Goal: Information Seeking & Learning: Learn about a topic

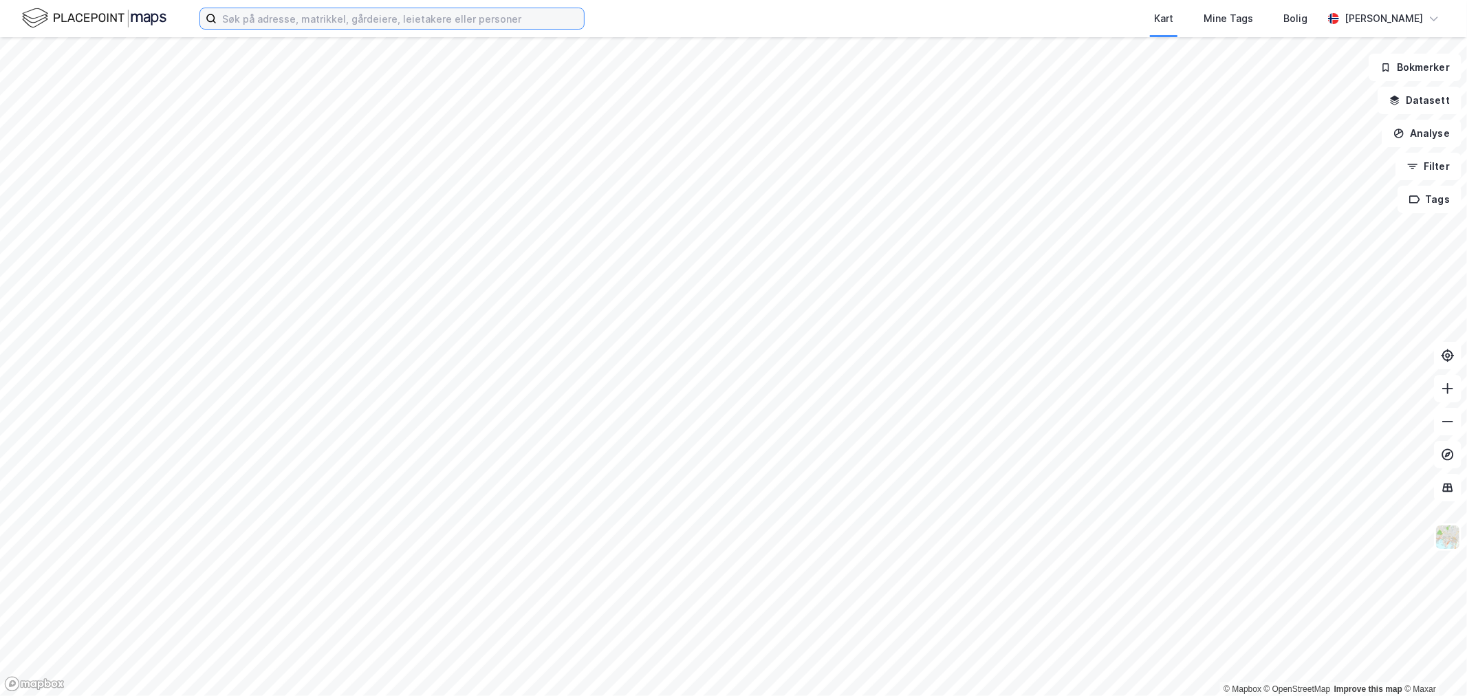
click at [243, 11] on input at bounding box center [400, 18] width 367 height 21
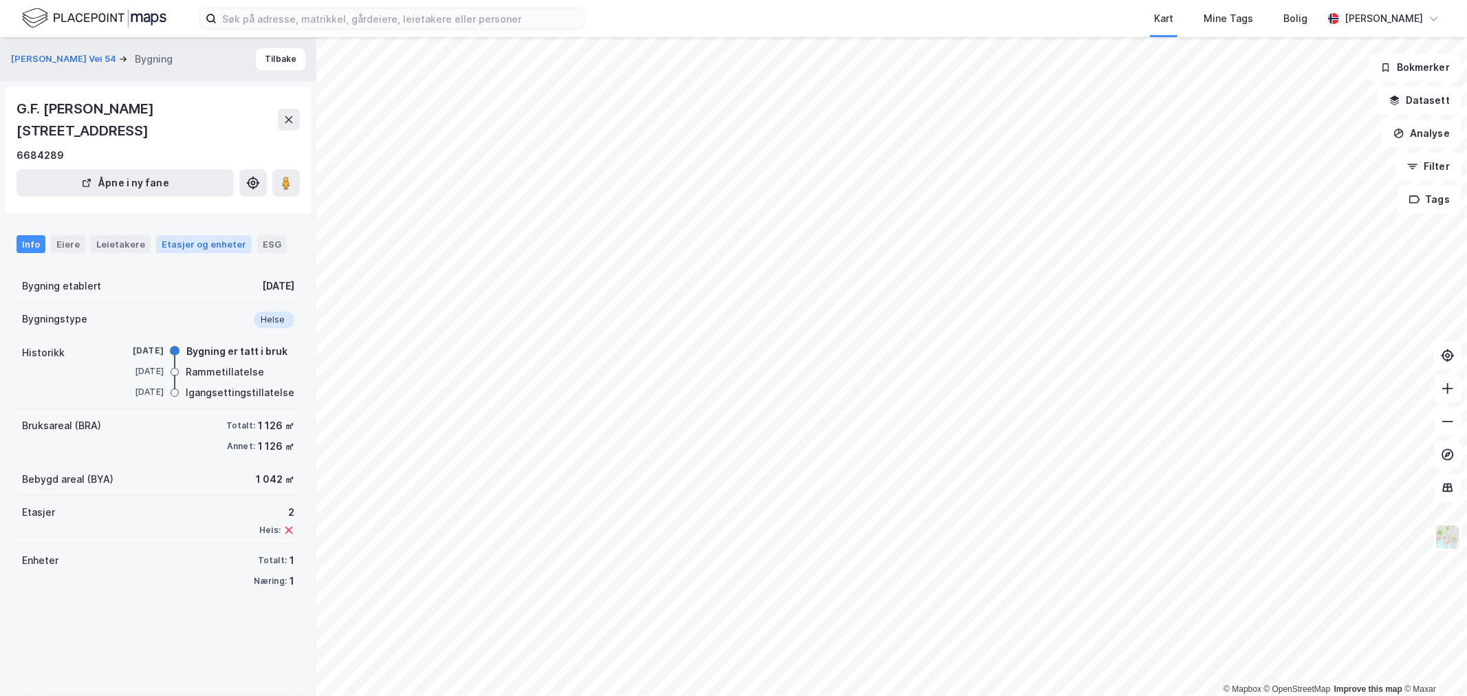
click at [188, 243] on div "Etasjer og enheter" at bounding box center [204, 244] width 85 height 12
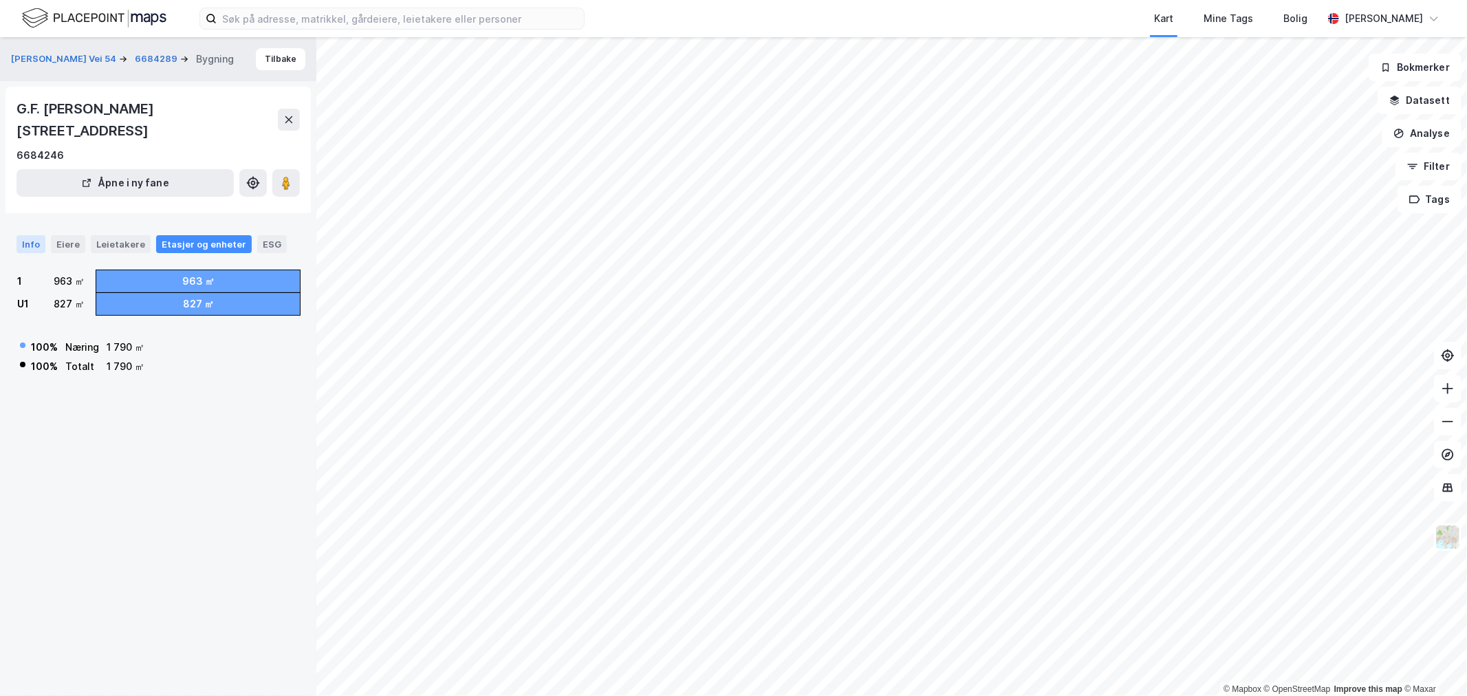
click at [32, 245] on div "Info" at bounding box center [31, 244] width 29 height 18
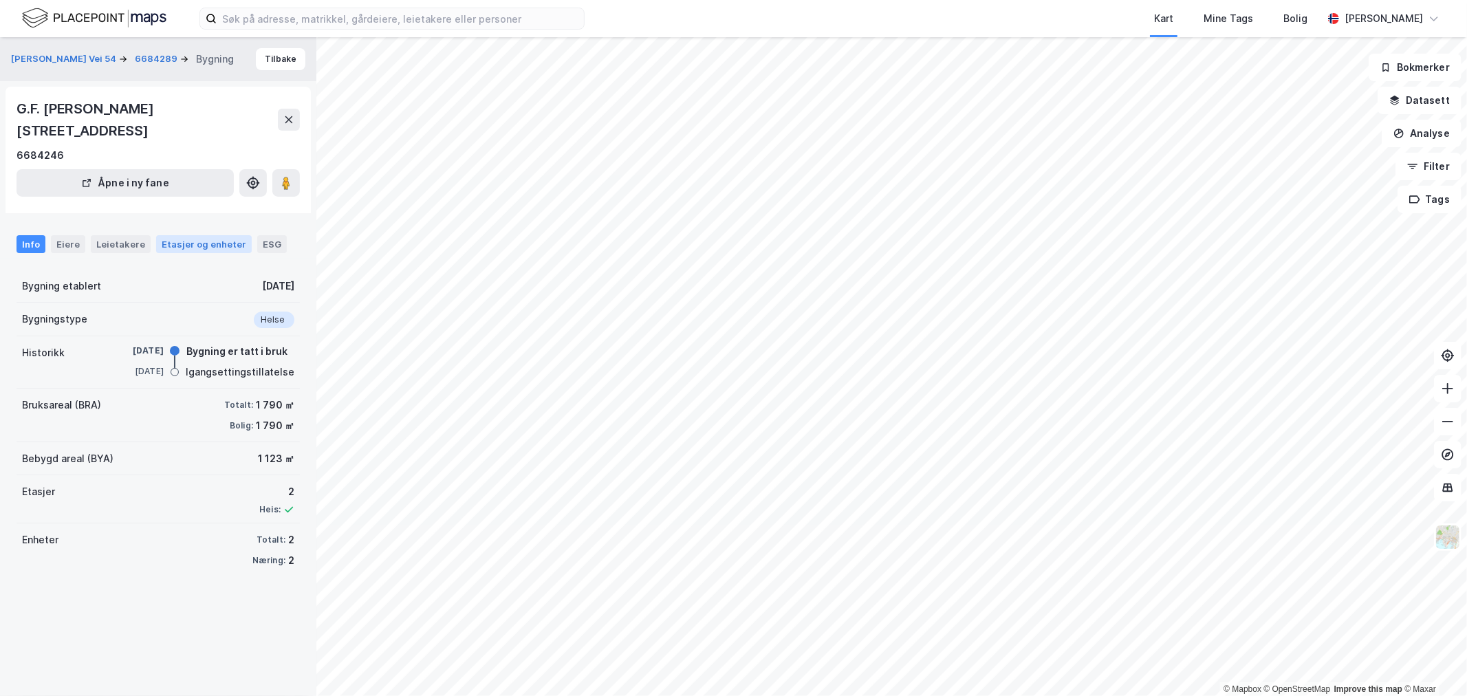
click at [170, 241] on div "Etasjer og enheter" at bounding box center [204, 244] width 85 height 12
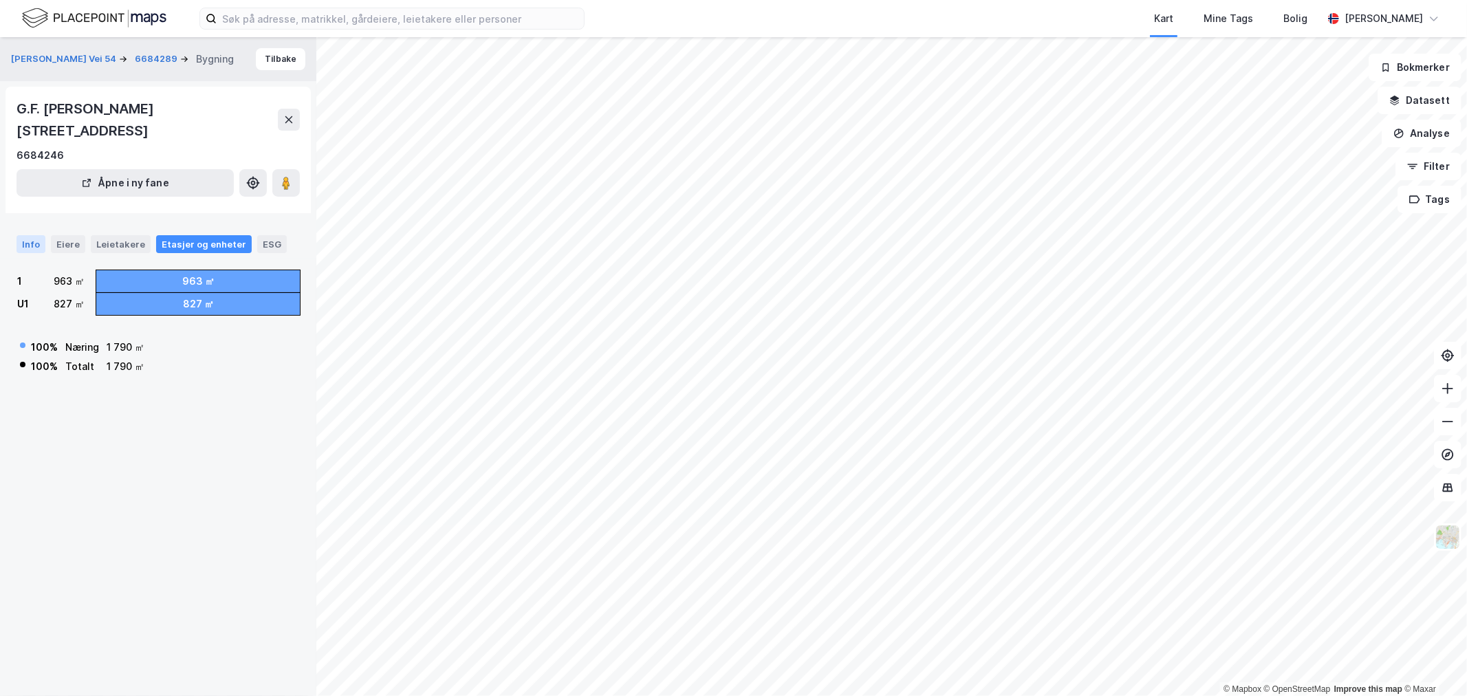
click at [28, 245] on div "Info" at bounding box center [31, 244] width 29 height 18
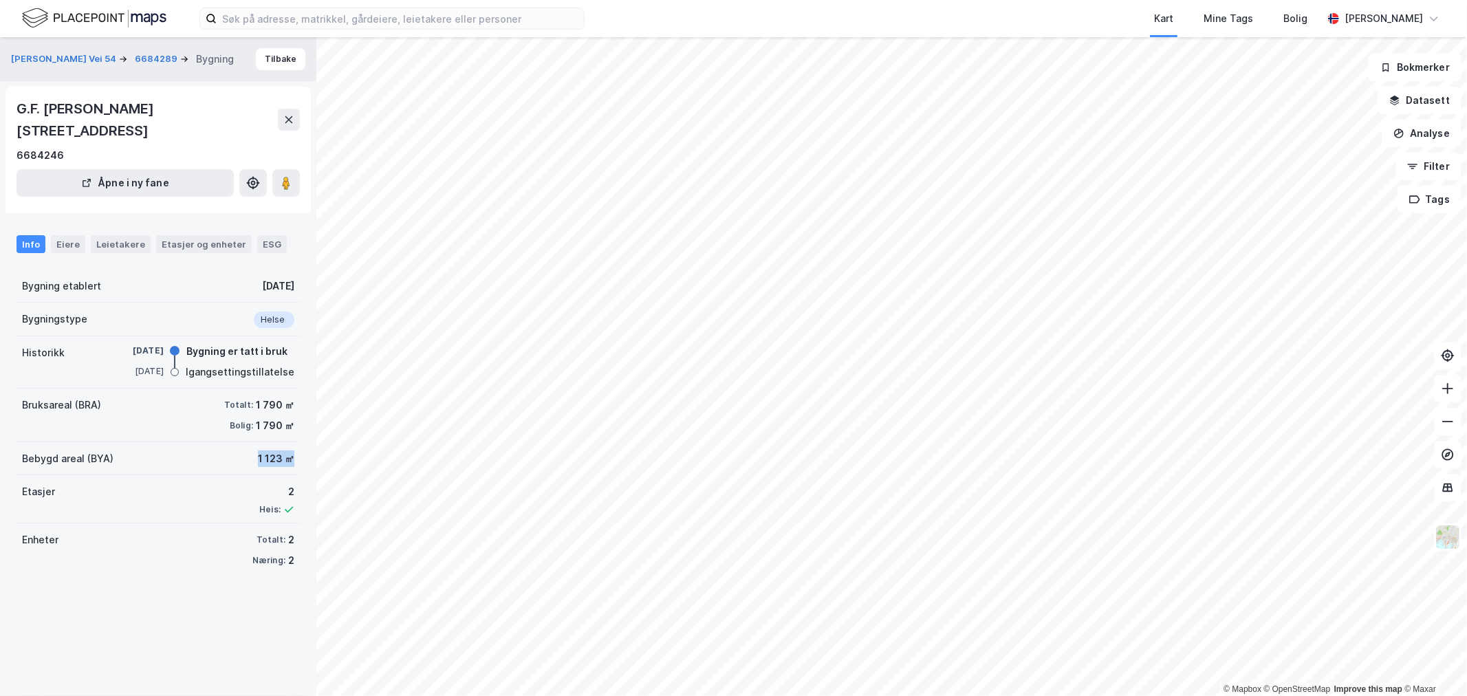
drag, startPoint x: 243, startPoint y: 459, endPoint x: 278, endPoint y: 463, distance: 36.0
click at [278, 463] on div "Bebygd areal (BYA) 1 123 ㎡" at bounding box center [158, 458] width 283 height 33
click at [278, 458] on div "1 123 ㎡" at bounding box center [276, 458] width 36 height 17
click at [76, 242] on div "Eiere" at bounding box center [68, 244] width 34 height 18
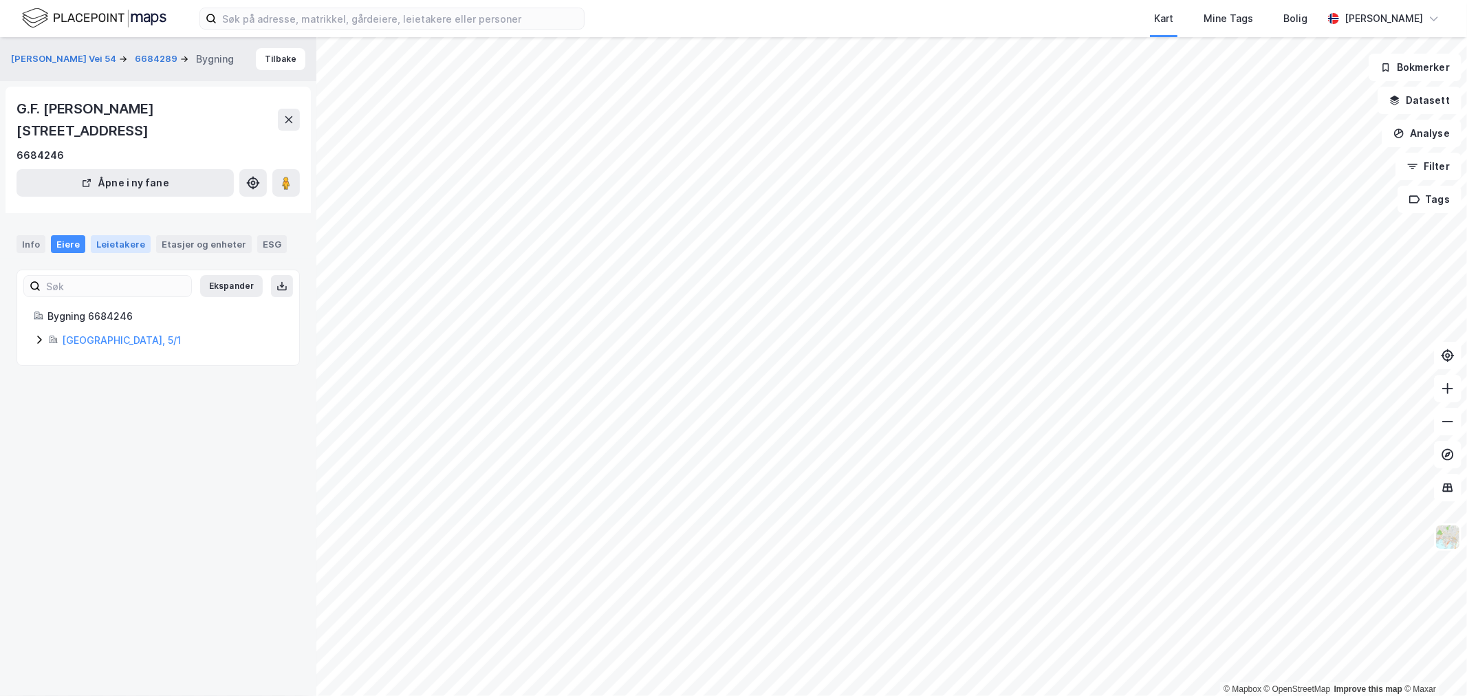
click at [127, 242] on div "Leietakere" at bounding box center [121, 244] width 60 height 18
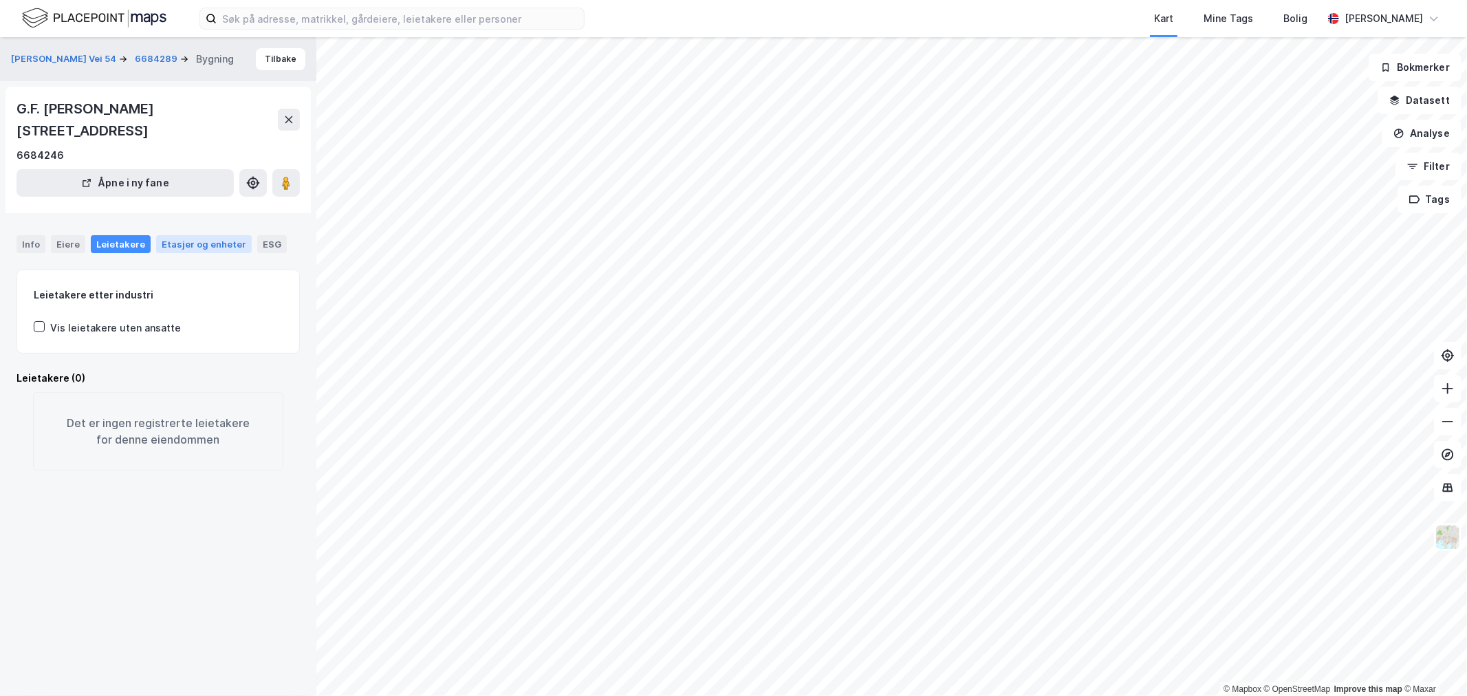
click at [186, 245] on div "Etasjer og enheter" at bounding box center [204, 244] width 85 height 12
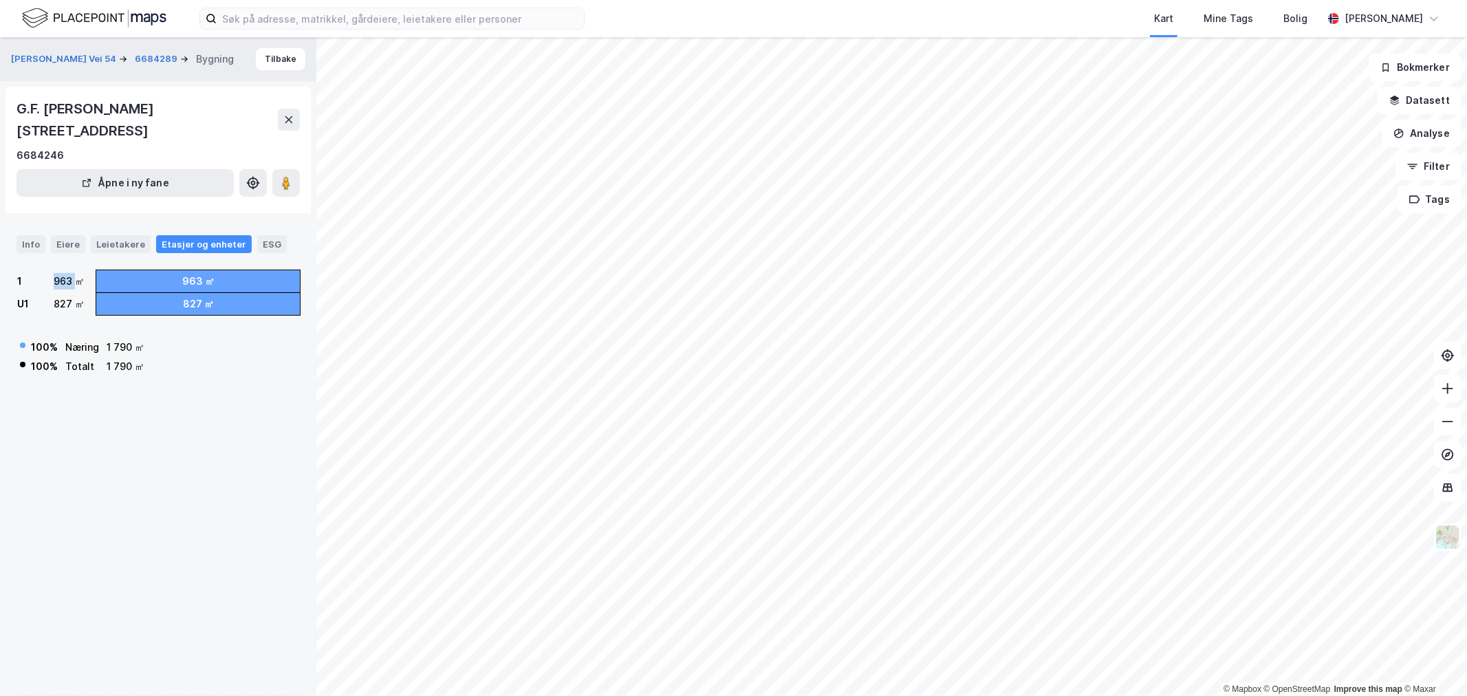
drag, startPoint x: 51, startPoint y: 278, endPoint x: 72, endPoint y: 284, distance: 22.2
click at [72, 284] on div "963 ㎡" at bounding box center [69, 281] width 31 height 17
click at [205, 277] on div "963 ㎡" at bounding box center [198, 281] width 32 height 17
click at [189, 293] on div "827 ㎡" at bounding box center [198, 304] width 204 height 22
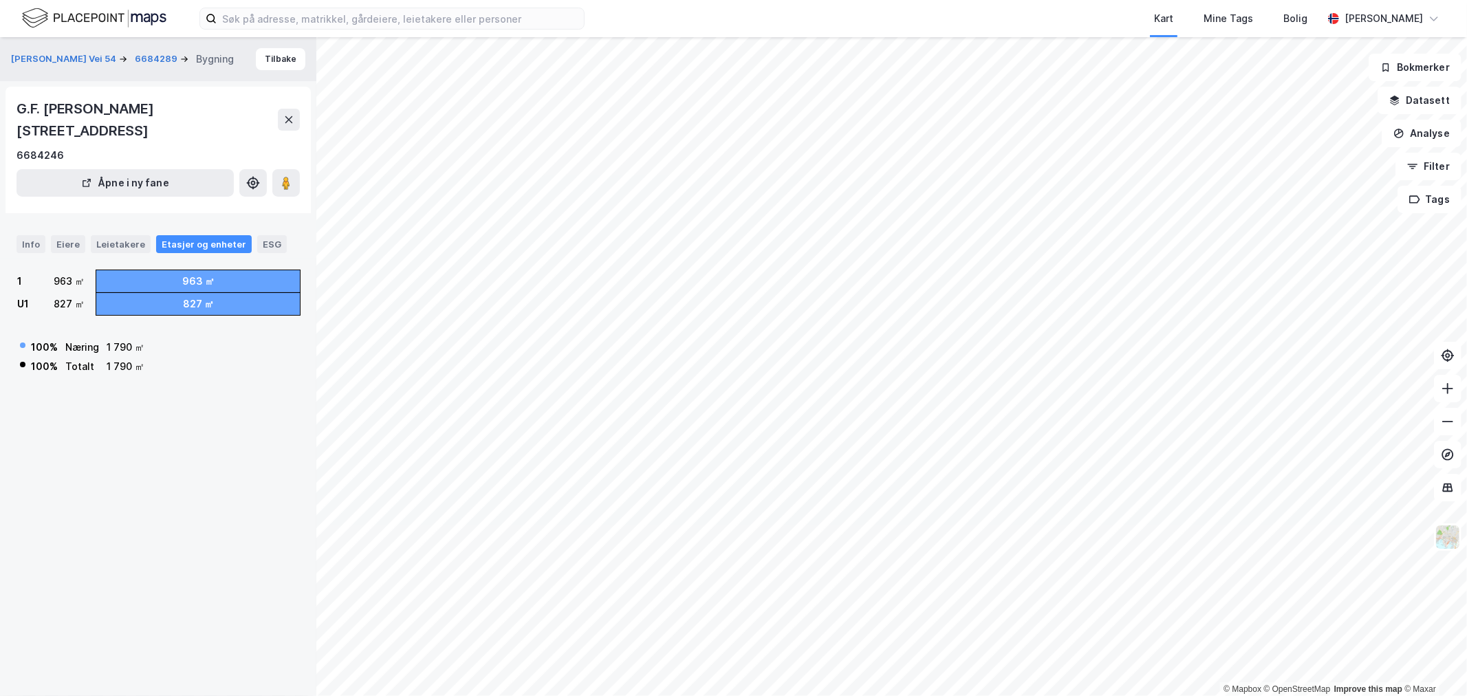
click at [186, 301] on div "827 ㎡" at bounding box center [198, 304] width 31 height 17
click at [131, 364] on div "1 790 ㎡" at bounding box center [126, 366] width 38 height 17
click at [134, 424] on div "G.f. Henriksens Vei 54 6684289 Bygning Tilbake G.F. Henriksens vei 62, 1337, AK…" at bounding box center [158, 366] width 316 height 659
click at [168, 457] on div "G.f. Henriksens Vei 54 6684289 Bygning Tilbake G.F. Henriksens vei 62, 1337, AK…" at bounding box center [158, 366] width 316 height 659
click at [26, 241] on div "Info" at bounding box center [31, 244] width 29 height 18
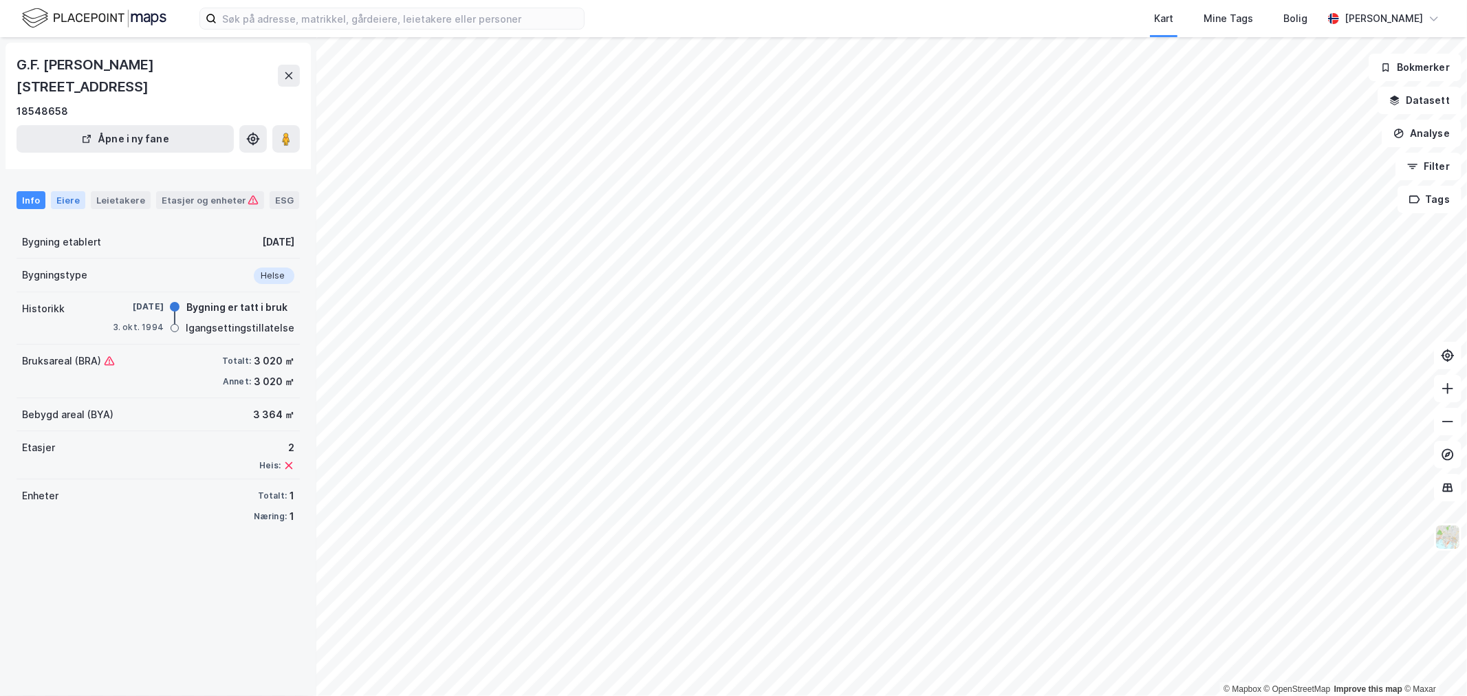
click at [60, 198] on div "Eiere" at bounding box center [68, 200] width 34 height 18
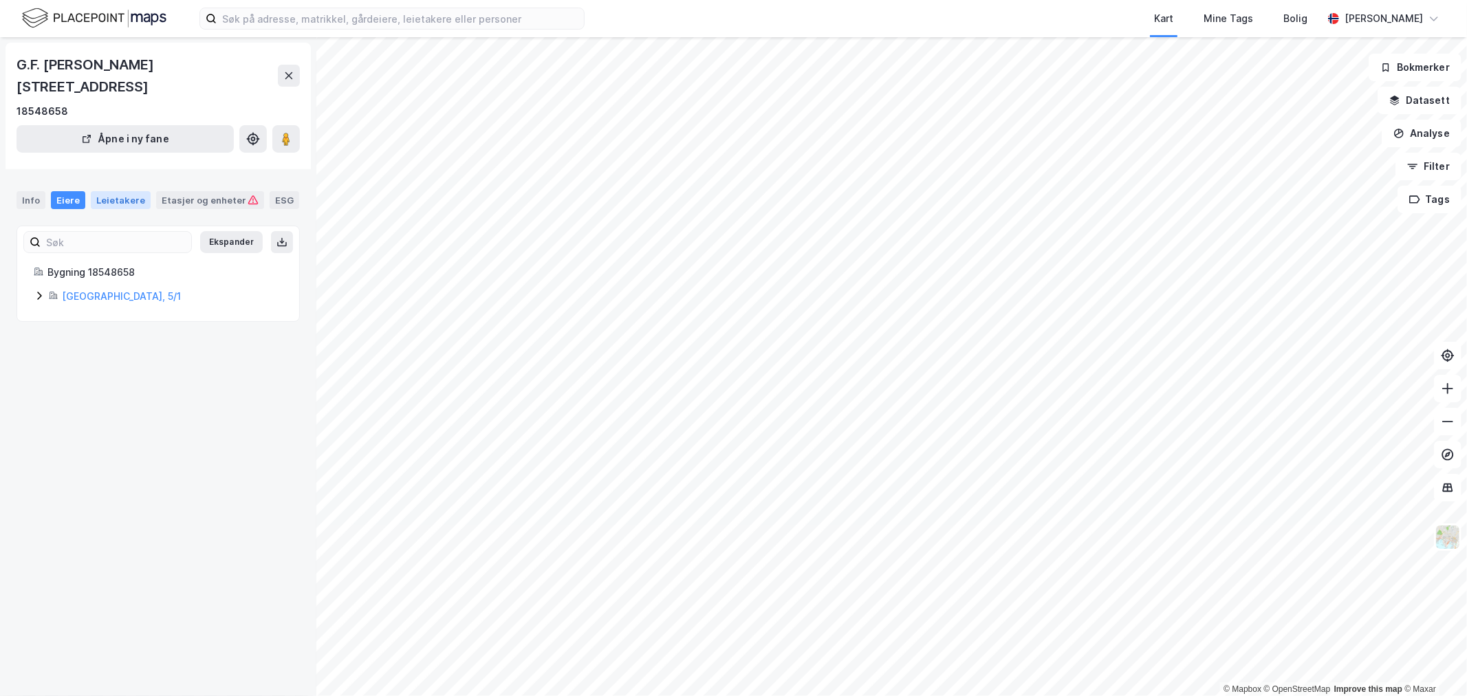
click at [93, 199] on div "Leietakere" at bounding box center [121, 200] width 60 height 18
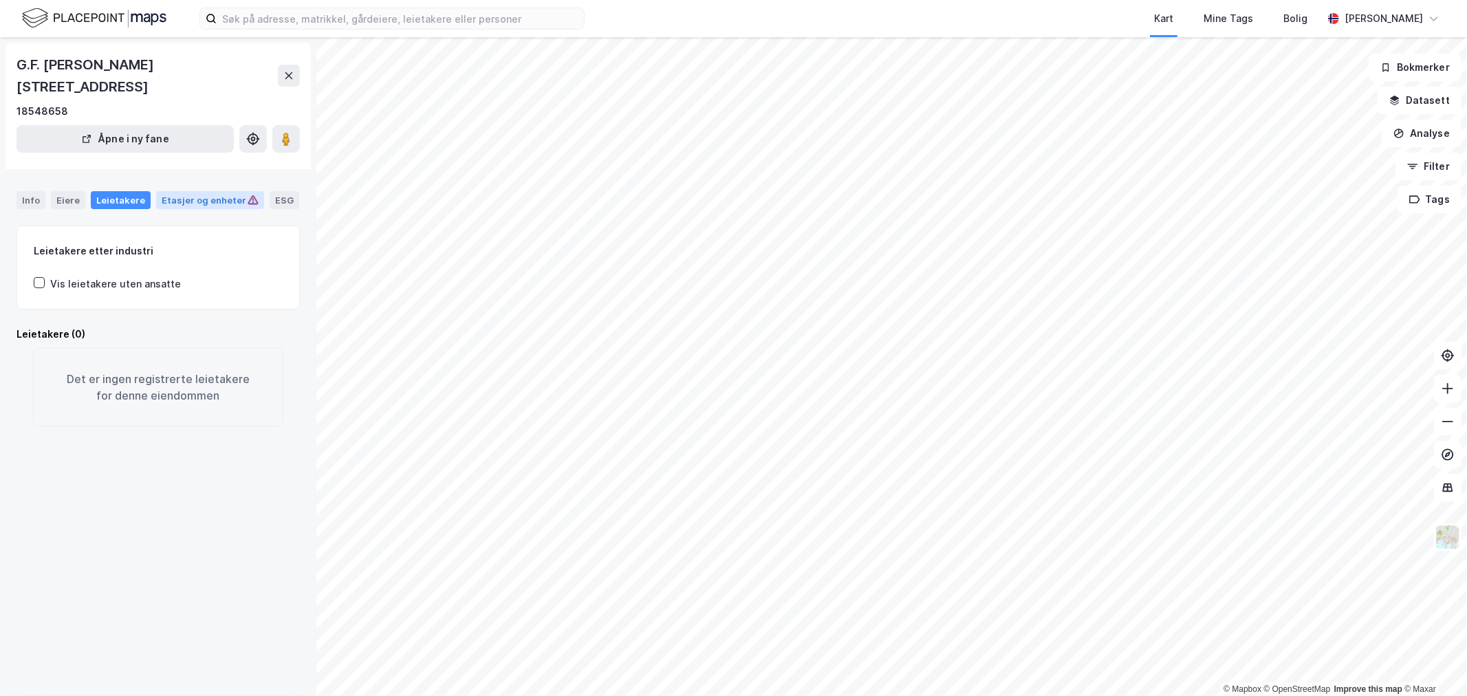
click at [173, 201] on div "Etasjer og enheter" at bounding box center [210, 200] width 97 height 12
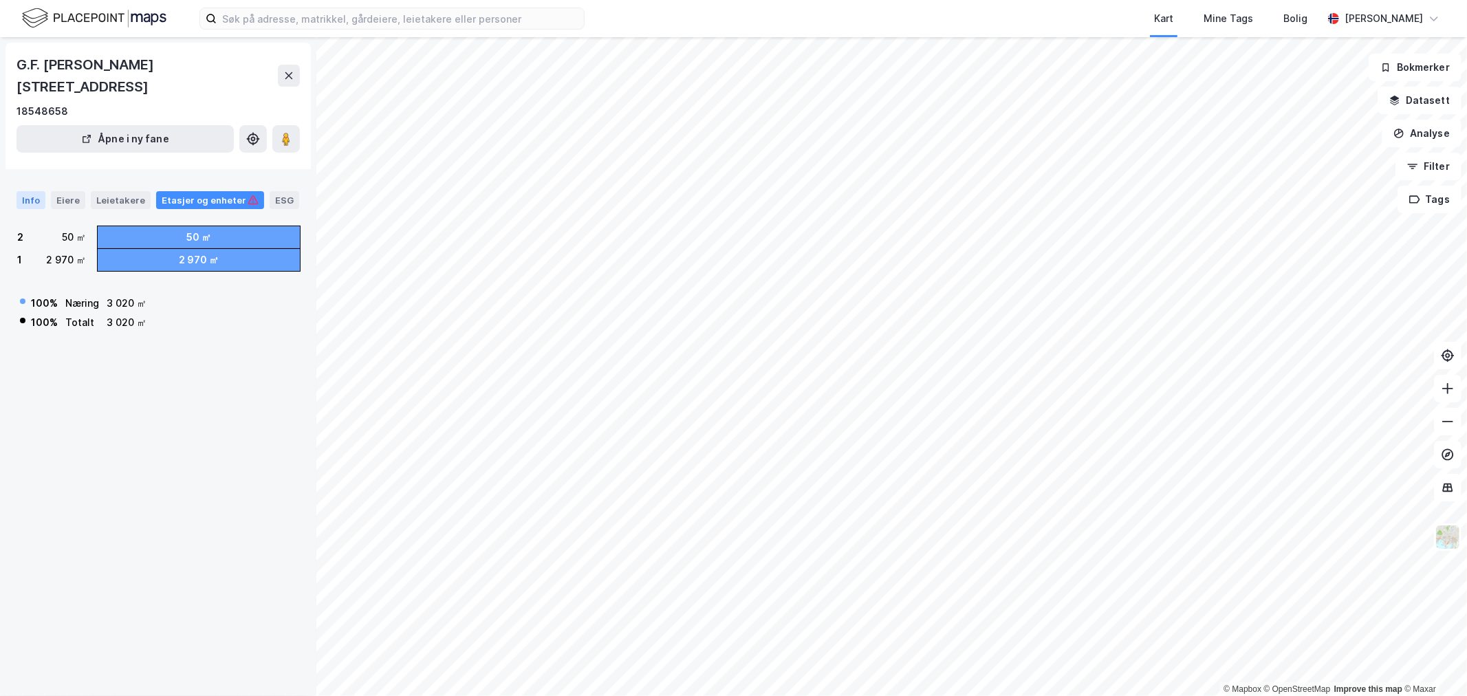
click at [31, 202] on div "Info" at bounding box center [31, 200] width 29 height 18
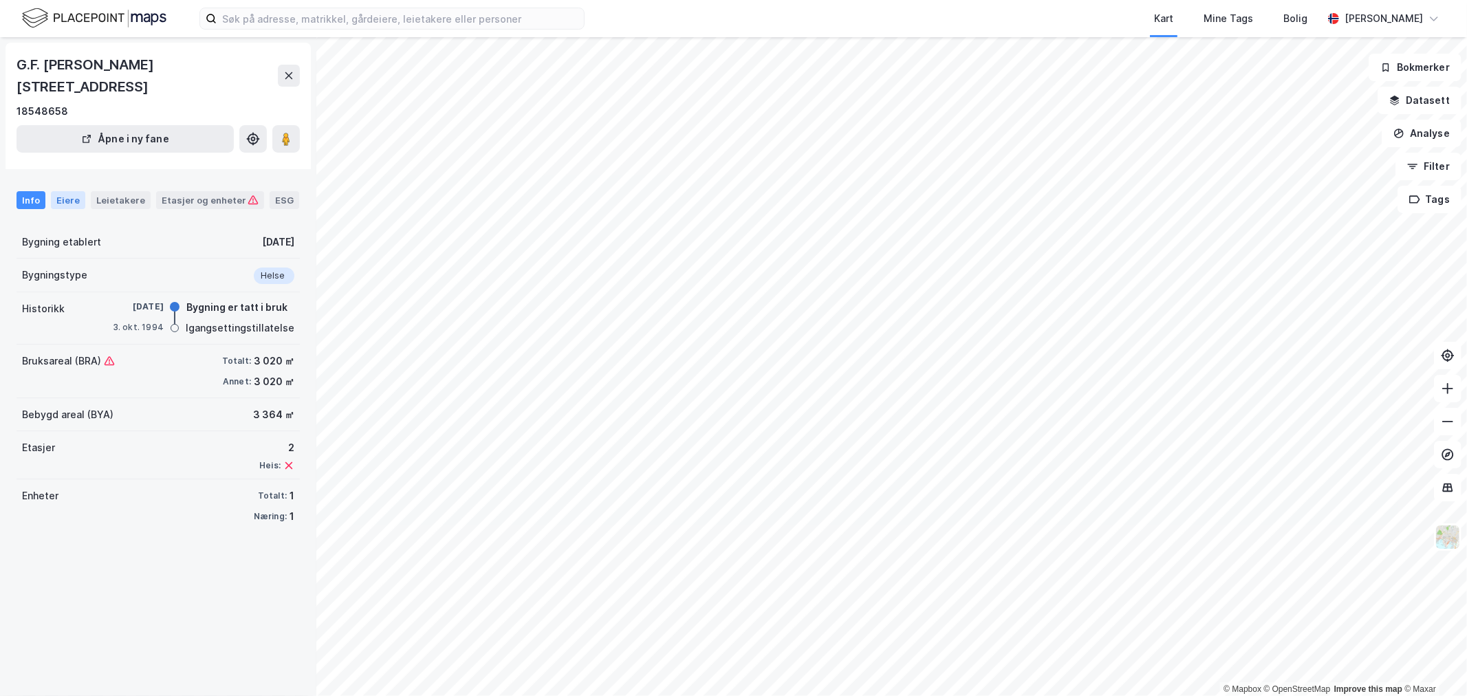
click at [64, 199] on div "Eiere" at bounding box center [68, 200] width 34 height 18
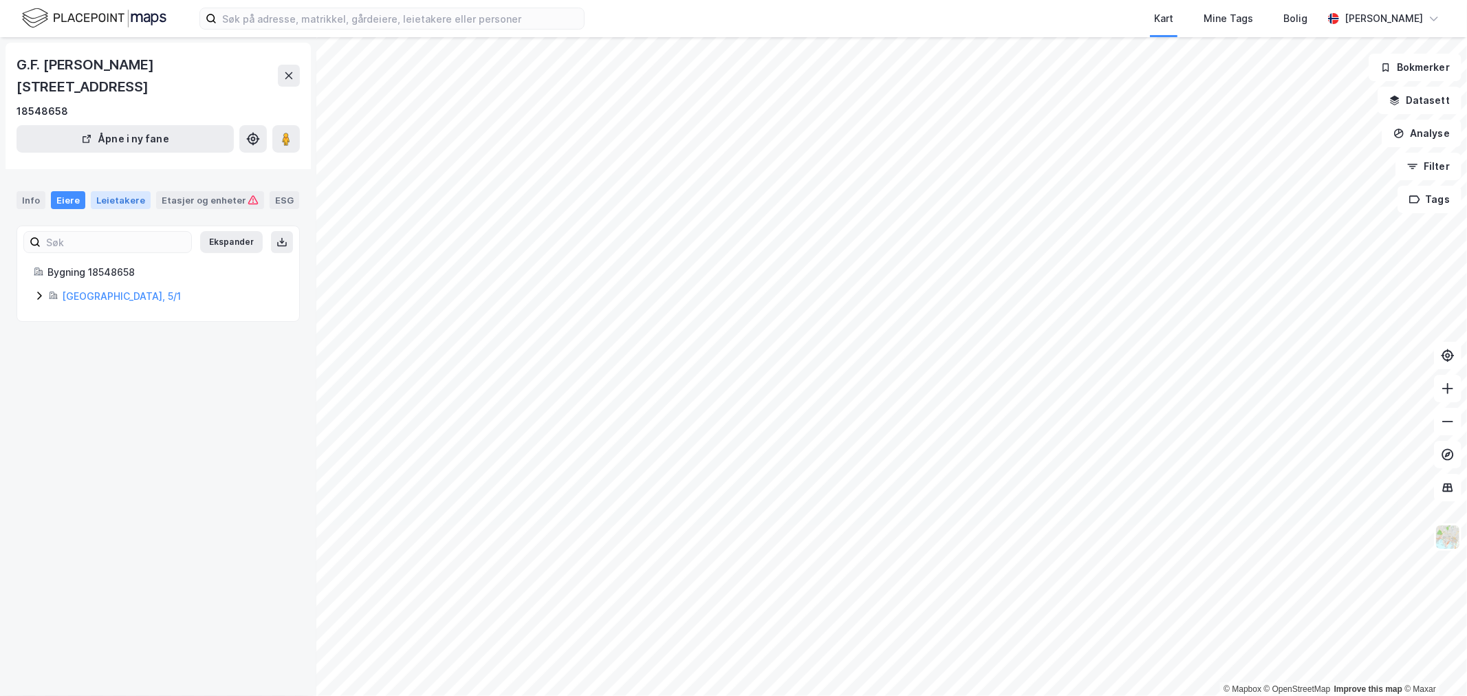
click at [98, 200] on div "Leietakere" at bounding box center [121, 200] width 60 height 18
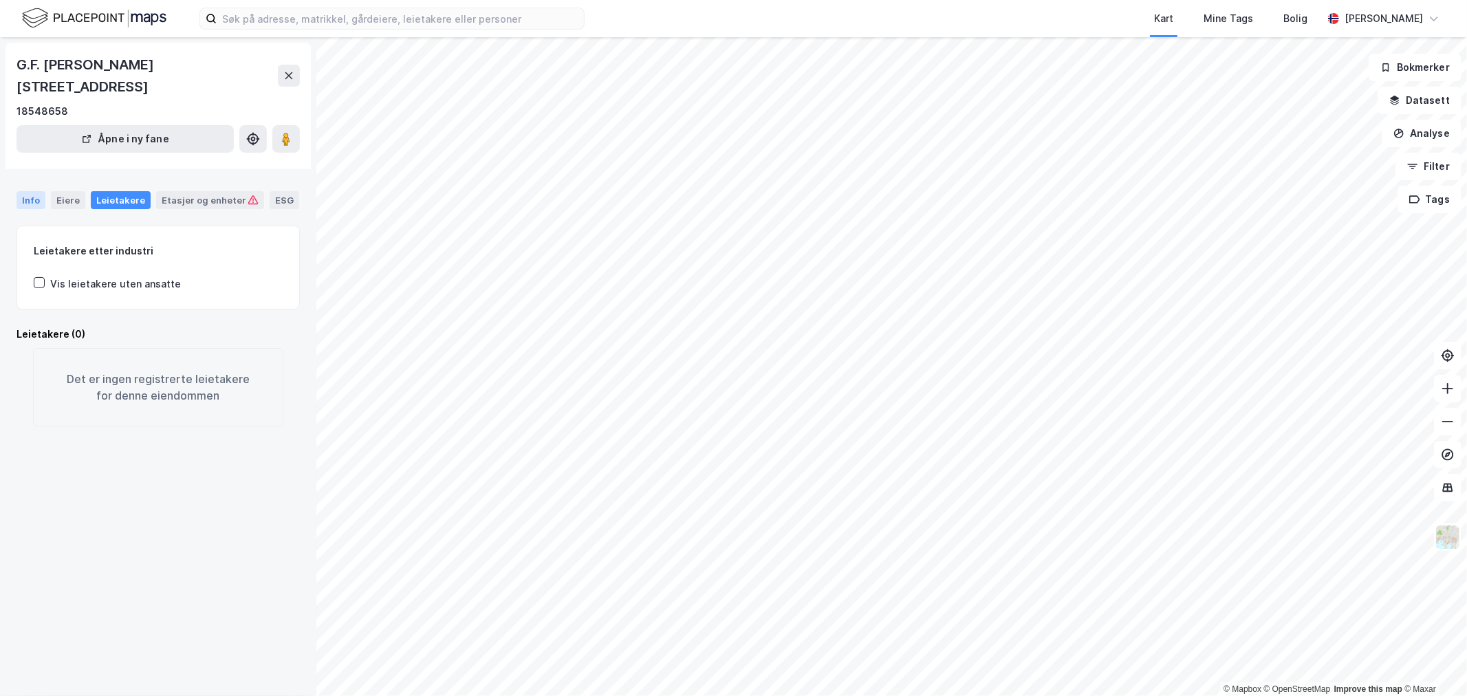
click at [35, 197] on div "Info" at bounding box center [31, 200] width 29 height 18
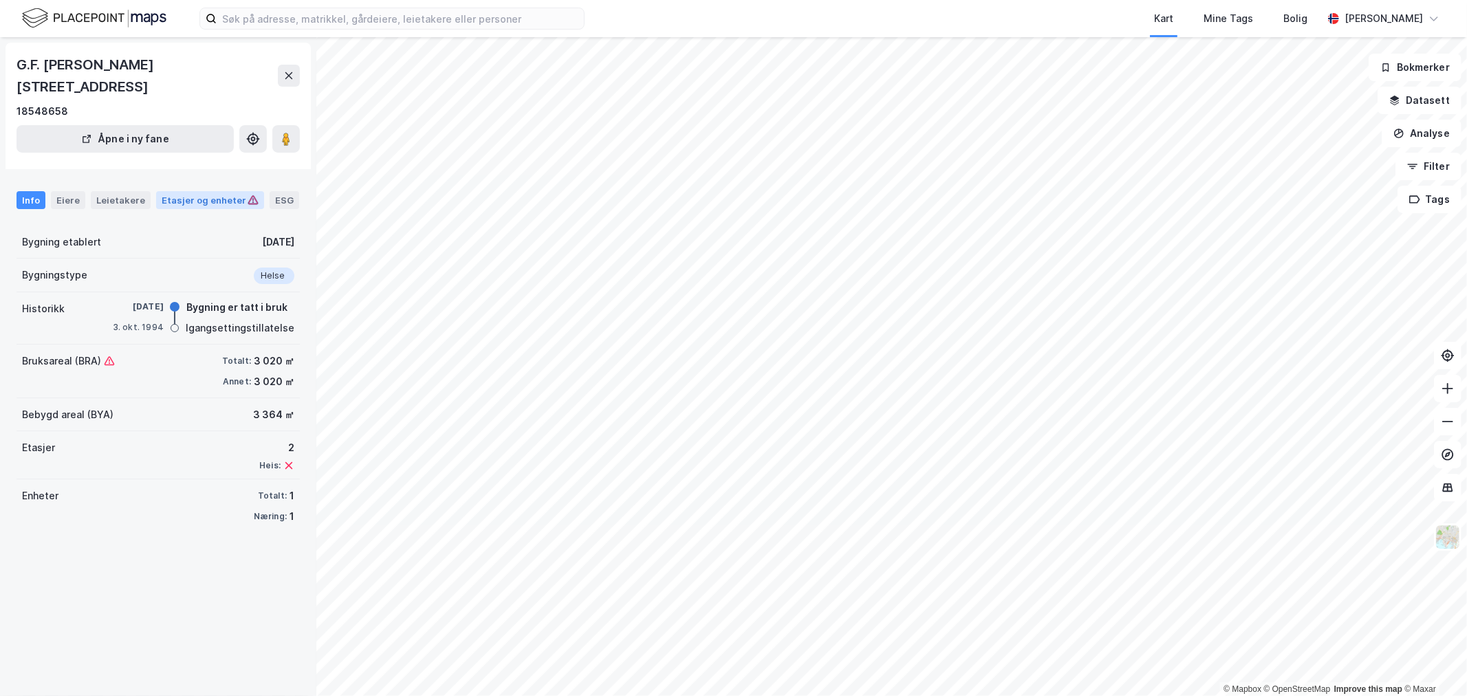
click at [187, 205] on div "Etasjer og enheter" at bounding box center [210, 200] width 97 height 12
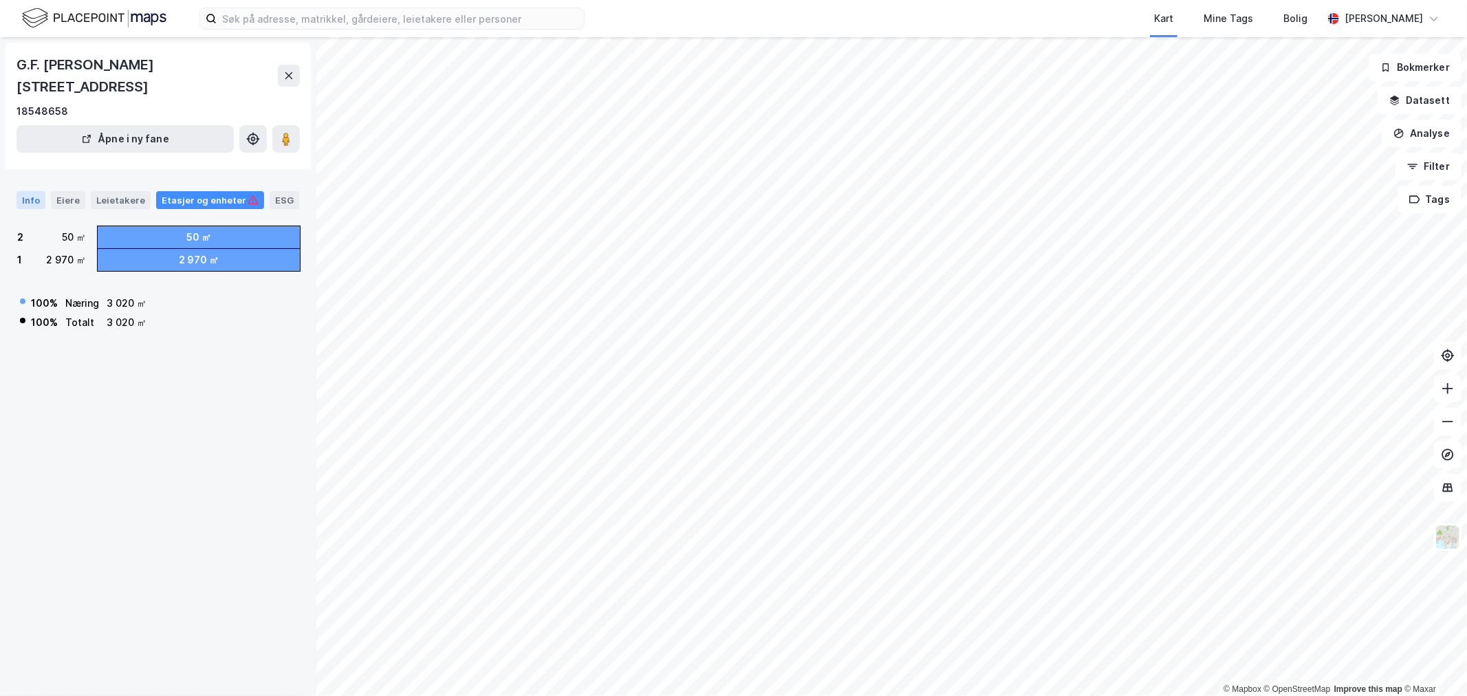
click at [25, 210] on div "Info Eiere Leietakere Etasjer og enheter ESG" at bounding box center [158, 195] width 316 height 40
click at [30, 201] on div "Info" at bounding box center [31, 200] width 29 height 18
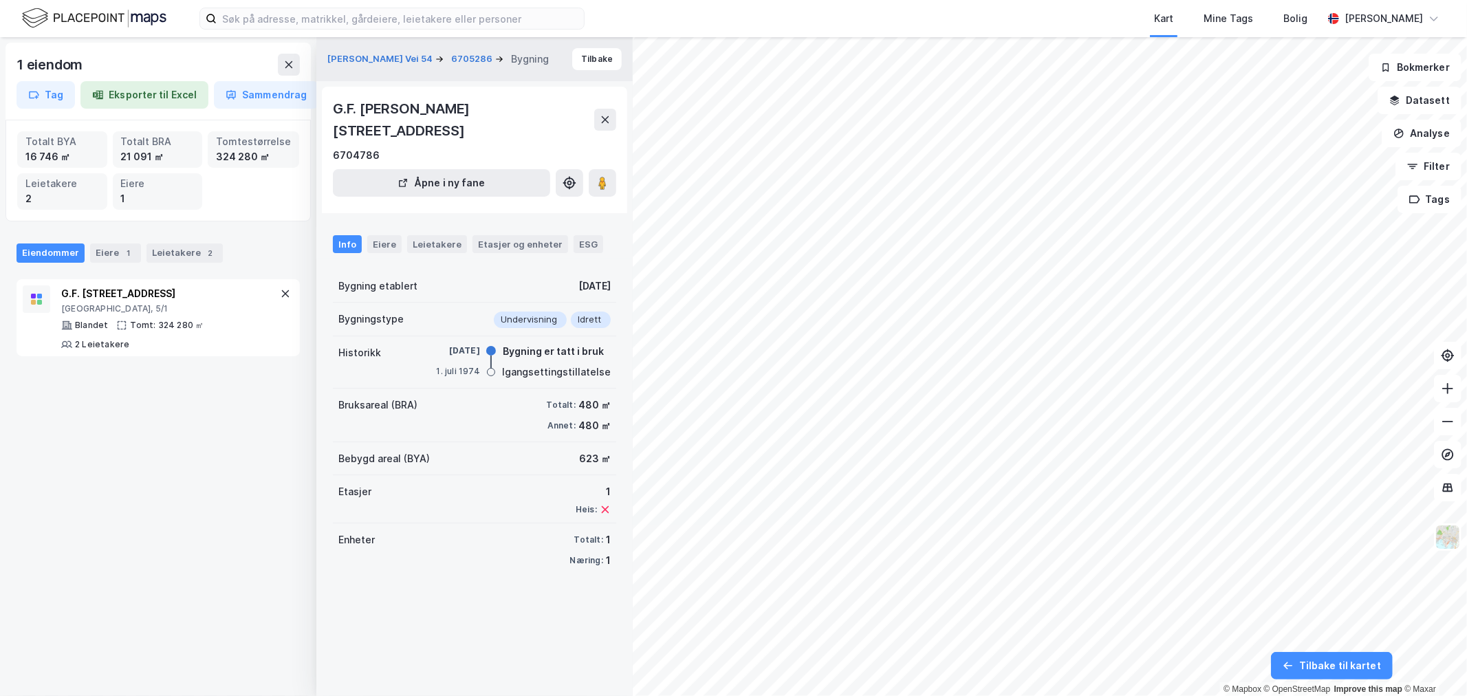
click at [593, 120] on div "G.F. [PERSON_NAME][STREET_ADDRESS]" at bounding box center [463, 120] width 261 height 44
click at [285, 67] on icon at bounding box center [289, 64] width 8 height 7
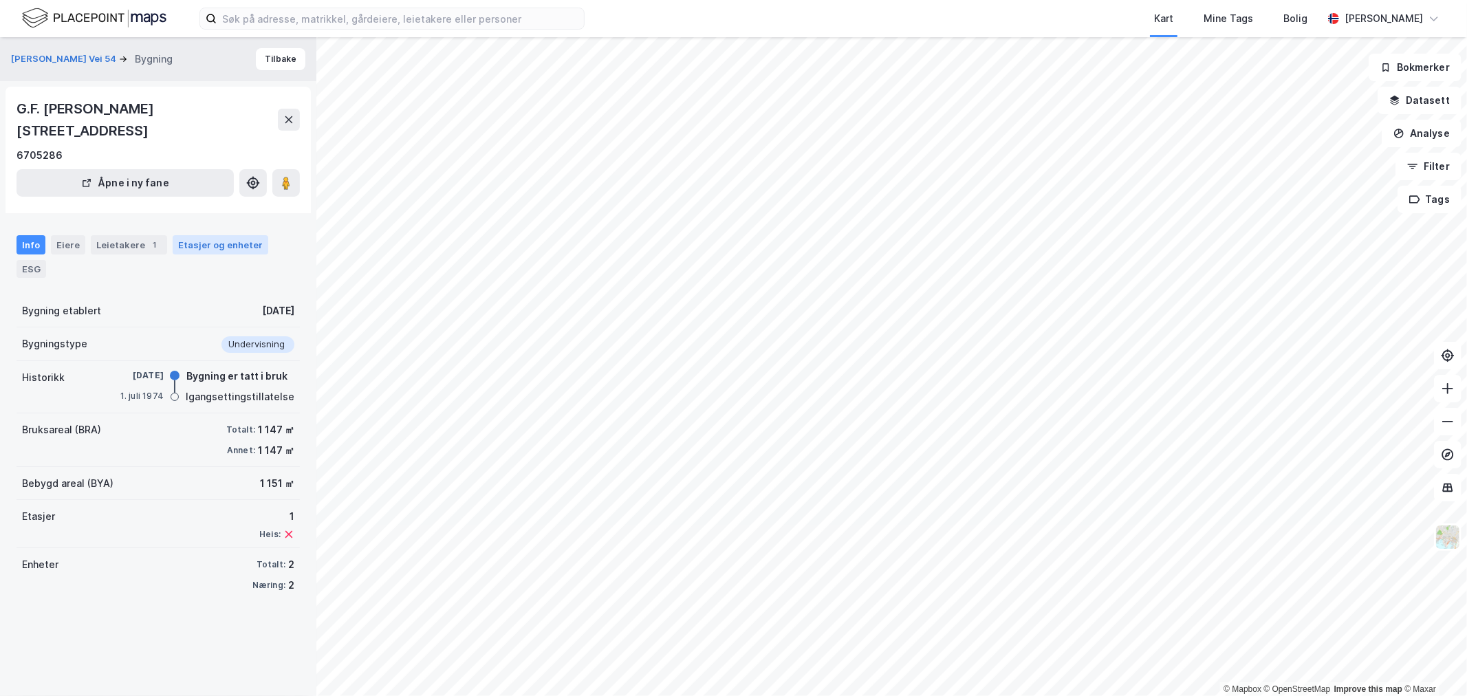
click at [183, 243] on div "Etasjer og enheter" at bounding box center [220, 245] width 85 height 12
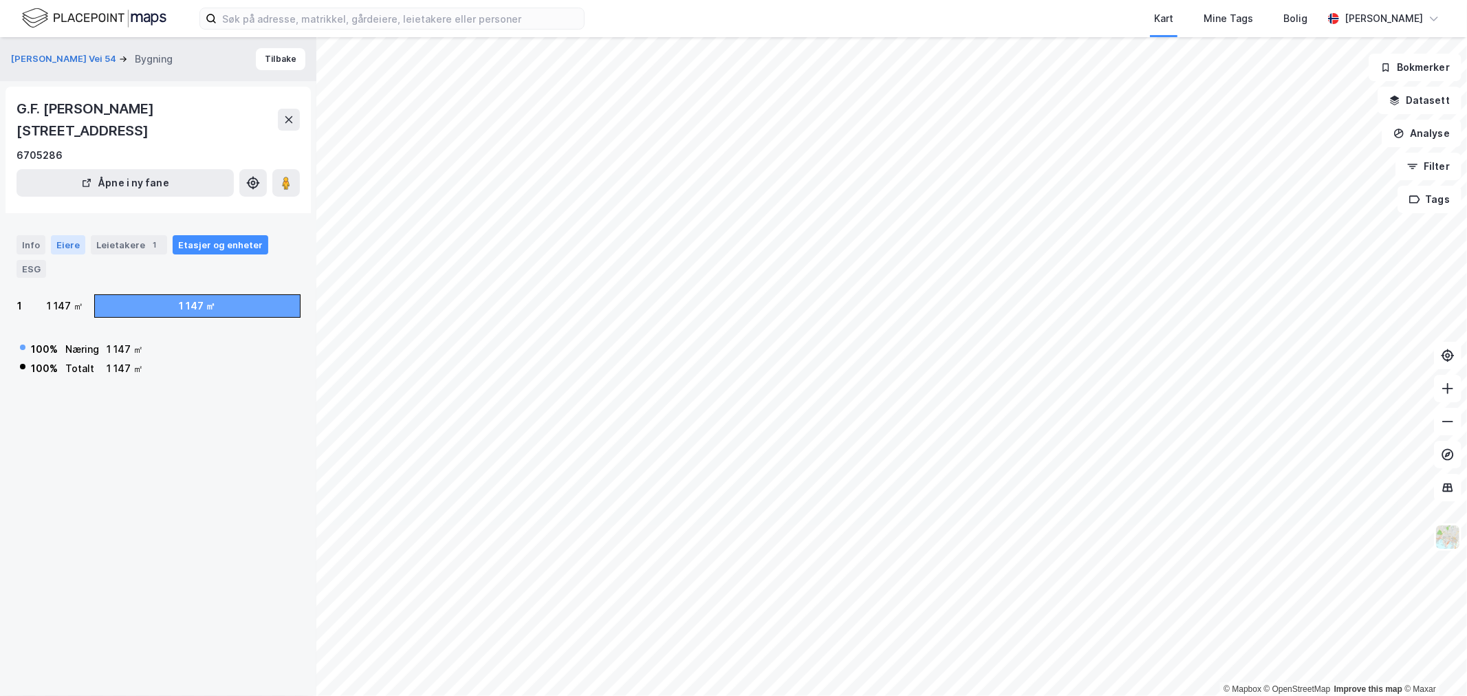
click at [64, 245] on div "Eiere" at bounding box center [68, 244] width 34 height 19
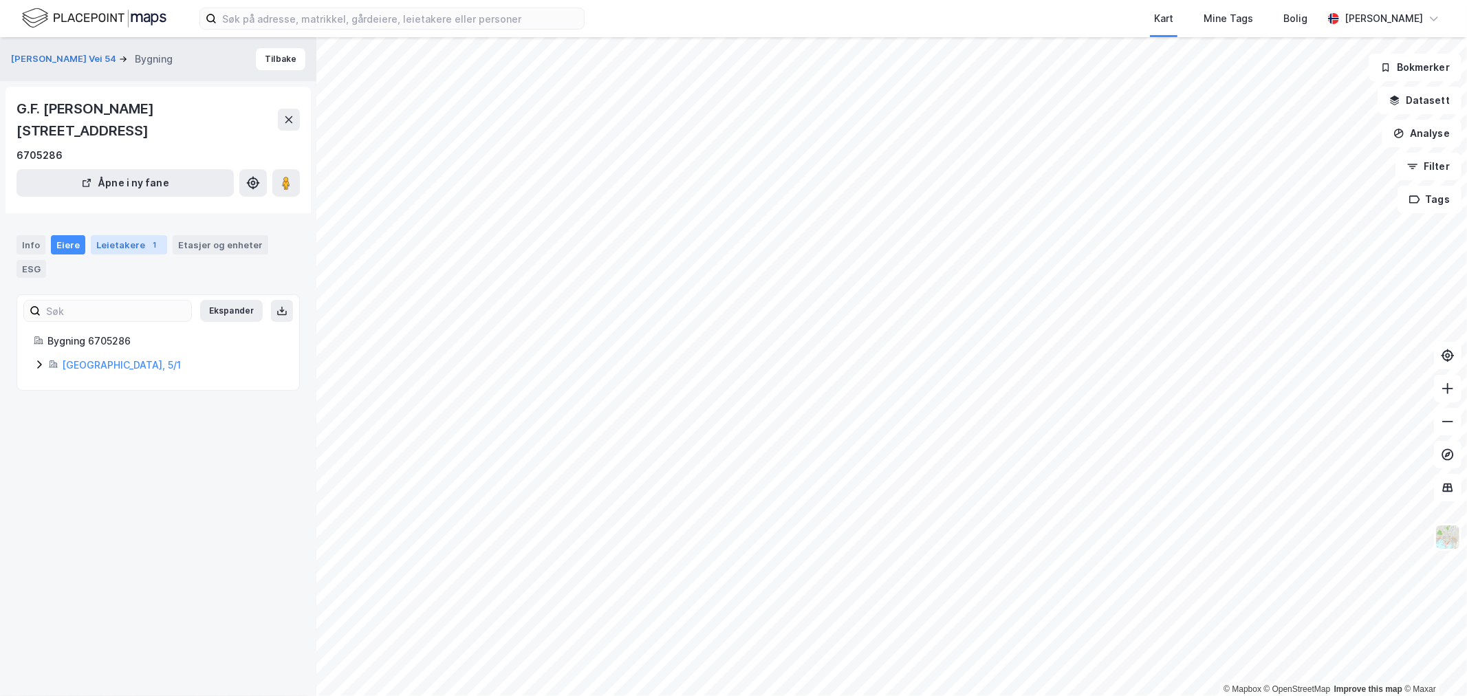
click at [122, 245] on div "Leietakere 1" at bounding box center [129, 244] width 76 height 19
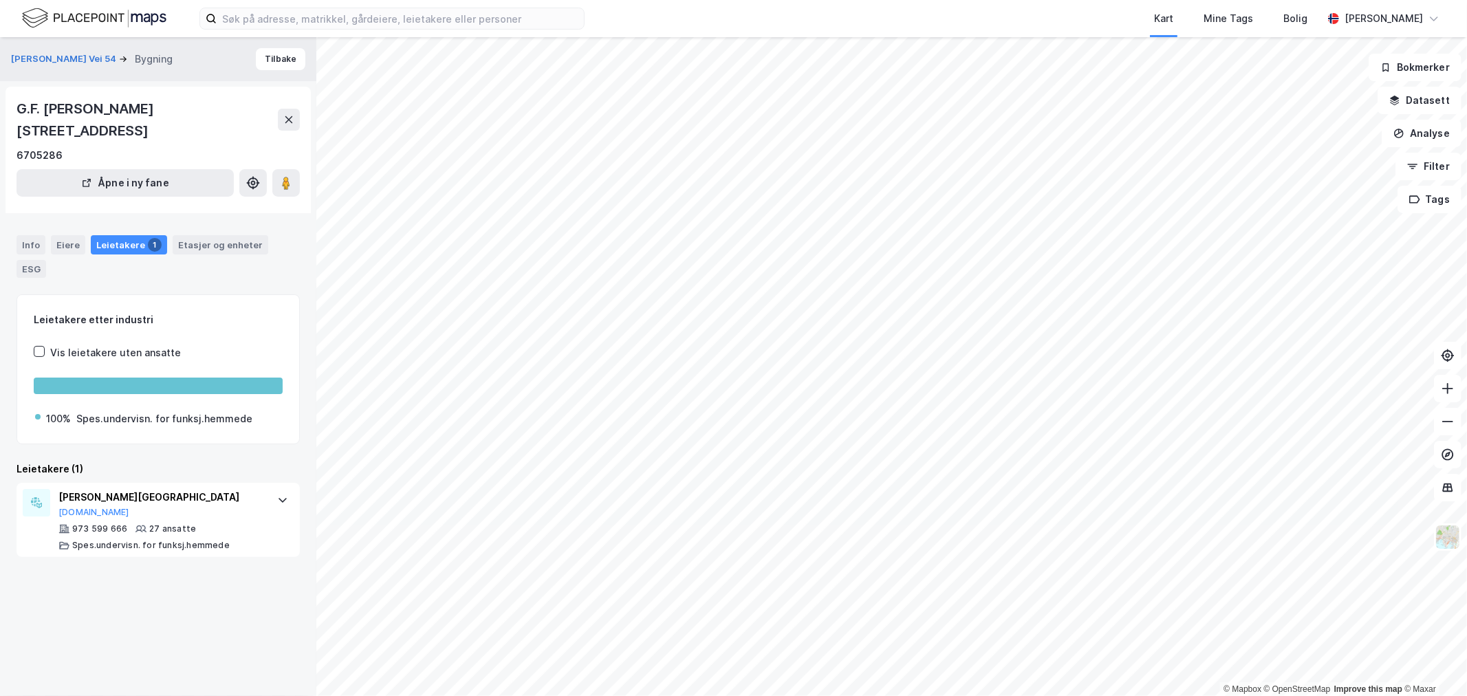
click at [45, 242] on div "Info Eiere Leietakere 1 Etasjer og enheter ESG" at bounding box center [158, 256] width 283 height 43
click at [33, 245] on div "Info" at bounding box center [31, 244] width 29 height 19
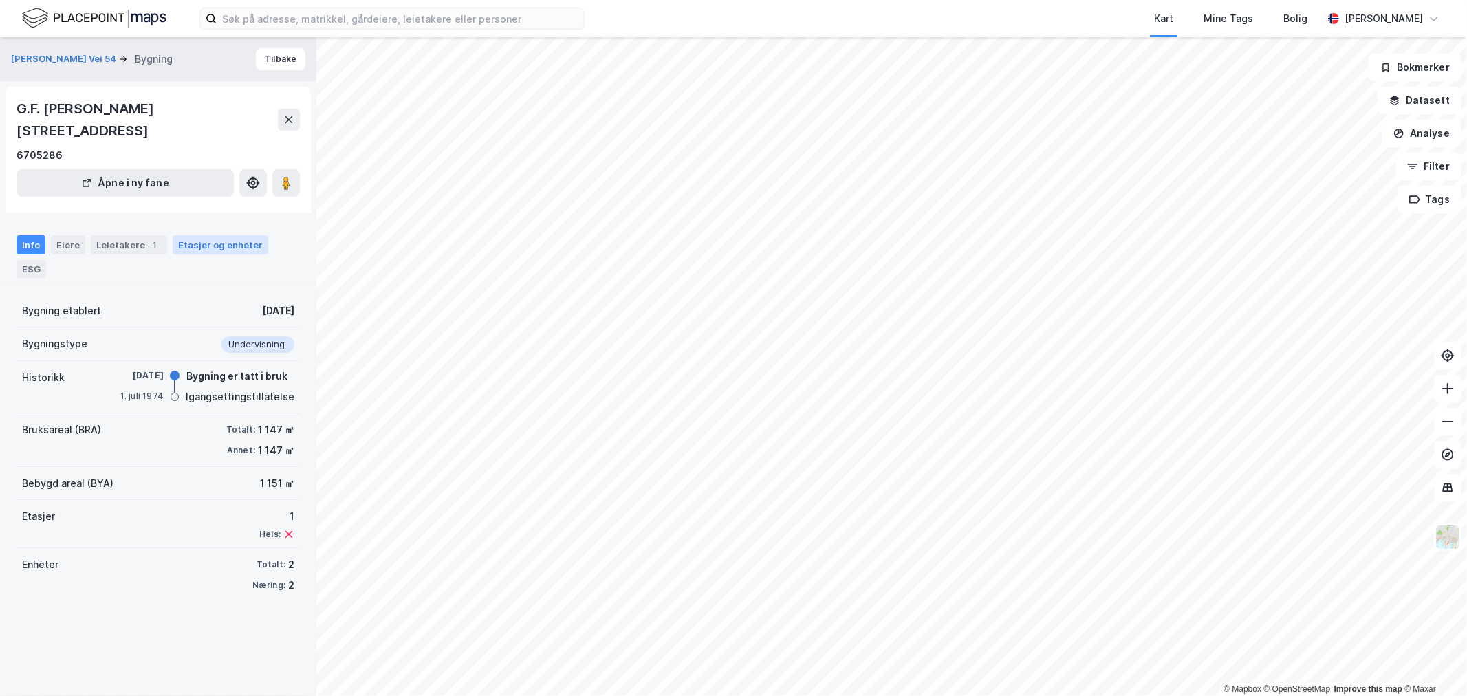
click at [184, 251] on div "Etasjer og enheter" at bounding box center [221, 244] width 96 height 19
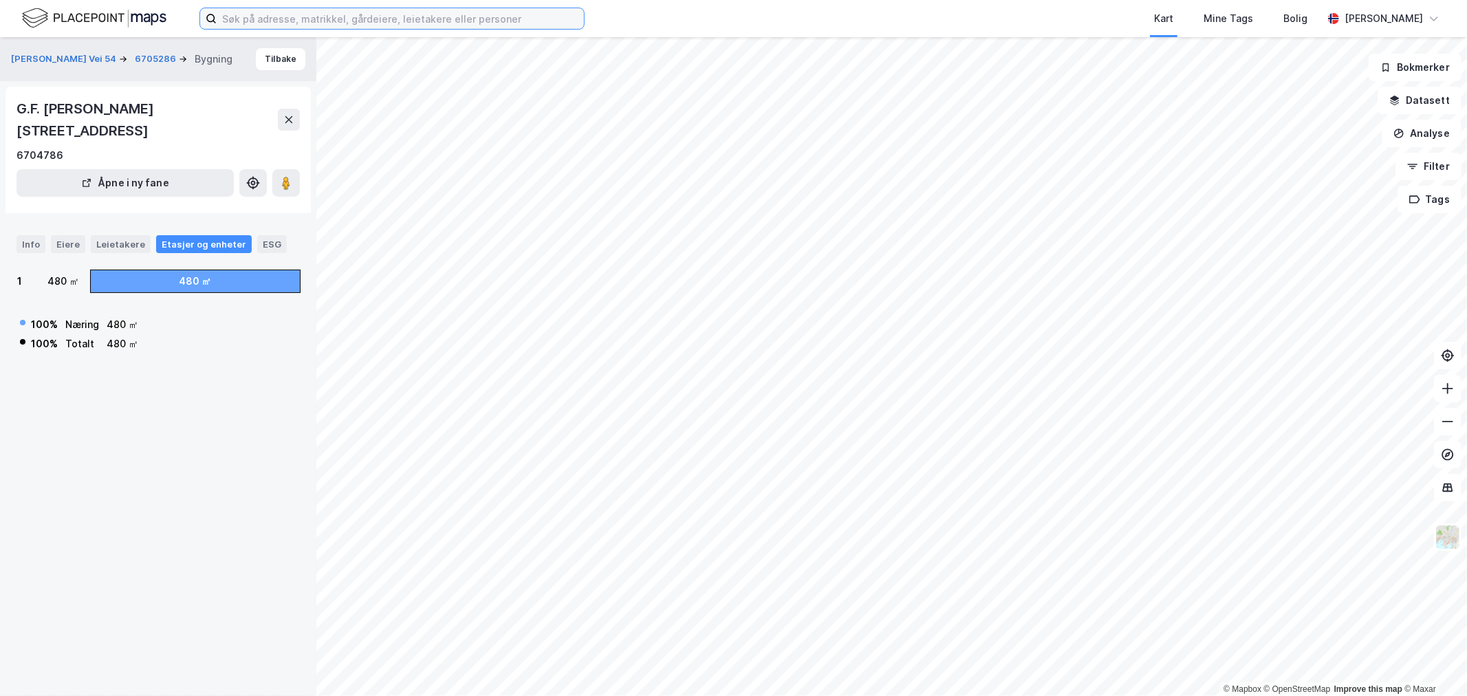
click at [486, 17] on input at bounding box center [400, 18] width 367 height 21
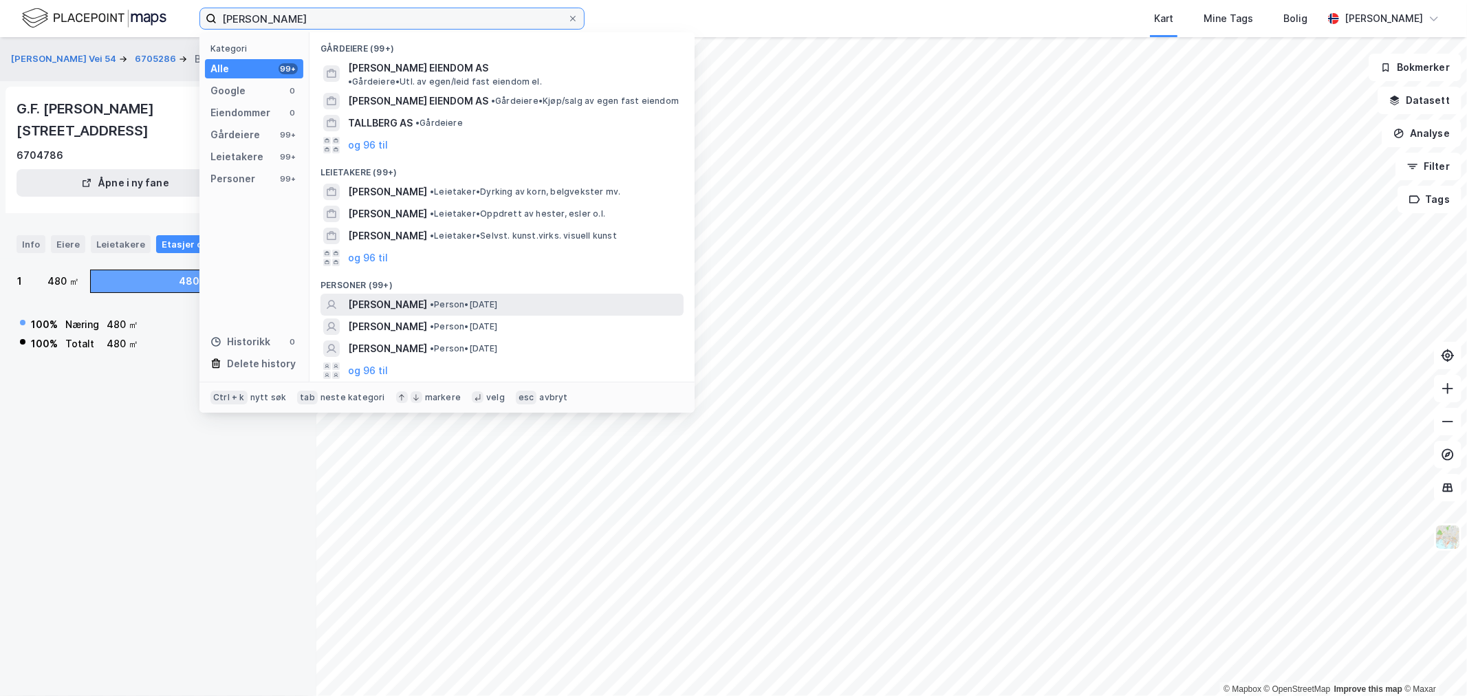
type input "[PERSON_NAME]"
click at [426, 296] on span "[PERSON_NAME]" at bounding box center [387, 304] width 79 height 17
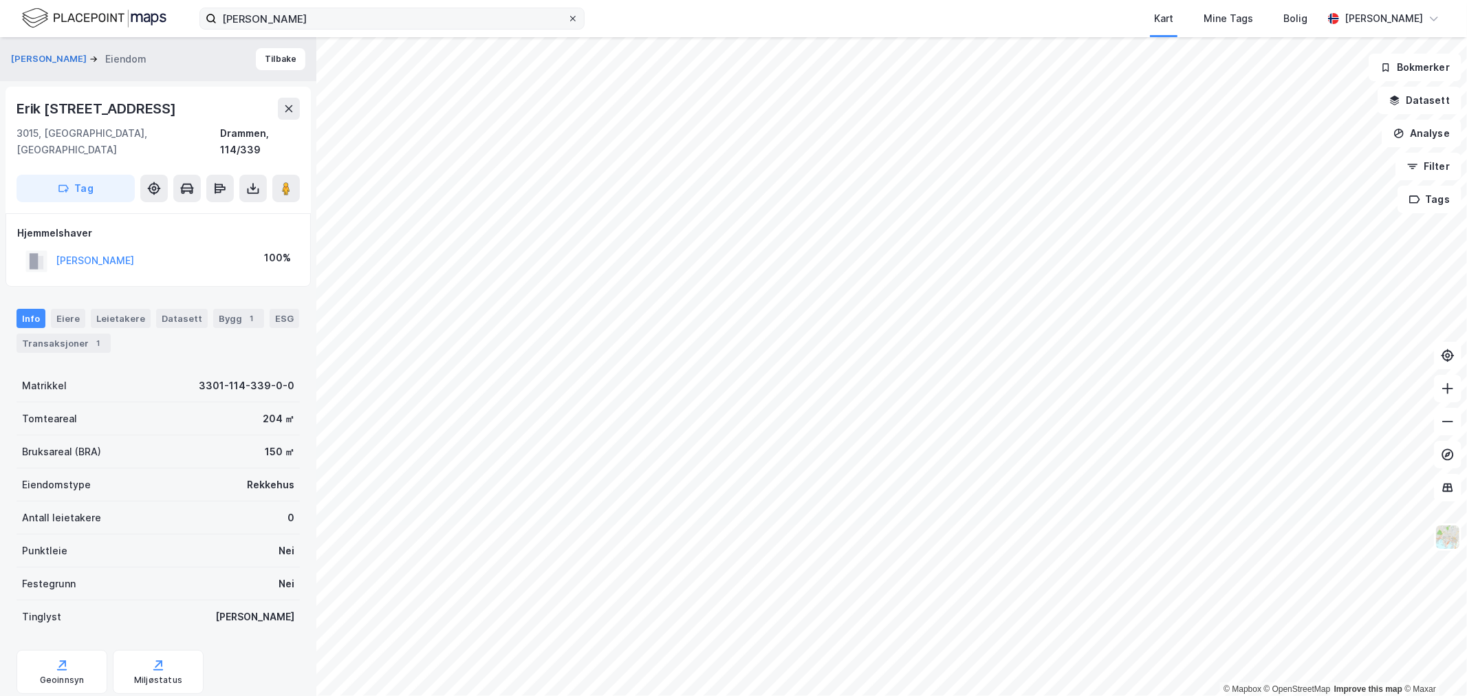
click at [574, 23] on div at bounding box center [573, 18] width 8 height 11
click at [567, 23] on input "[PERSON_NAME]" at bounding box center [392, 18] width 351 height 21
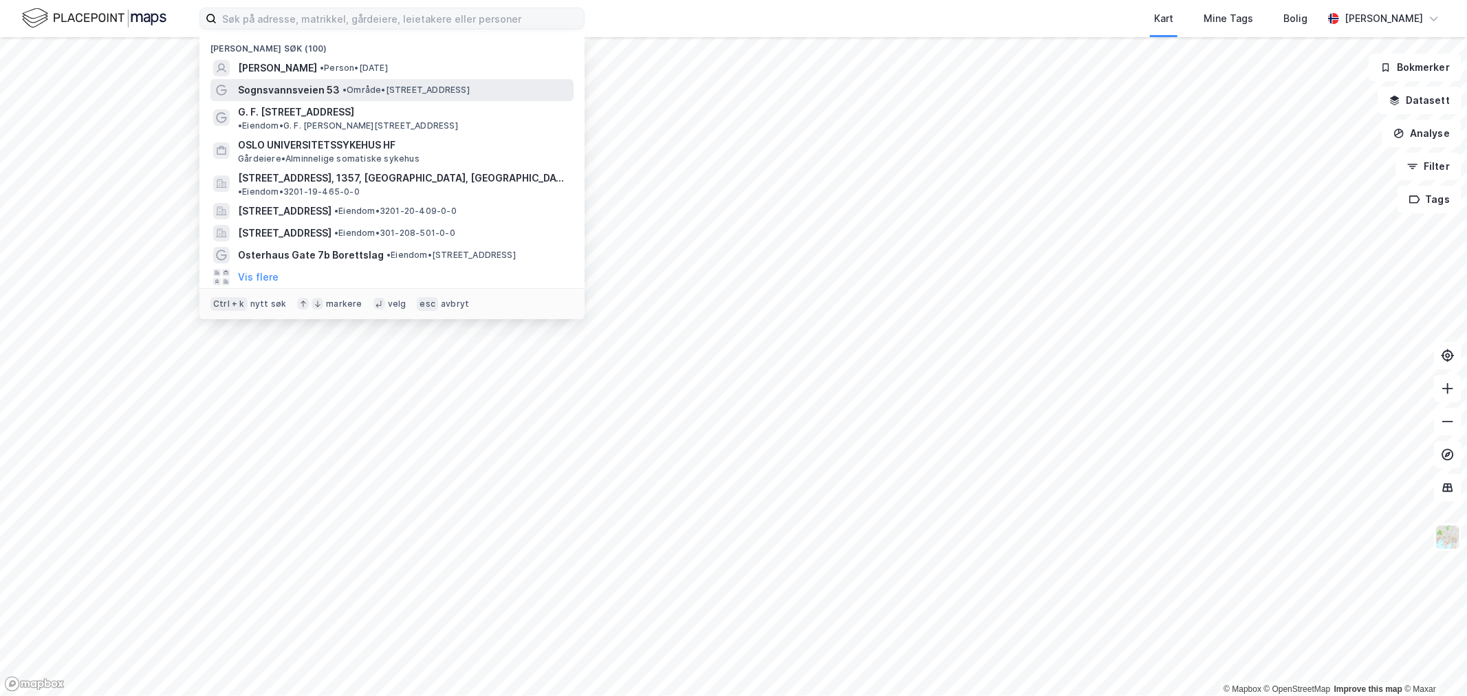
click at [342, 87] on span "•" at bounding box center [344, 90] width 4 height 10
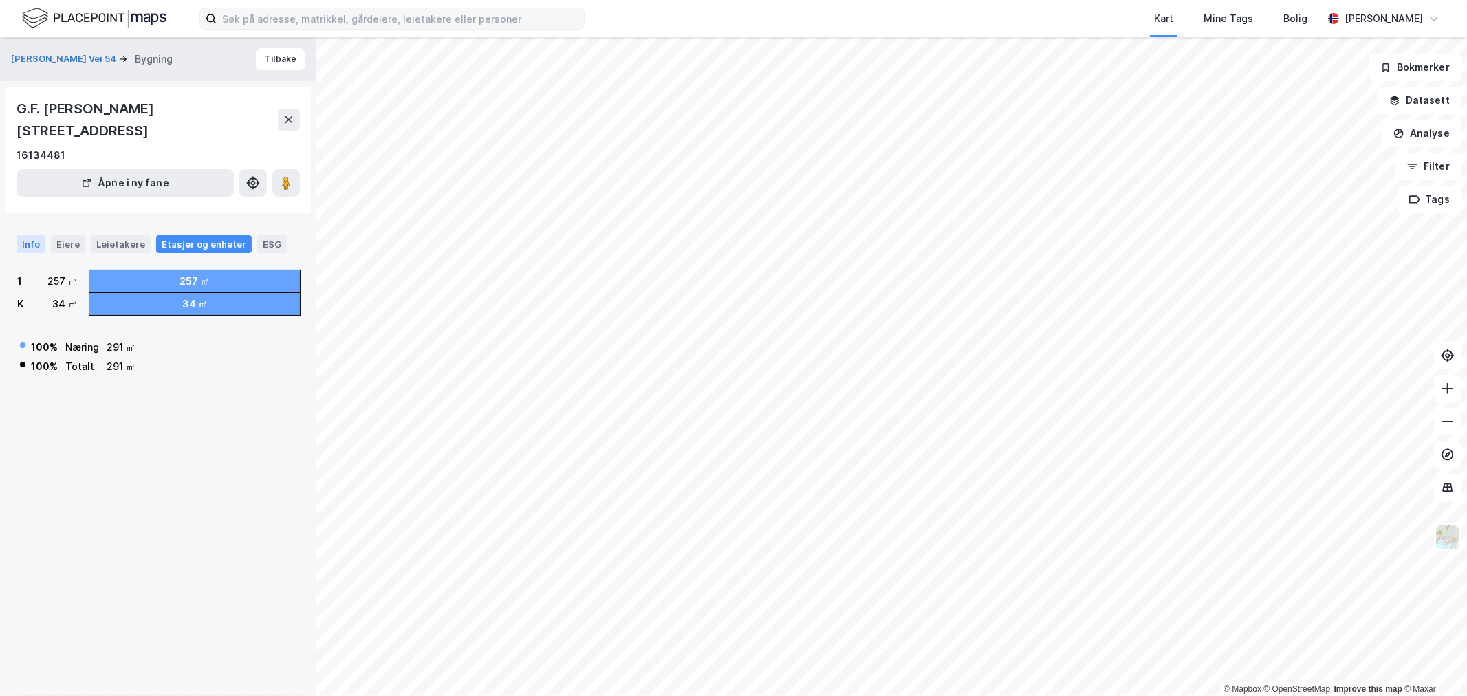
click at [35, 242] on div "Info" at bounding box center [31, 244] width 29 height 18
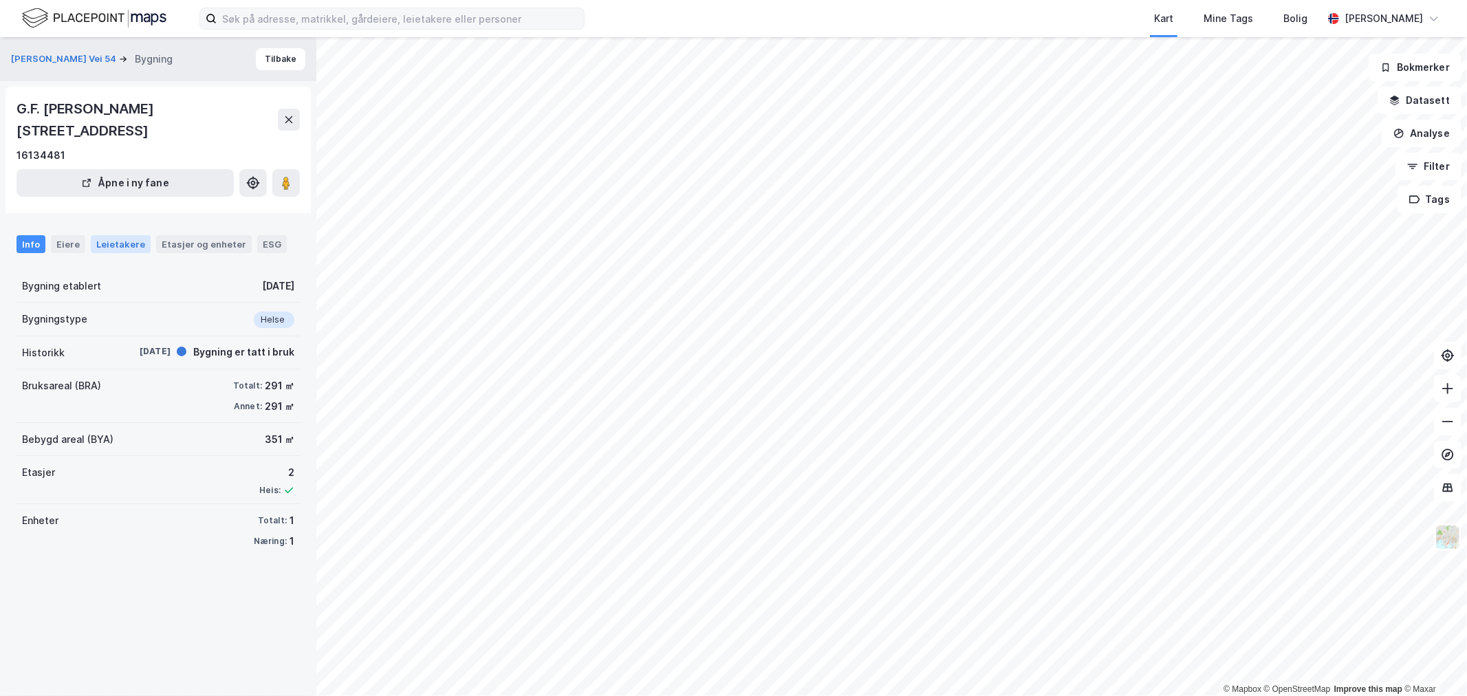
click at [111, 244] on div "Leietakere" at bounding box center [121, 244] width 60 height 18
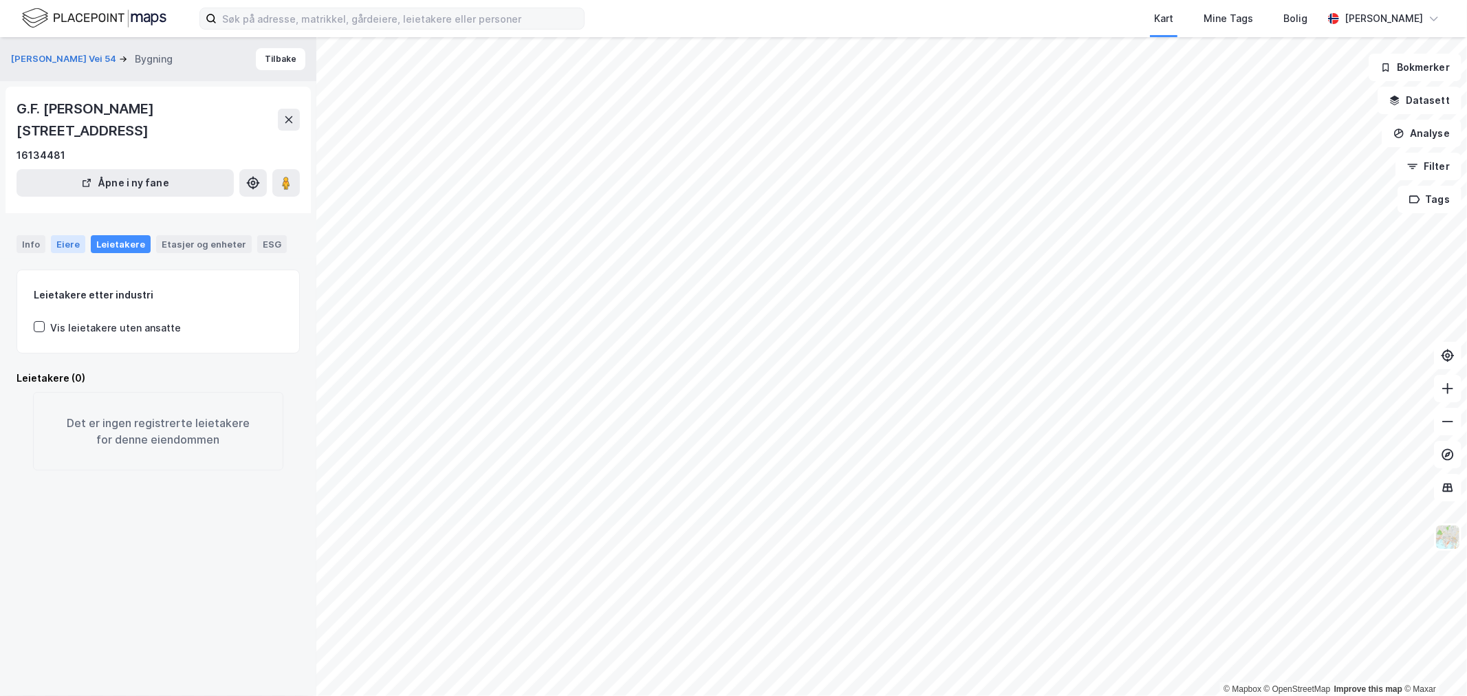
click at [73, 248] on div "Eiere" at bounding box center [68, 244] width 34 height 18
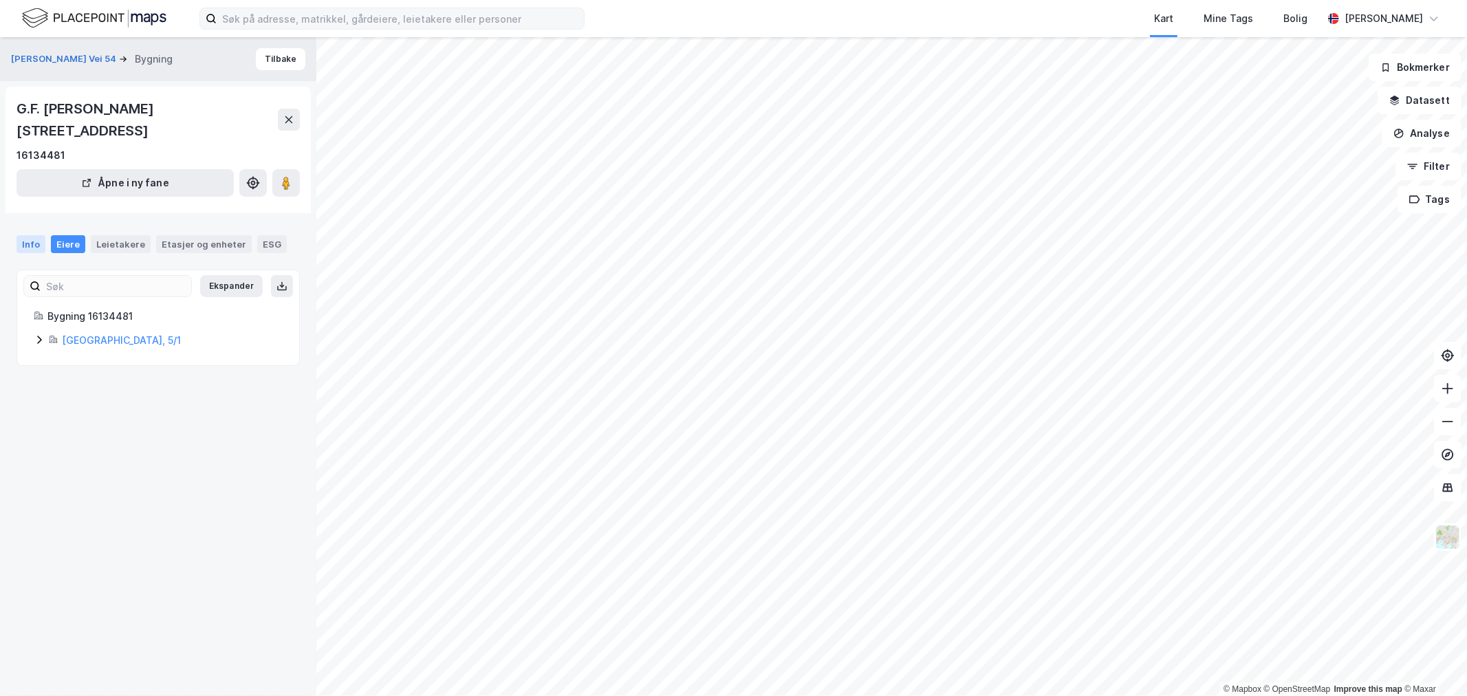
click at [34, 245] on div "Info" at bounding box center [31, 244] width 29 height 18
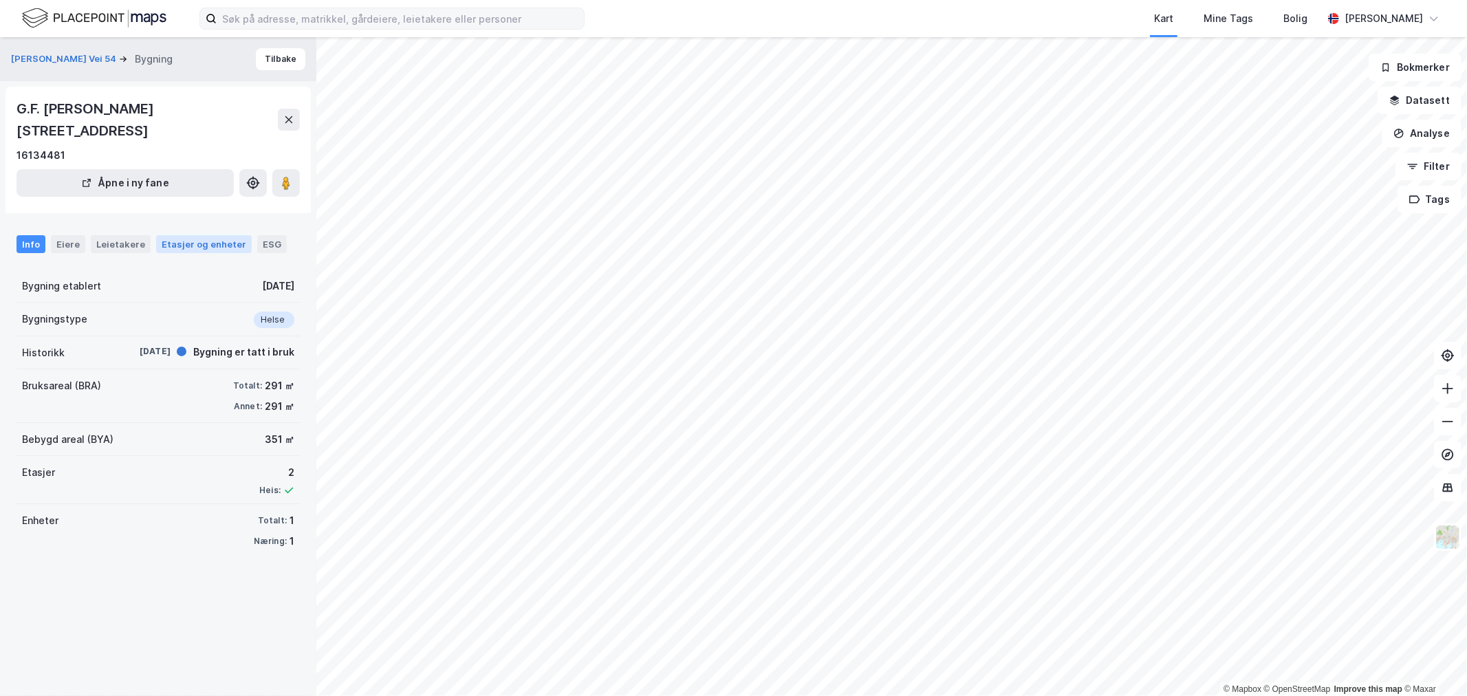
click at [175, 245] on div "Etasjer og enheter" at bounding box center [204, 244] width 85 height 12
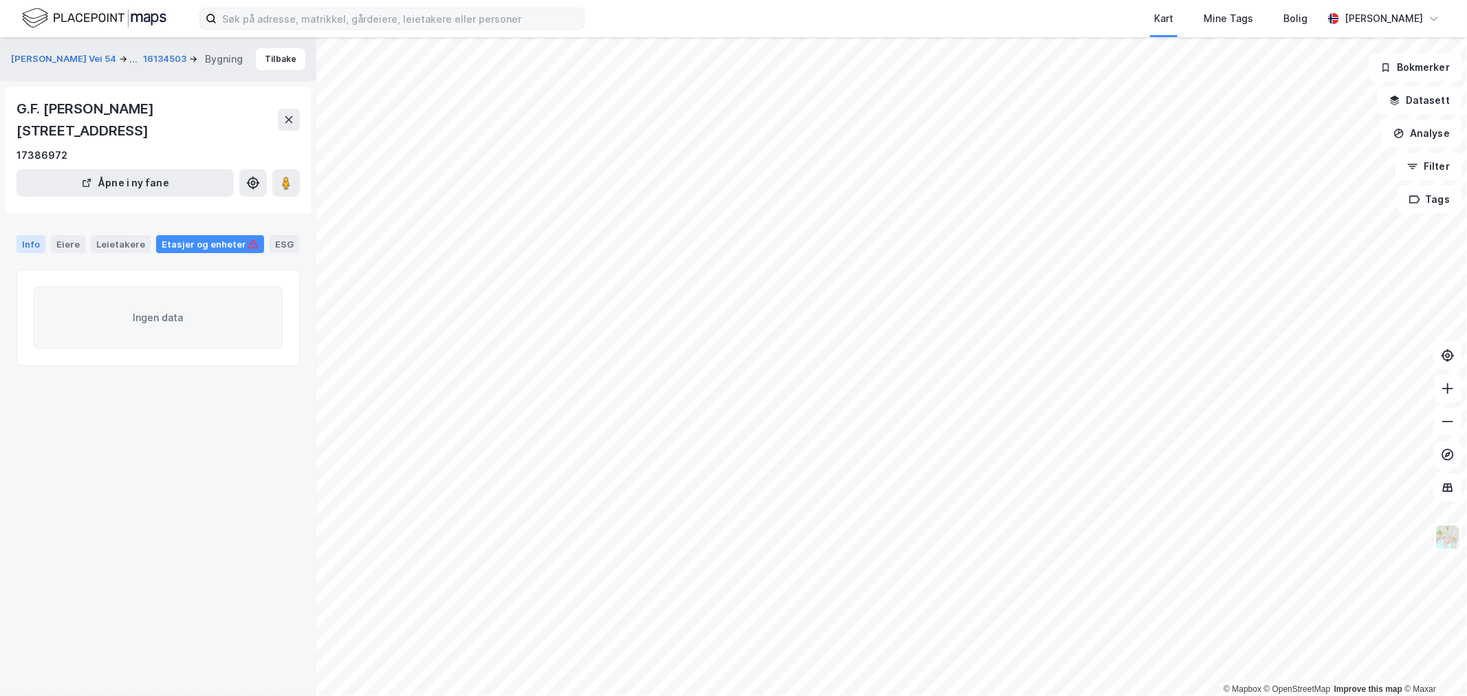
click at [36, 245] on div "Info" at bounding box center [31, 244] width 29 height 18
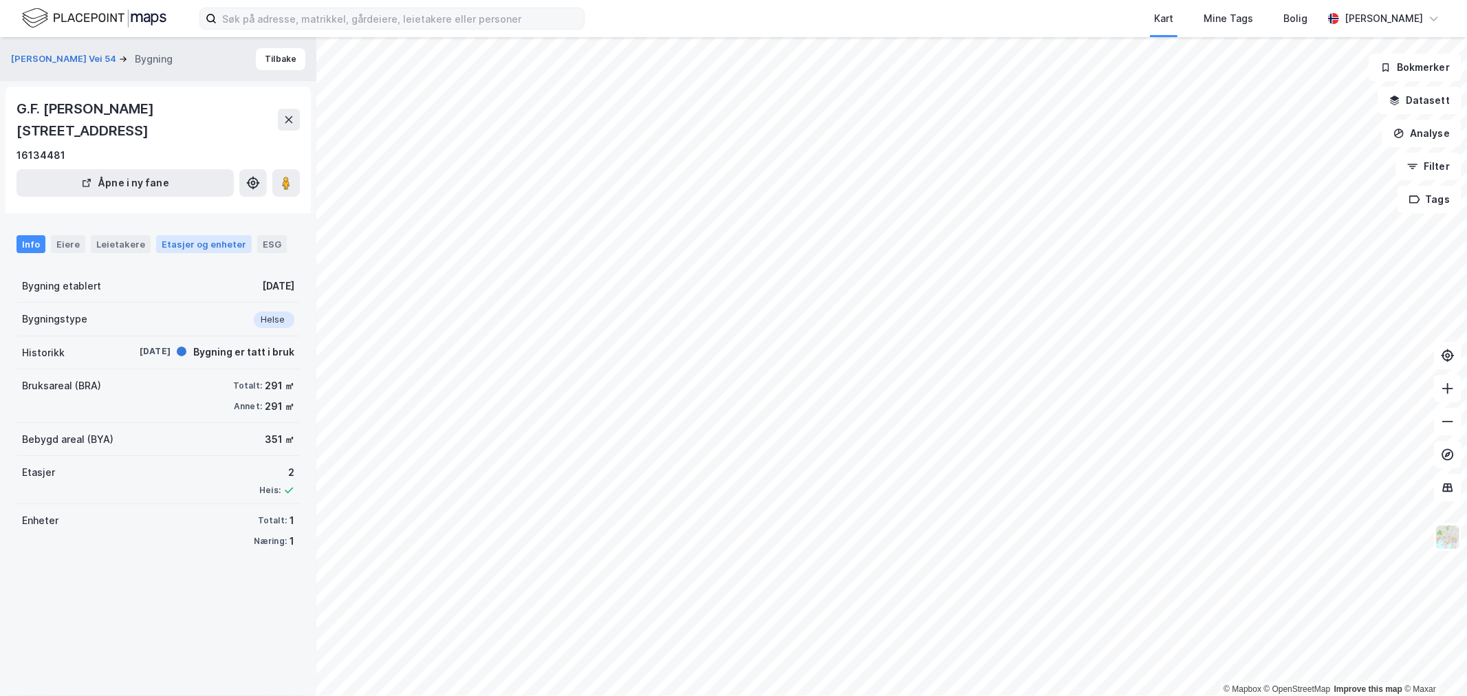
click at [211, 243] on div "Etasjer og enheter" at bounding box center [204, 244] width 85 height 12
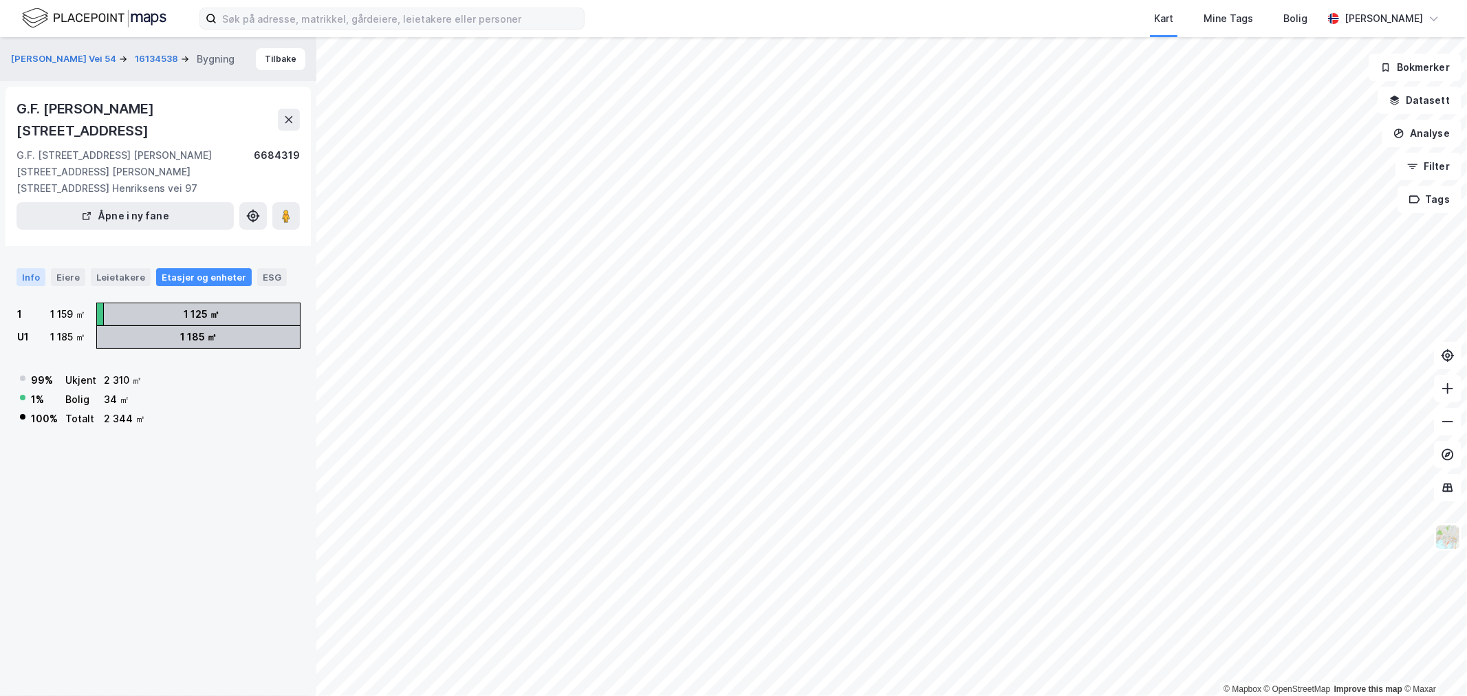
click at [35, 268] on div "Info" at bounding box center [31, 277] width 29 height 18
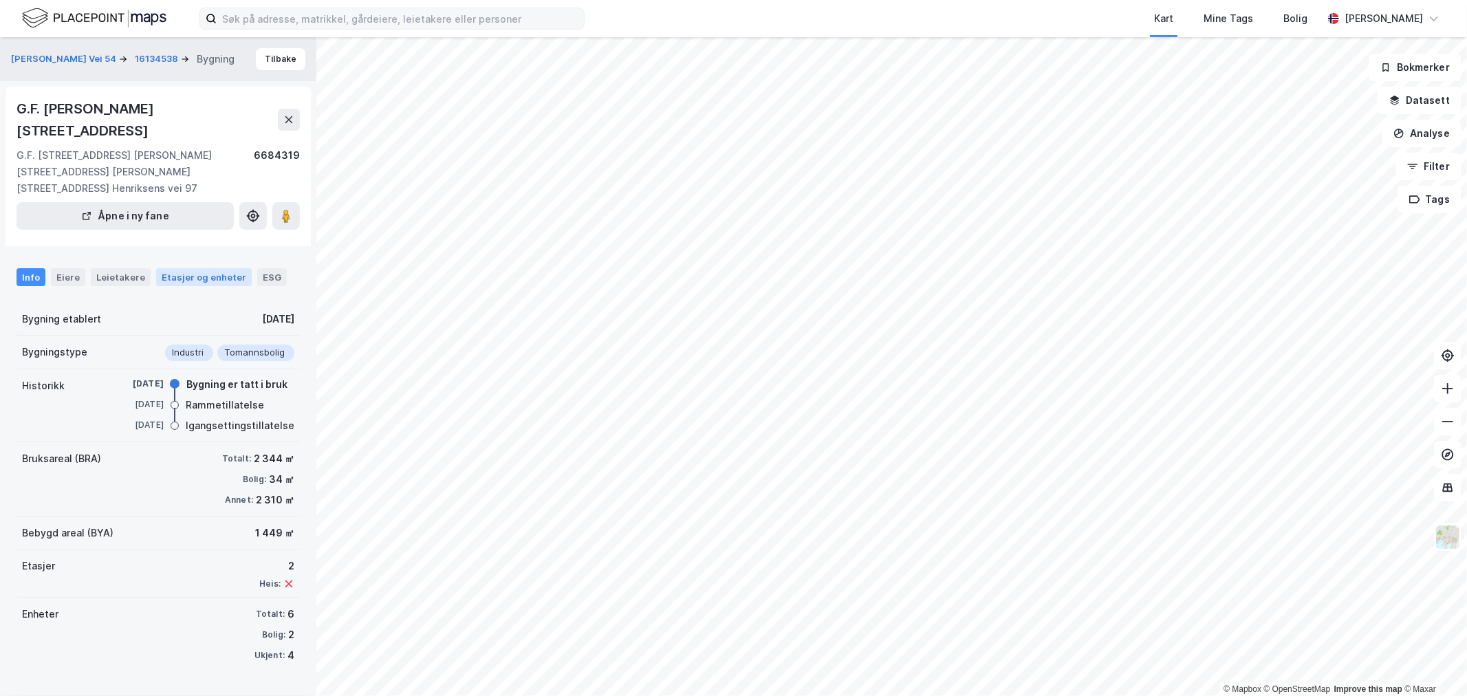
click at [162, 271] on div "Etasjer og enheter" at bounding box center [204, 277] width 85 height 12
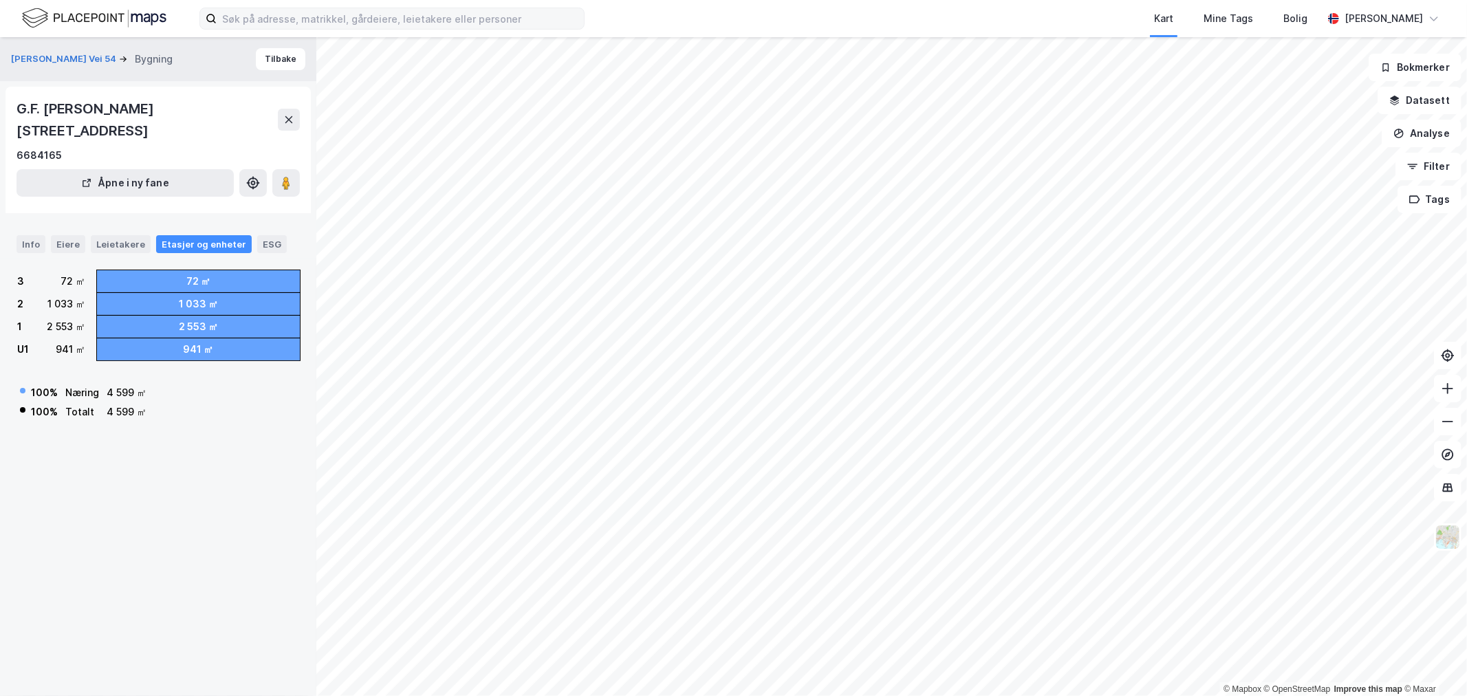
click at [126, 408] on div "4 599 ㎡" at bounding box center [127, 412] width 40 height 17
drag, startPoint x: 128, startPoint y: 408, endPoint x: 99, endPoint y: 408, distance: 28.9
click at [99, 408] on tr "100 % Totalt 4 599 ㎡" at bounding box center [85, 412] width 133 height 18
click at [107, 408] on div "4 599 ㎡" at bounding box center [127, 412] width 40 height 17
drag, startPoint x: 129, startPoint y: 410, endPoint x: 100, endPoint y: 408, distance: 29.6
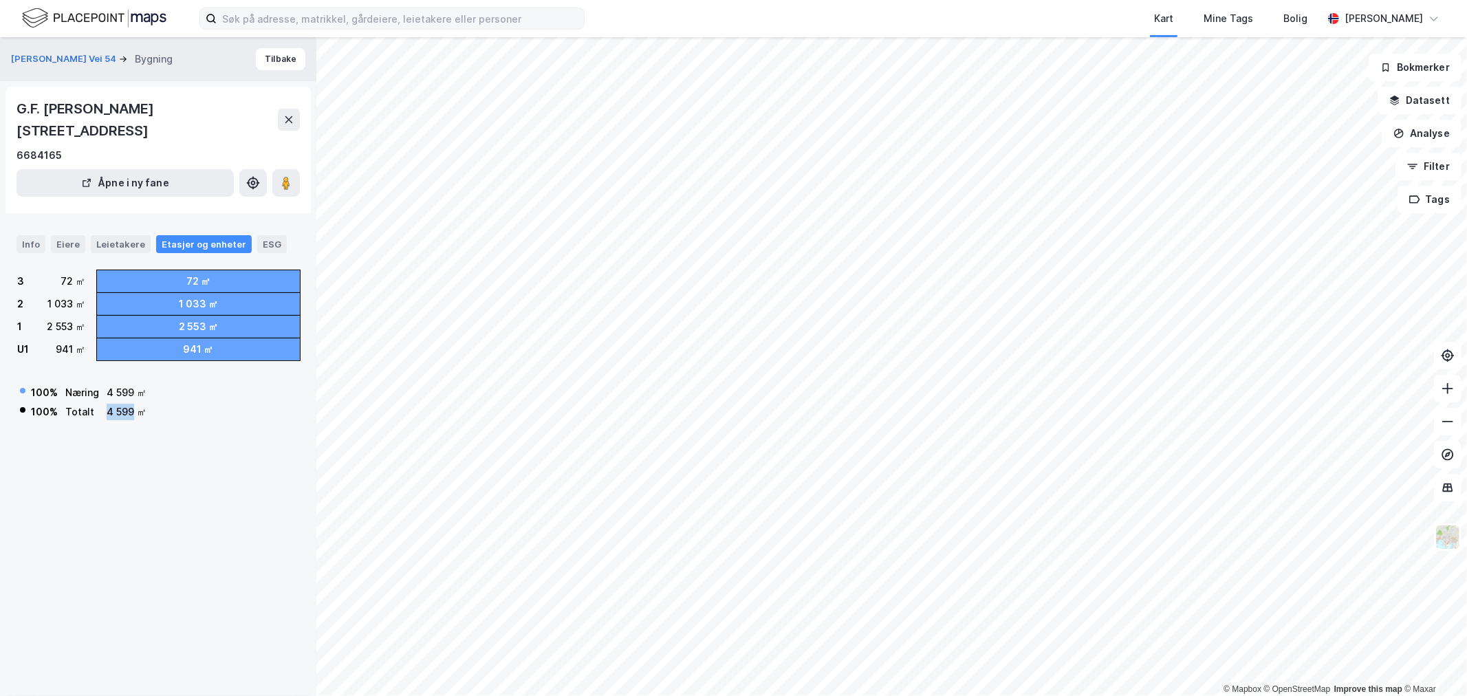
click at [100, 408] on tr "100 % Totalt 4 599 ㎡" at bounding box center [85, 412] width 133 height 18
click at [101, 408] on td "Totalt" at bounding box center [85, 412] width 40 height 18
click at [31, 243] on div "Info" at bounding box center [31, 244] width 29 height 18
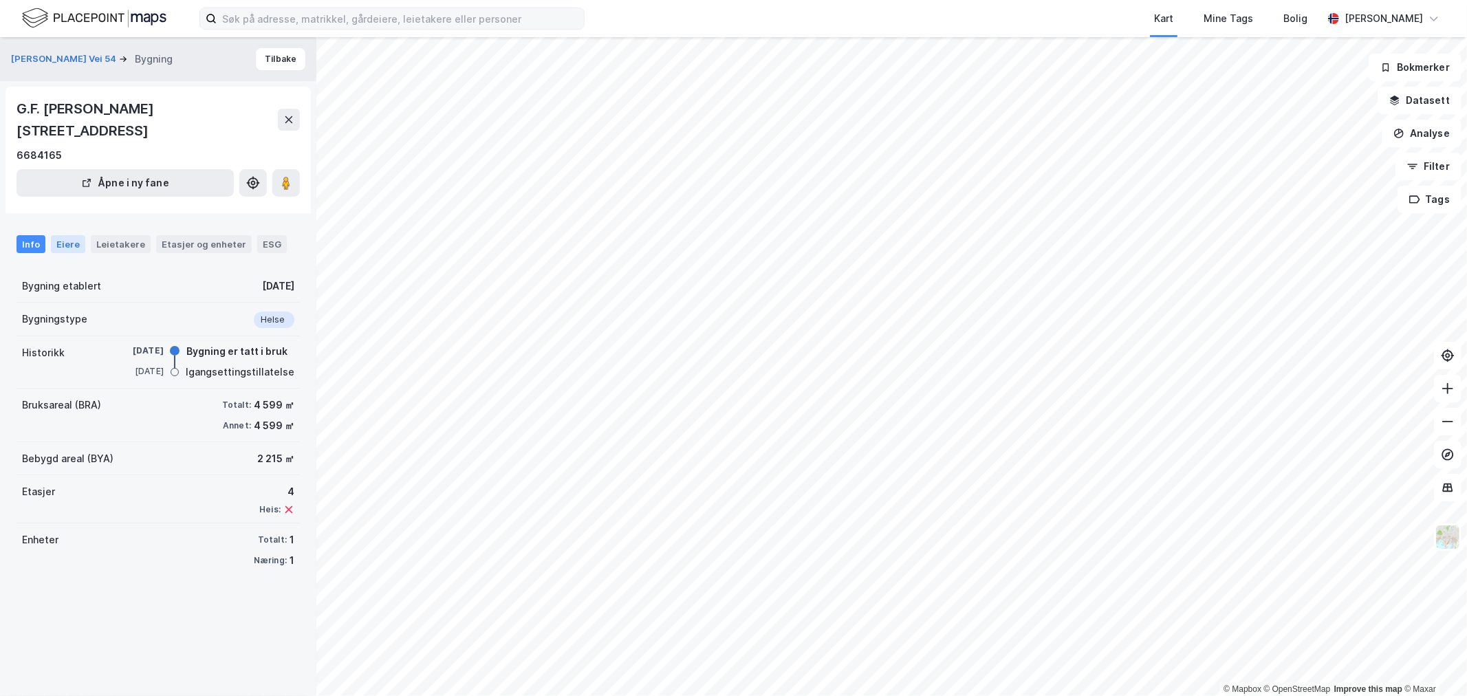
click at [64, 238] on div "Eiere" at bounding box center [68, 244] width 34 height 18
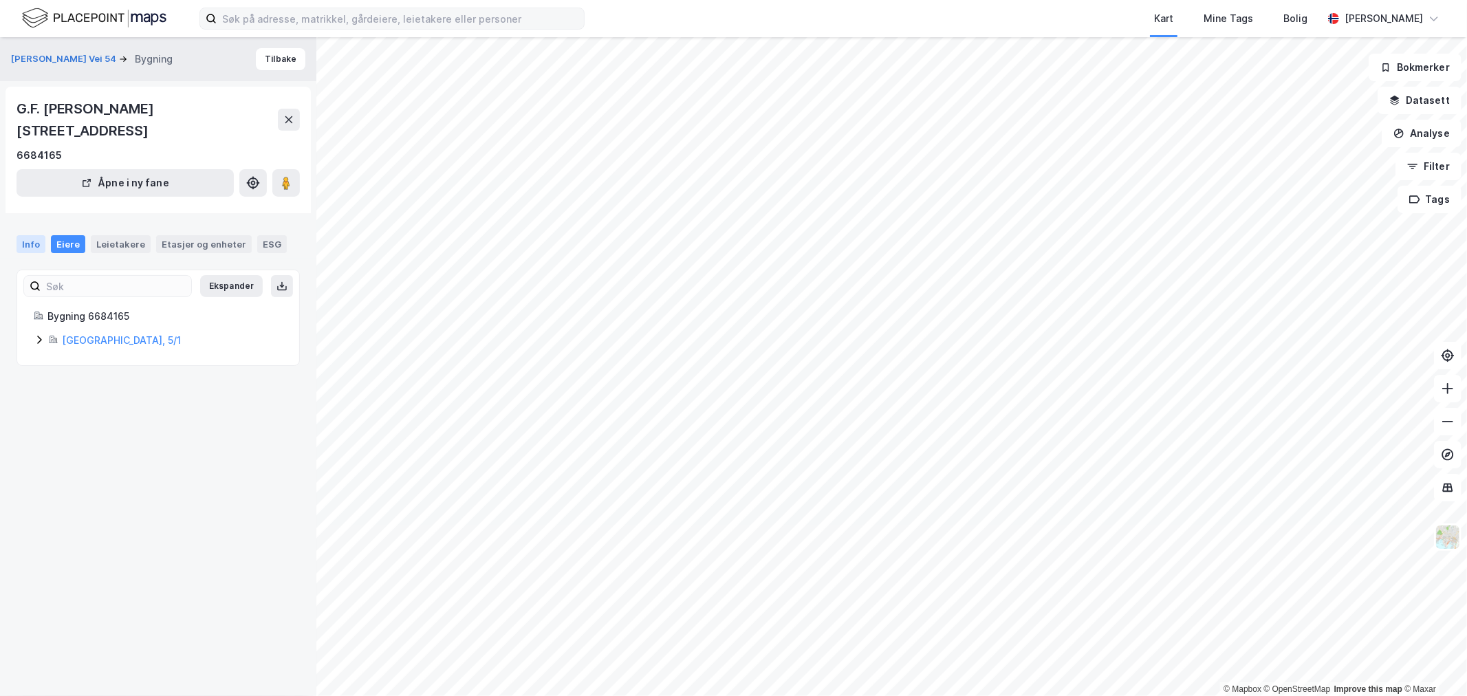
click at [31, 248] on div "Info" at bounding box center [31, 244] width 29 height 18
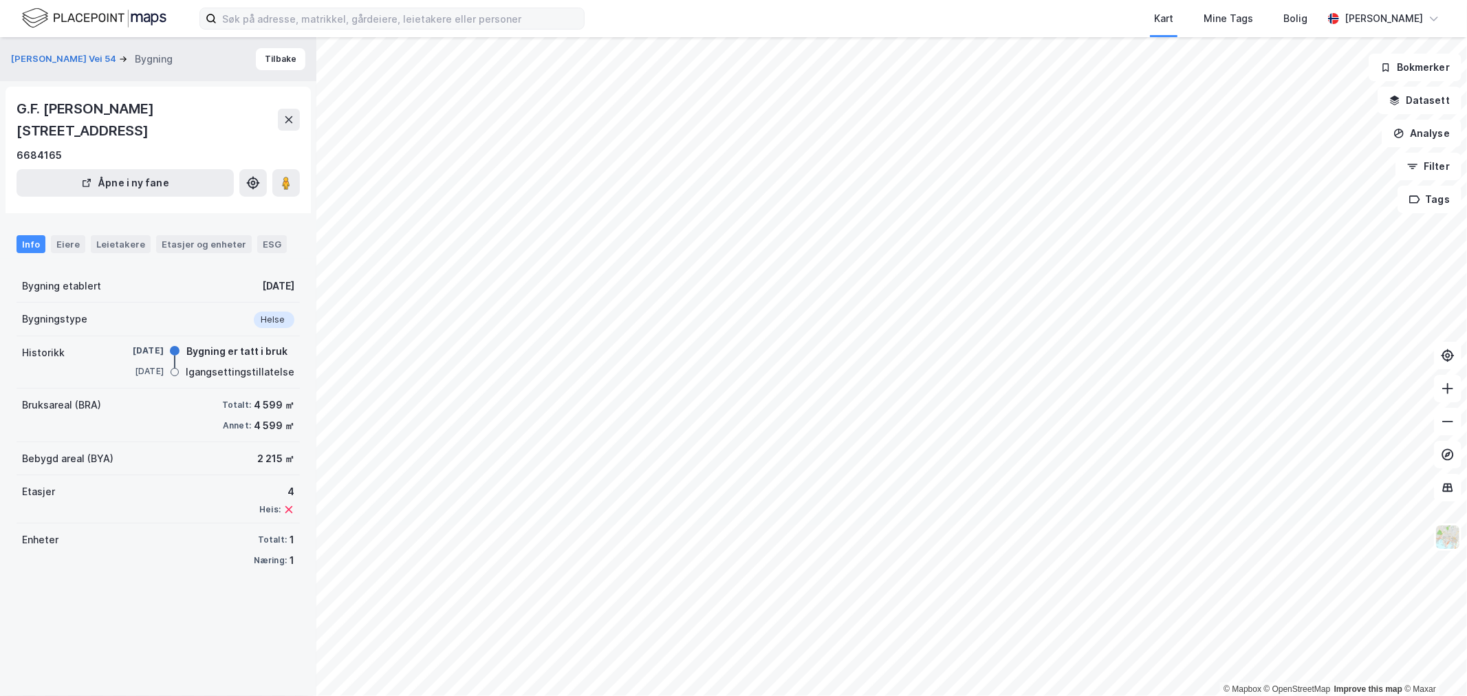
click at [153, 580] on div "[PERSON_NAME] Vei 54 Bygning Tilbake G.F. [PERSON_NAME][STREET_ADDRESS] i ny fa…" at bounding box center [158, 366] width 316 height 659
click at [167, 243] on div "Etasjer og enheter" at bounding box center [204, 244] width 85 height 12
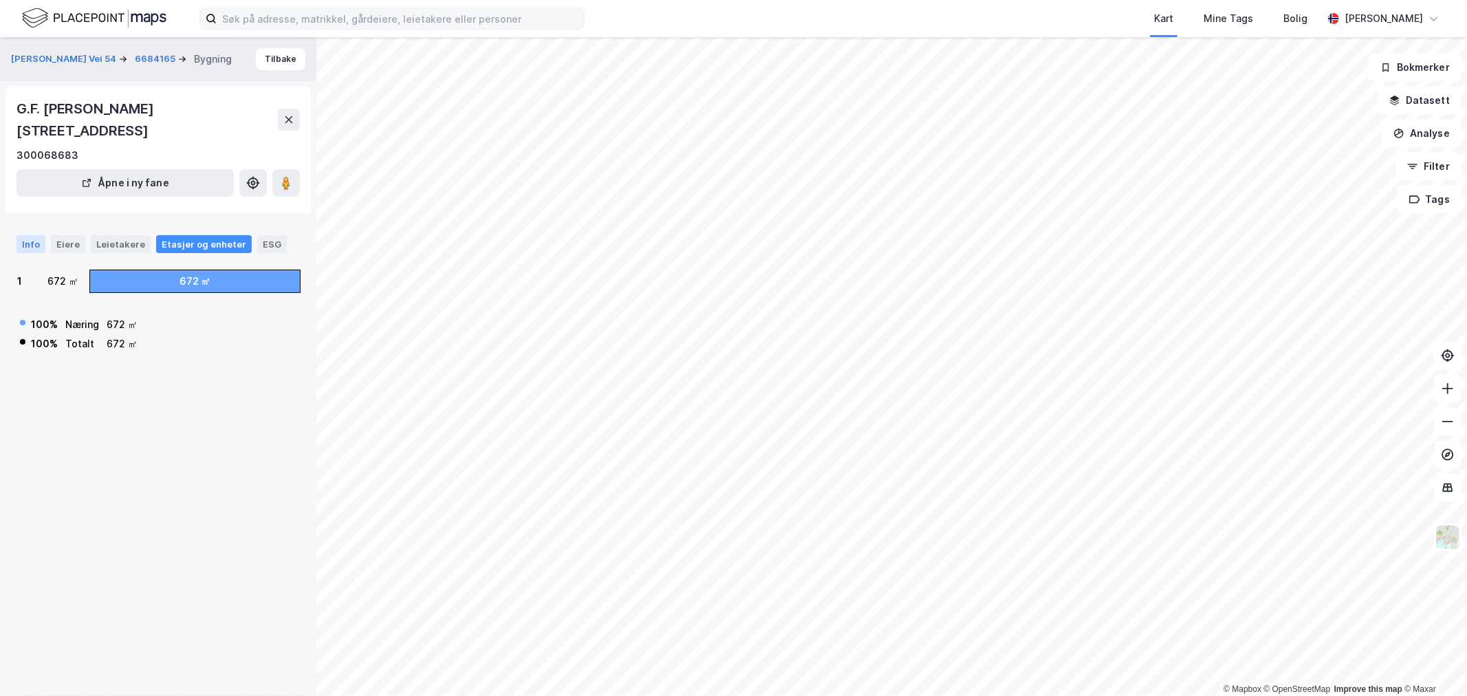
click at [30, 243] on div "Info" at bounding box center [31, 244] width 29 height 18
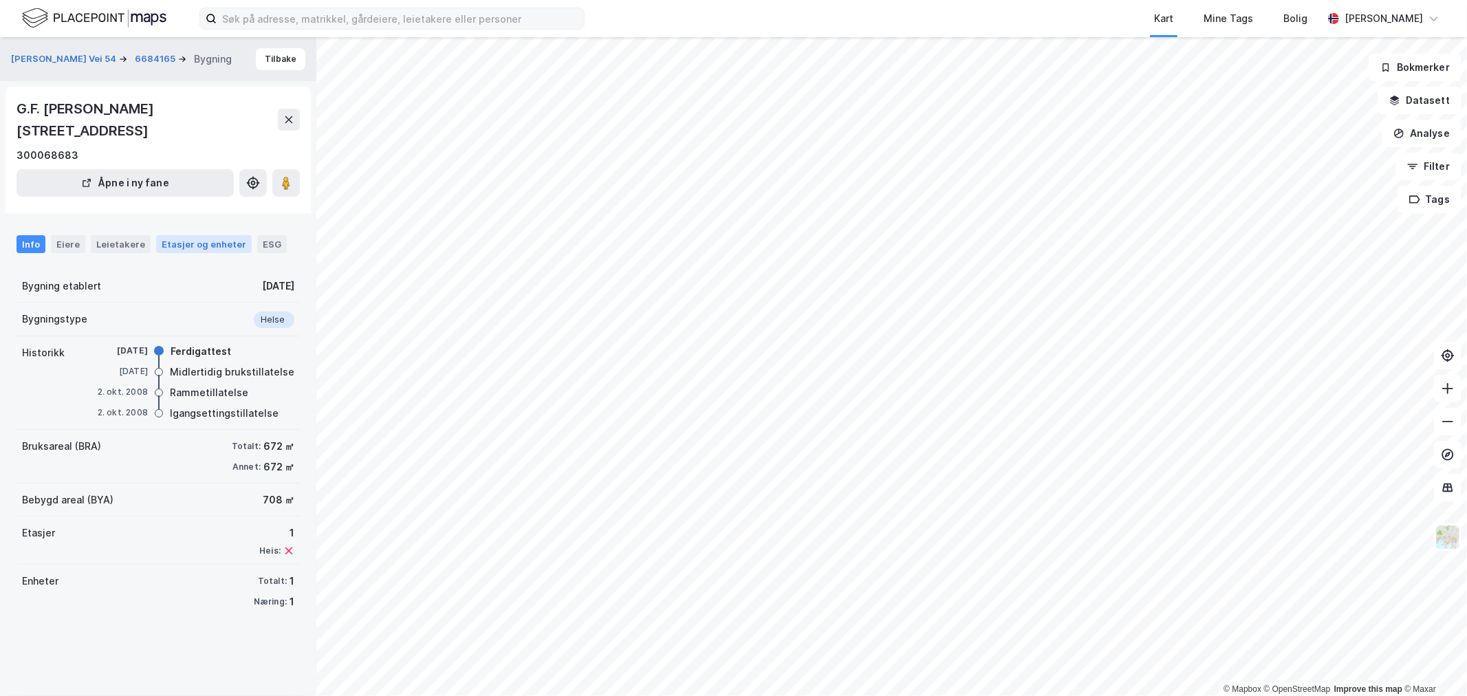
click at [170, 243] on div "Etasjer og enheter" at bounding box center [204, 244] width 85 height 12
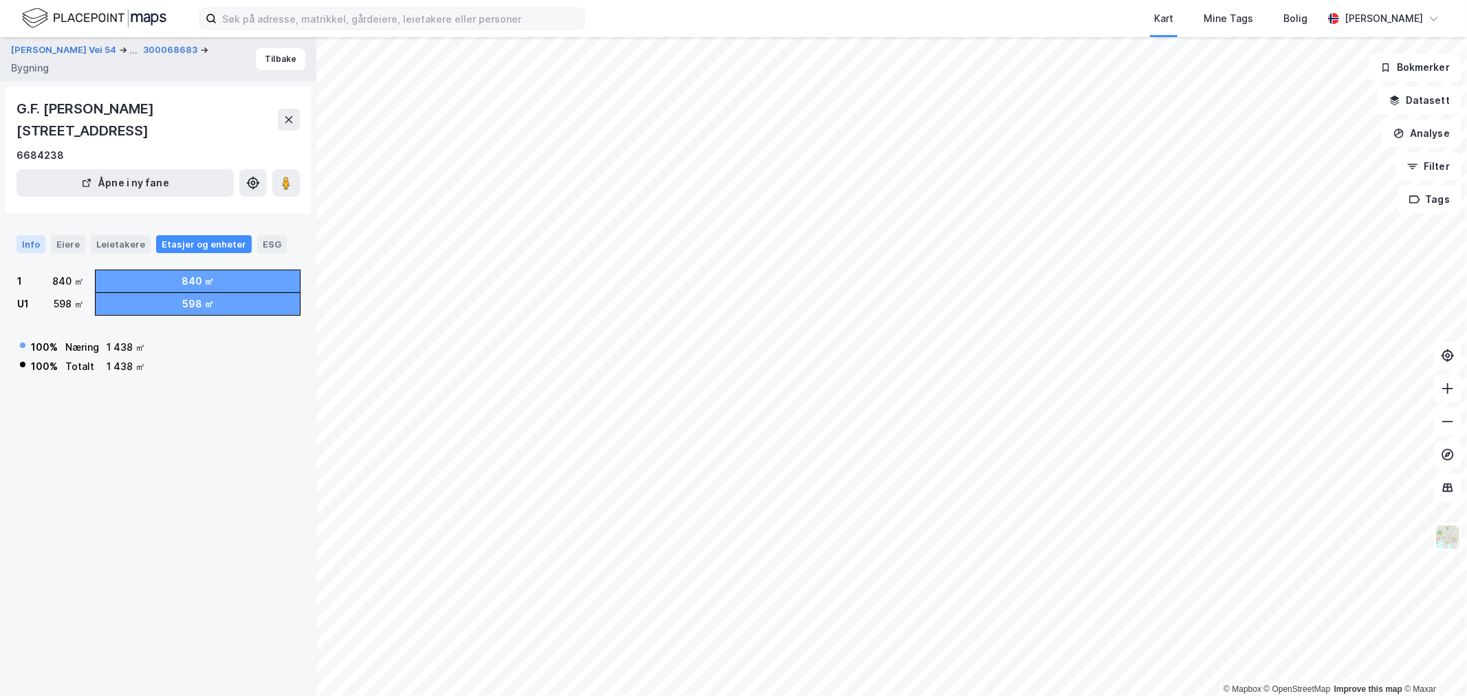
click at [23, 246] on div "Info" at bounding box center [31, 244] width 29 height 18
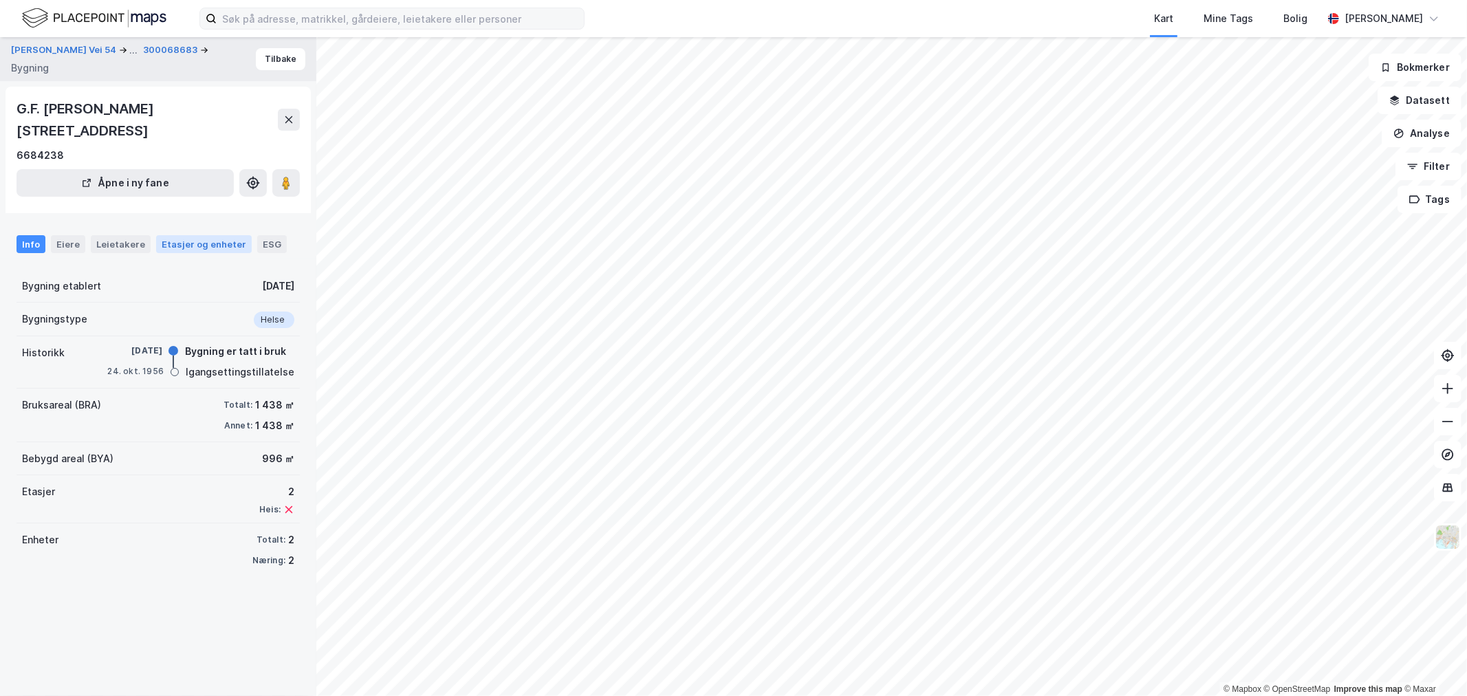
click at [177, 241] on div "Etasjer og enheter" at bounding box center [204, 244] width 85 height 12
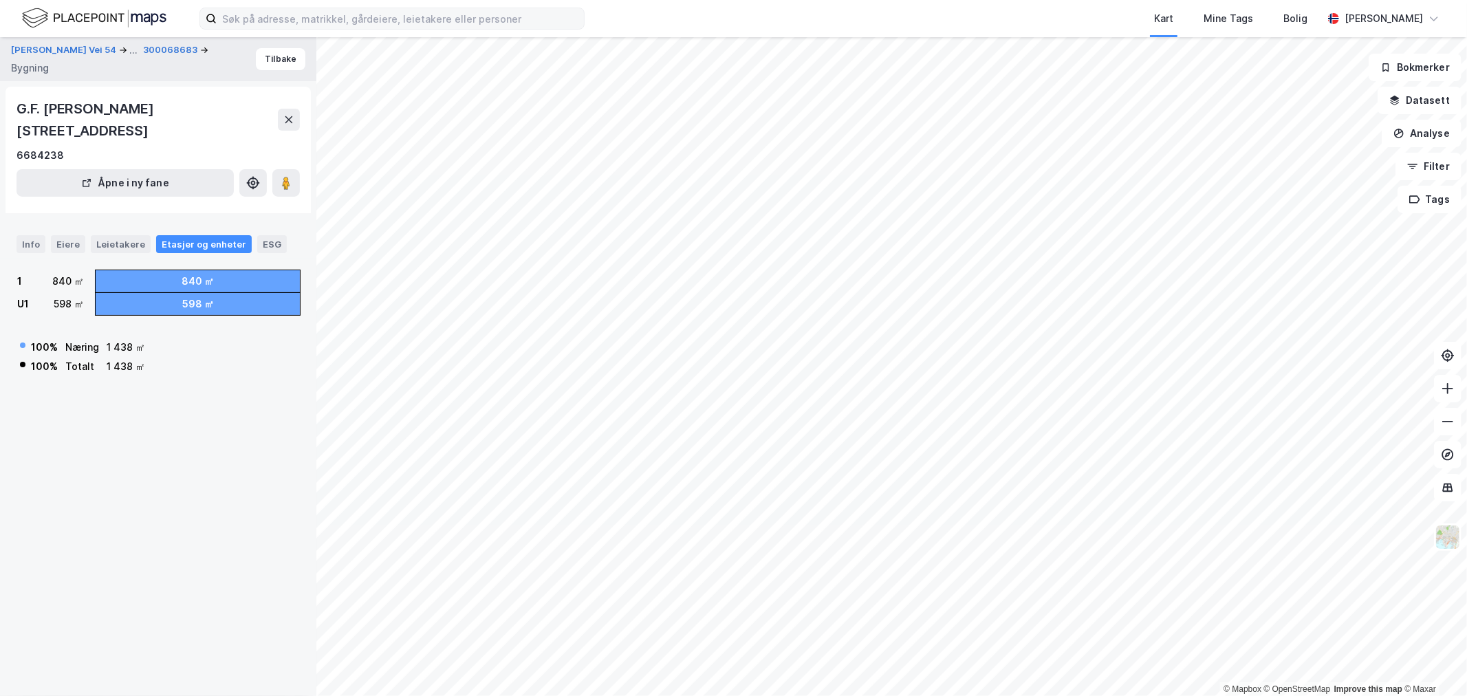
click at [138, 368] on div "1 438 ㎡" at bounding box center [126, 366] width 39 height 17
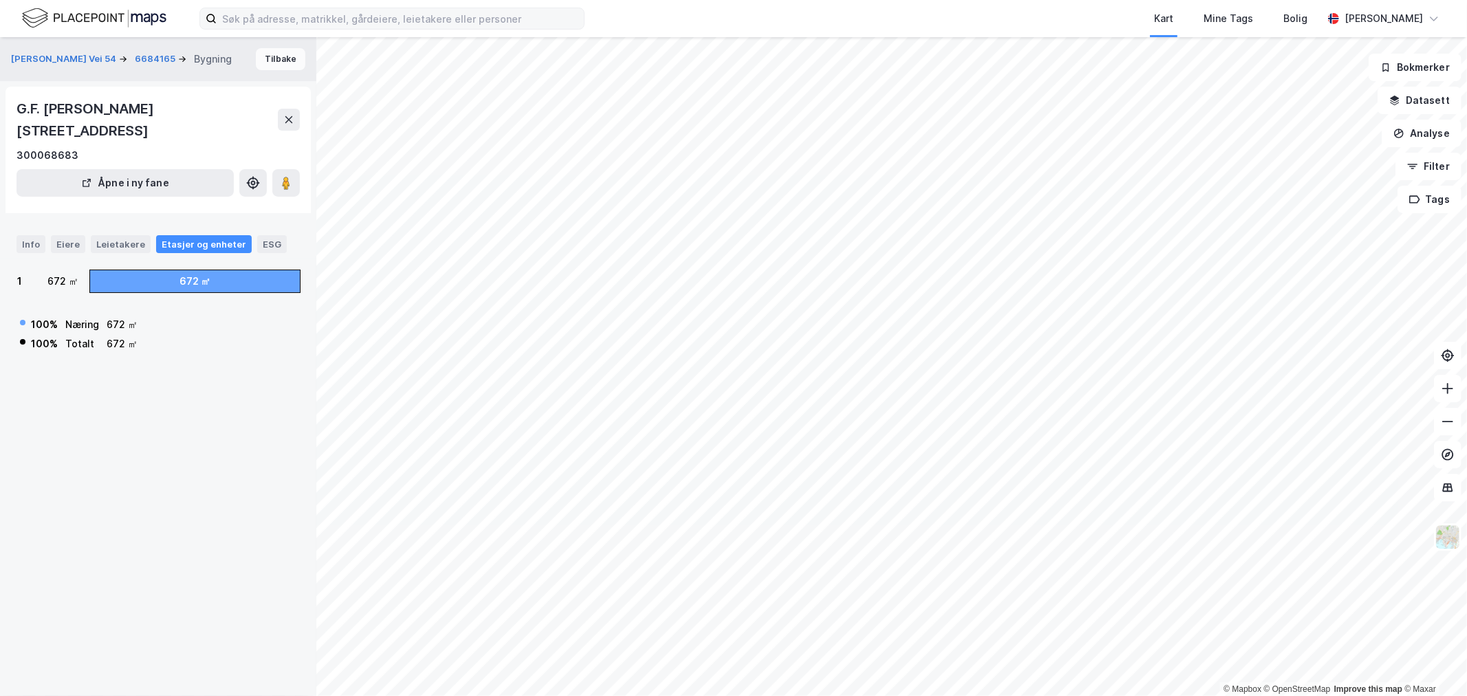
click at [265, 64] on button "Tilbake" at bounding box center [281, 59] width 50 height 22
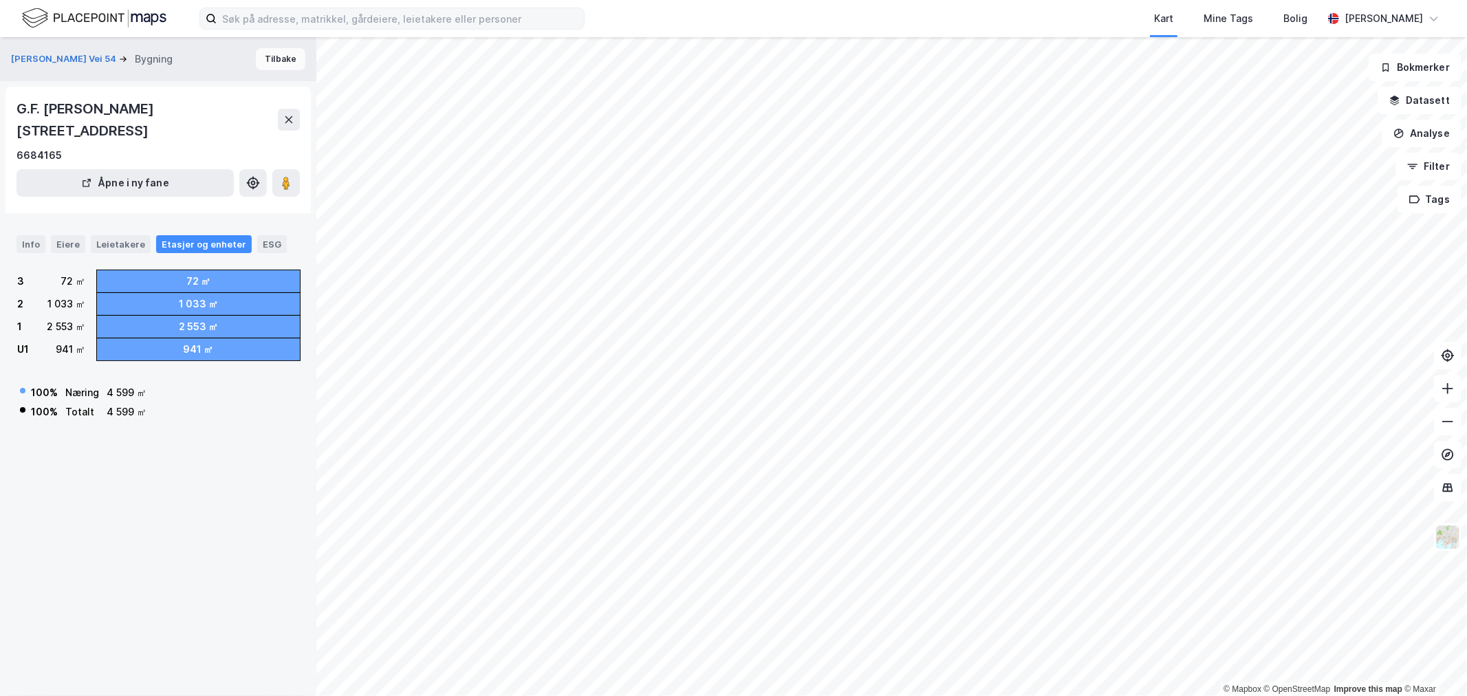
click at [270, 53] on button "Tilbake" at bounding box center [281, 59] width 50 height 22
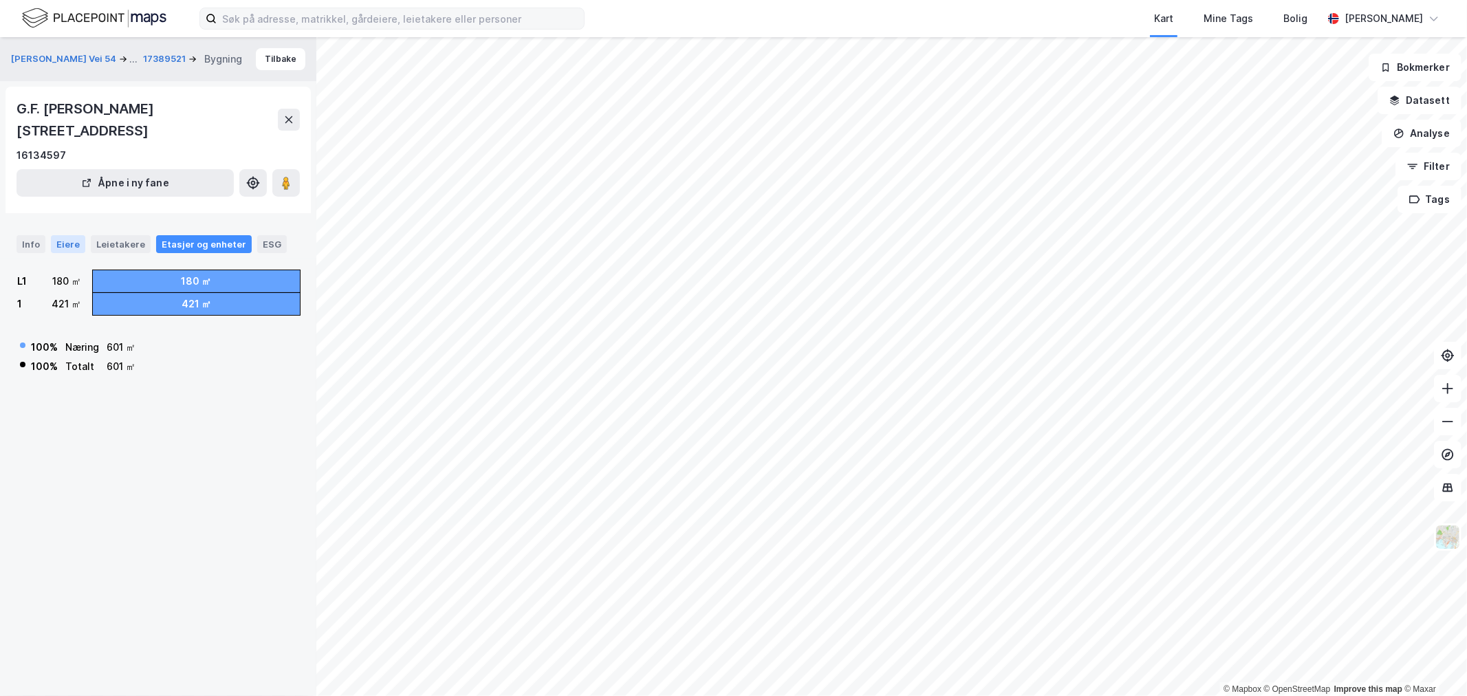
click at [59, 244] on div "Eiere" at bounding box center [68, 244] width 34 height 18
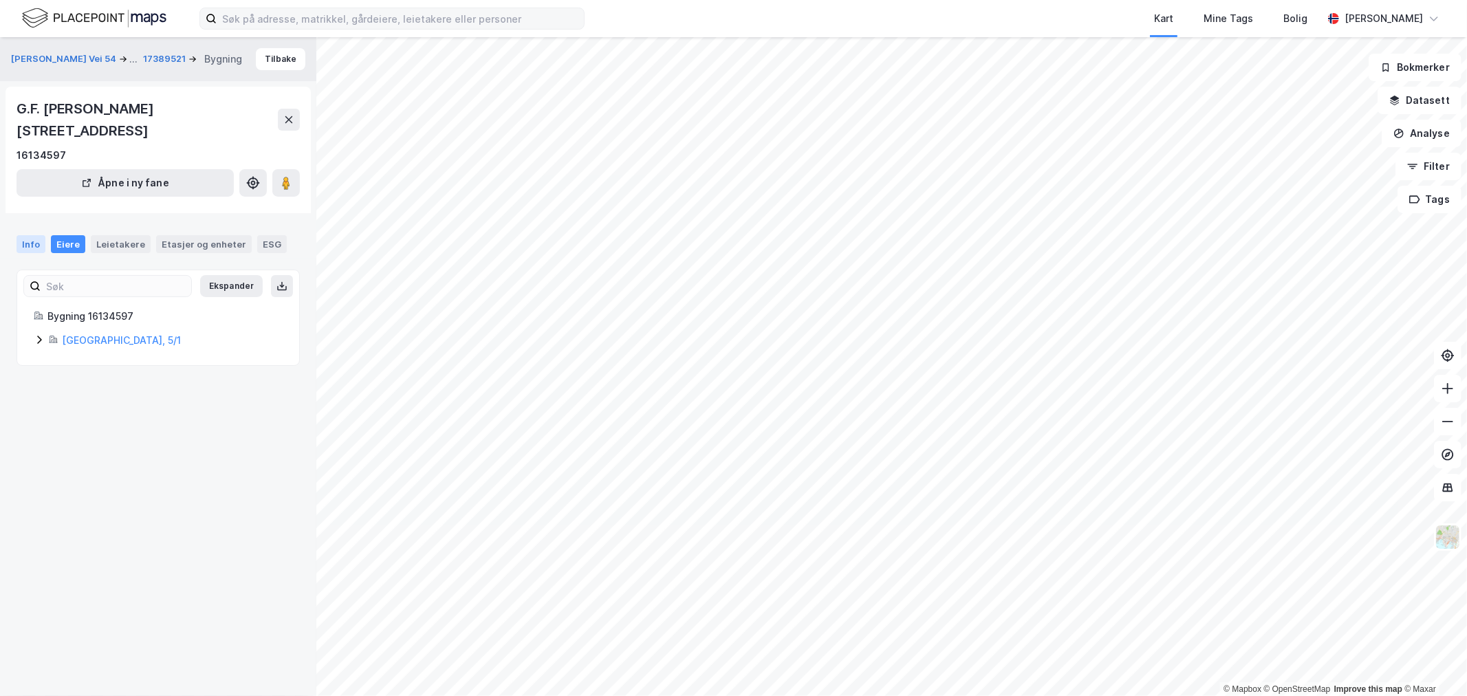
click at [32, 243] on div "Info" at bounding box center [31, 244] width 29 height 18
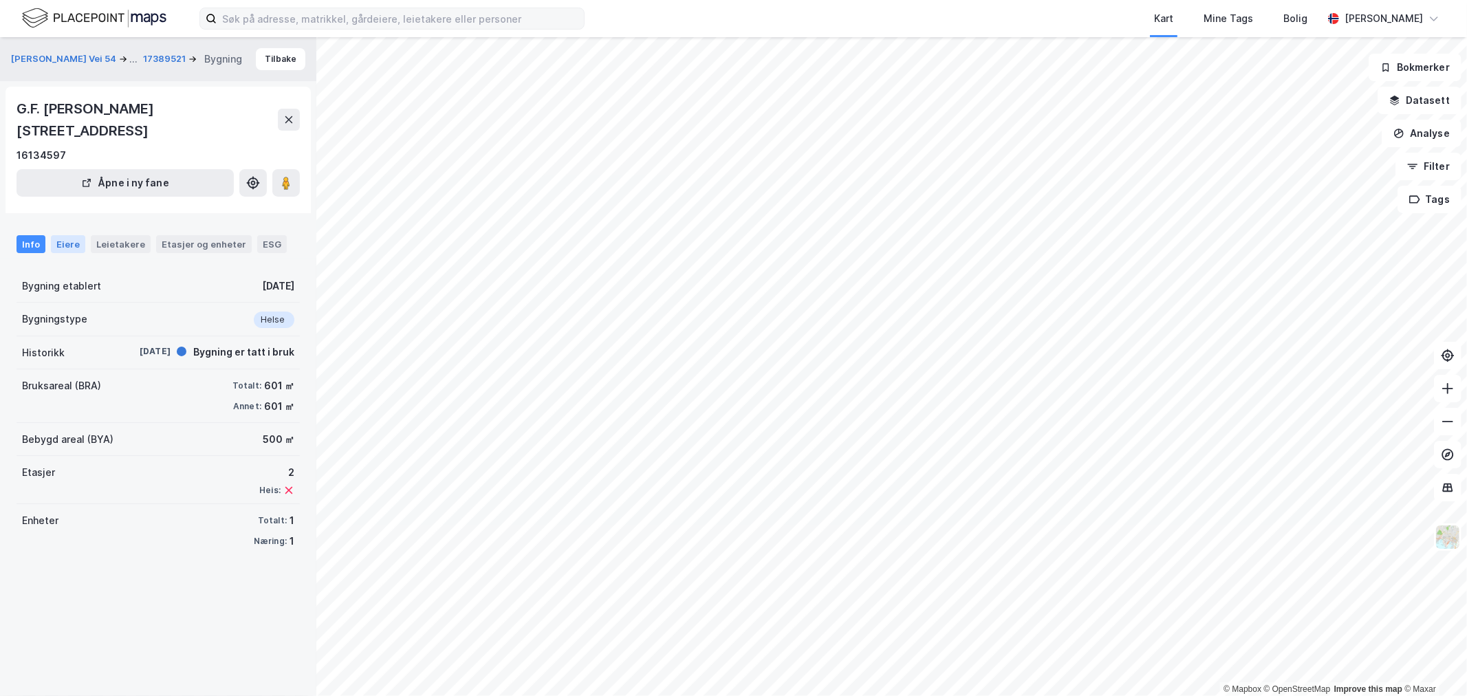
click at [61, 245] on div "Eiere" at bounding box center [68, 244] width 34 height 18
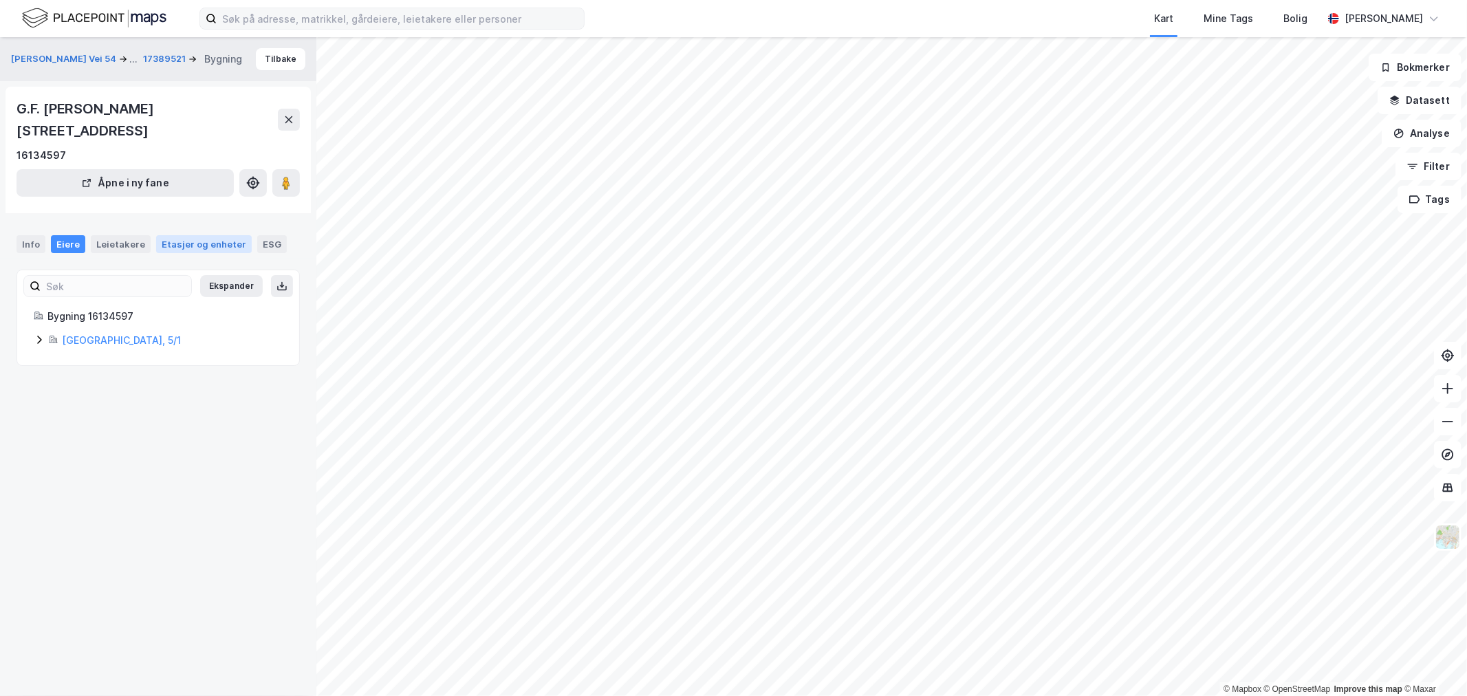
click at [173, 242] on div "Etasjer og enheter" at bounding box center [204, 244] width 85 height 12
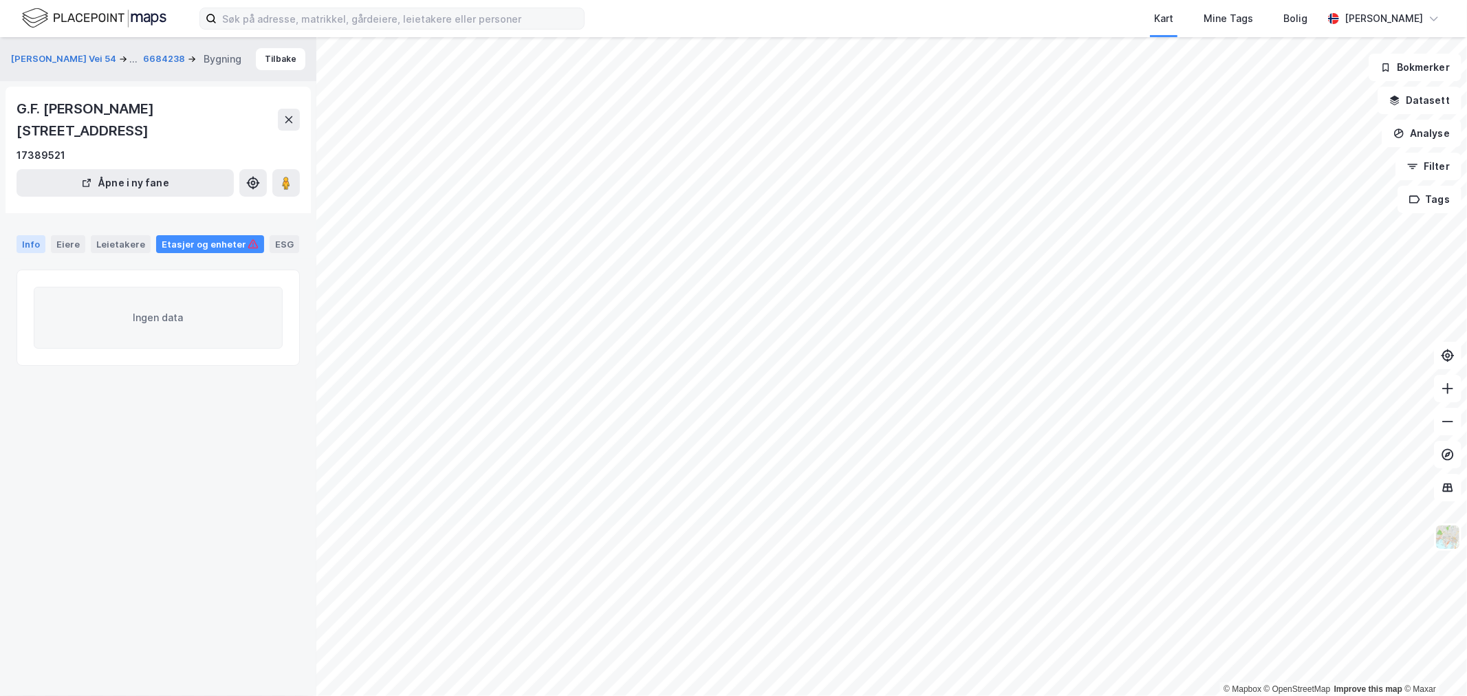
click at [36, 243] on div "Info" at bounding box center [31, 244] width 29 height 18
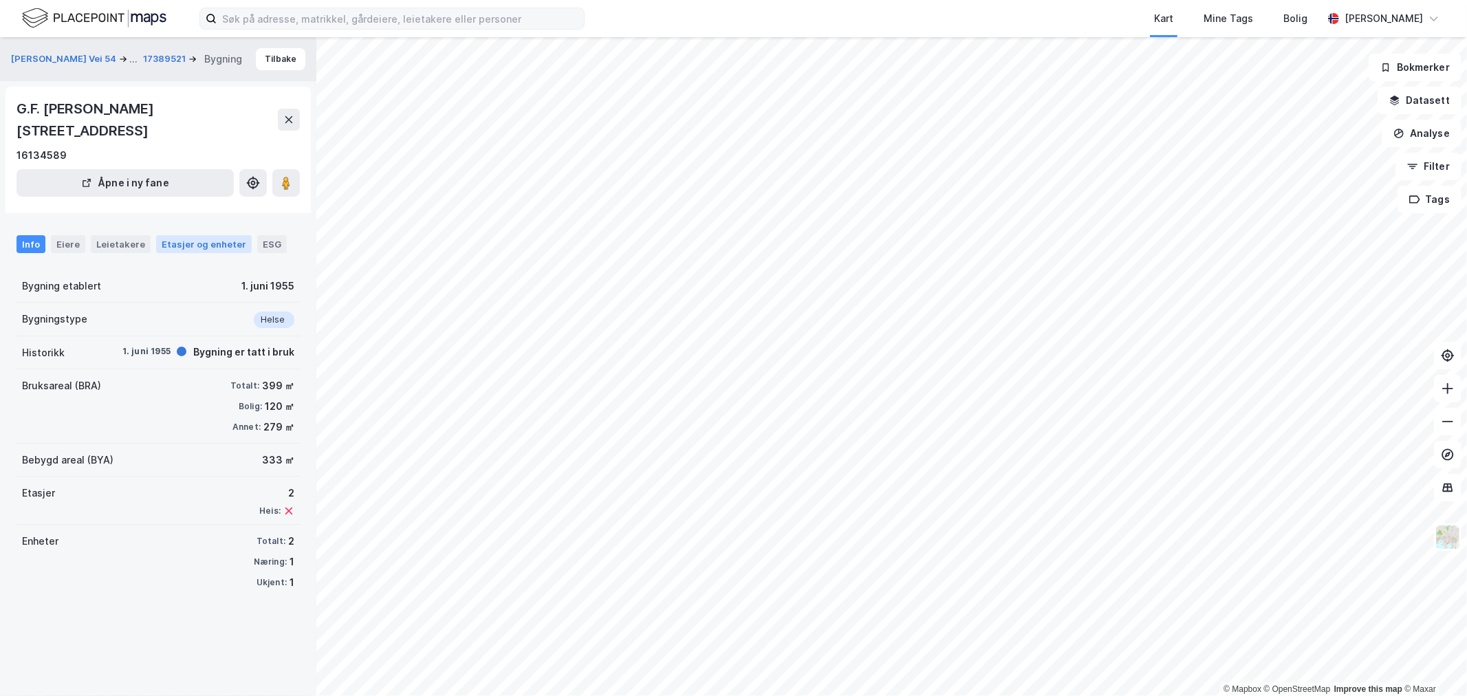
click at [184, 239] on div "Etasjer og enheter" at bounding box center [204, 244] width 85 height 12
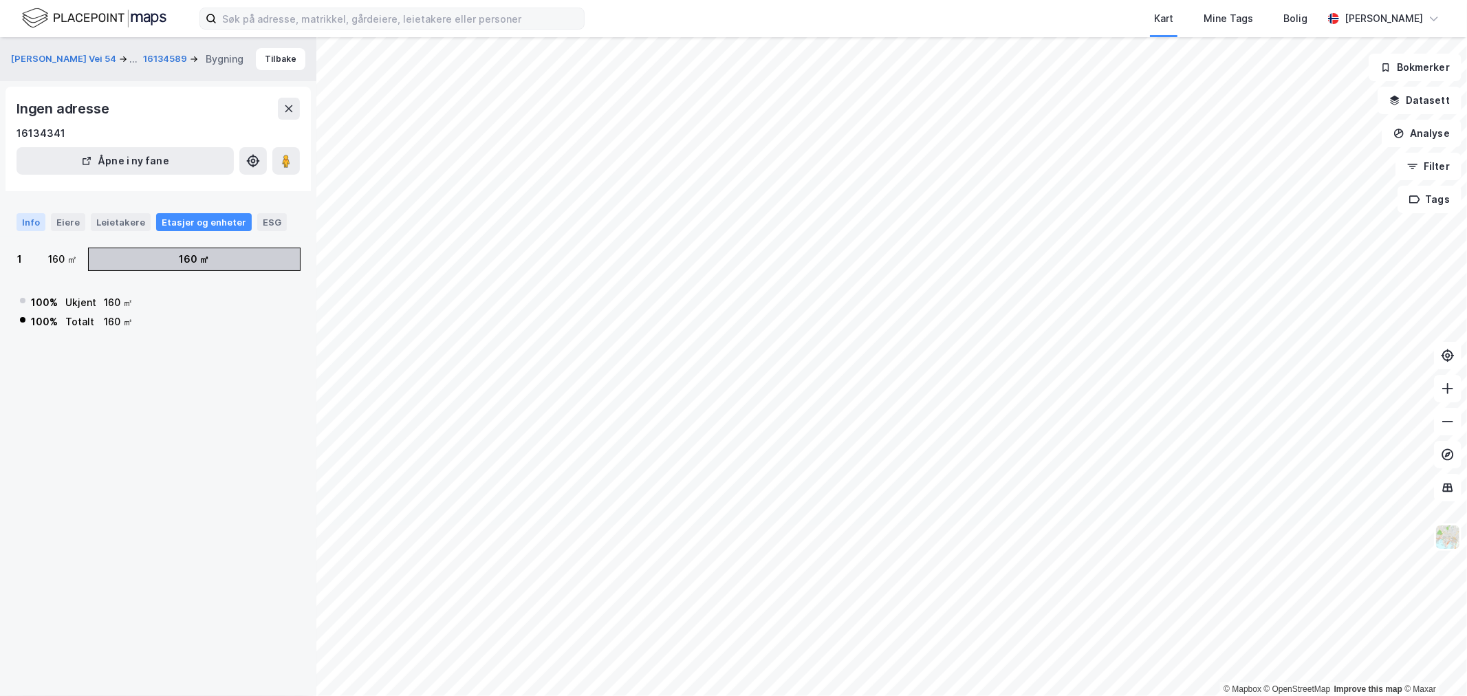
click at [32, 222] on div "Info" at bounding box center [31, 222] width 29 height 18
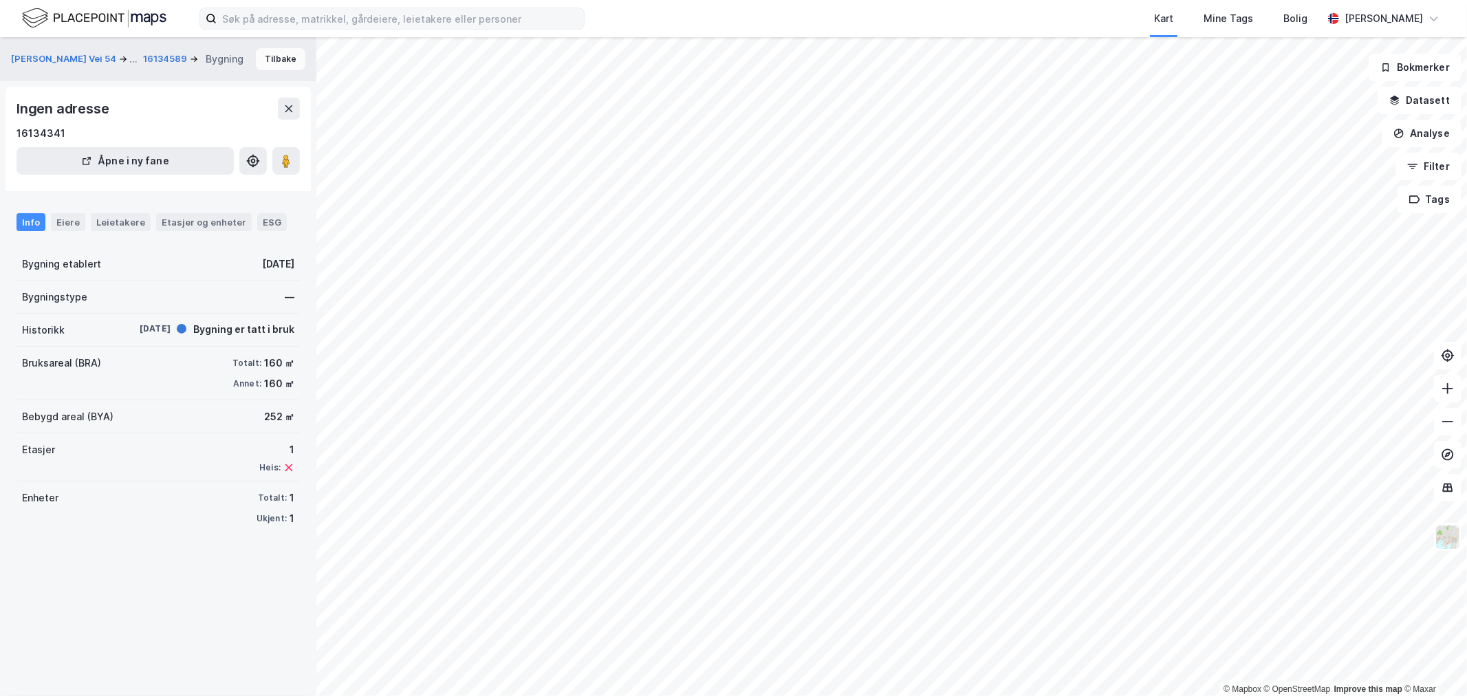
click at [266, 57] on button "Tilbake" at bounding box center [281, 59] width 50 height 22
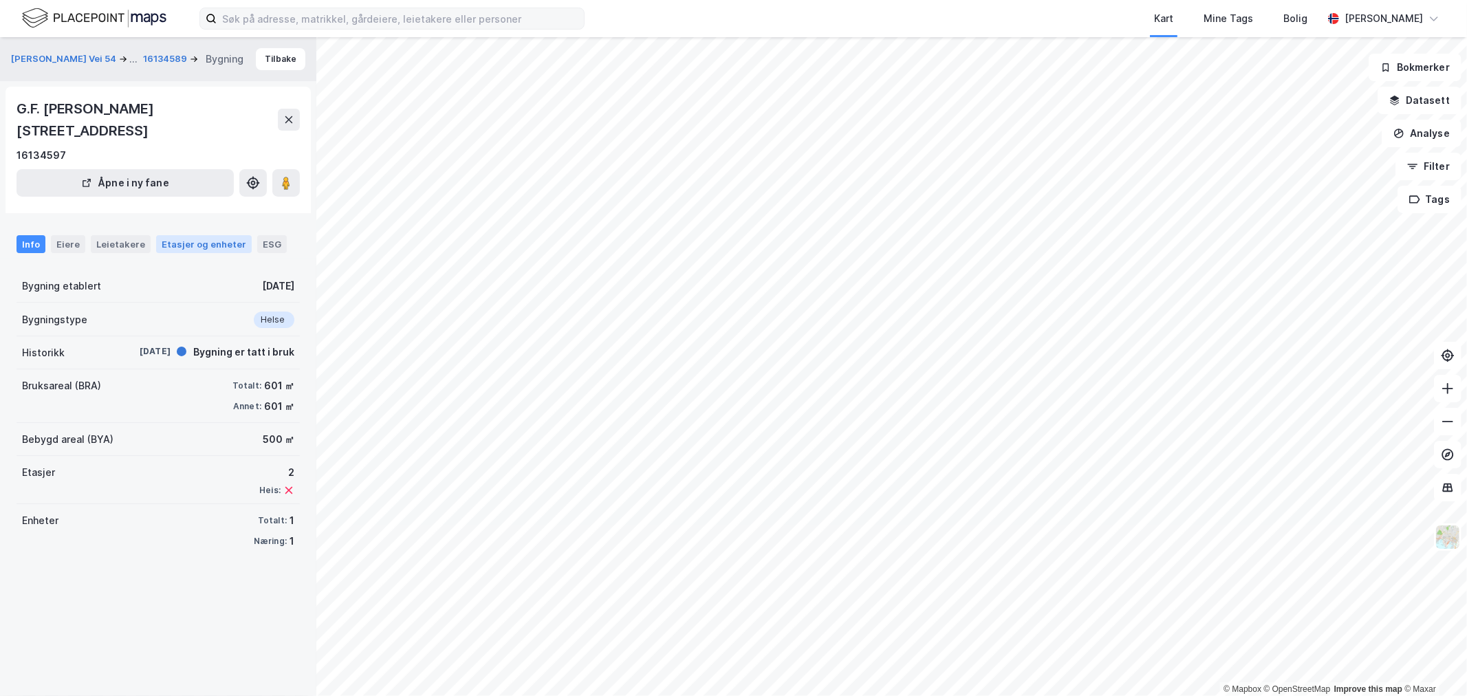
click at [223, 238] on div "Etasjer og enheter" at bounding box center [204, 244] width 85 height 12
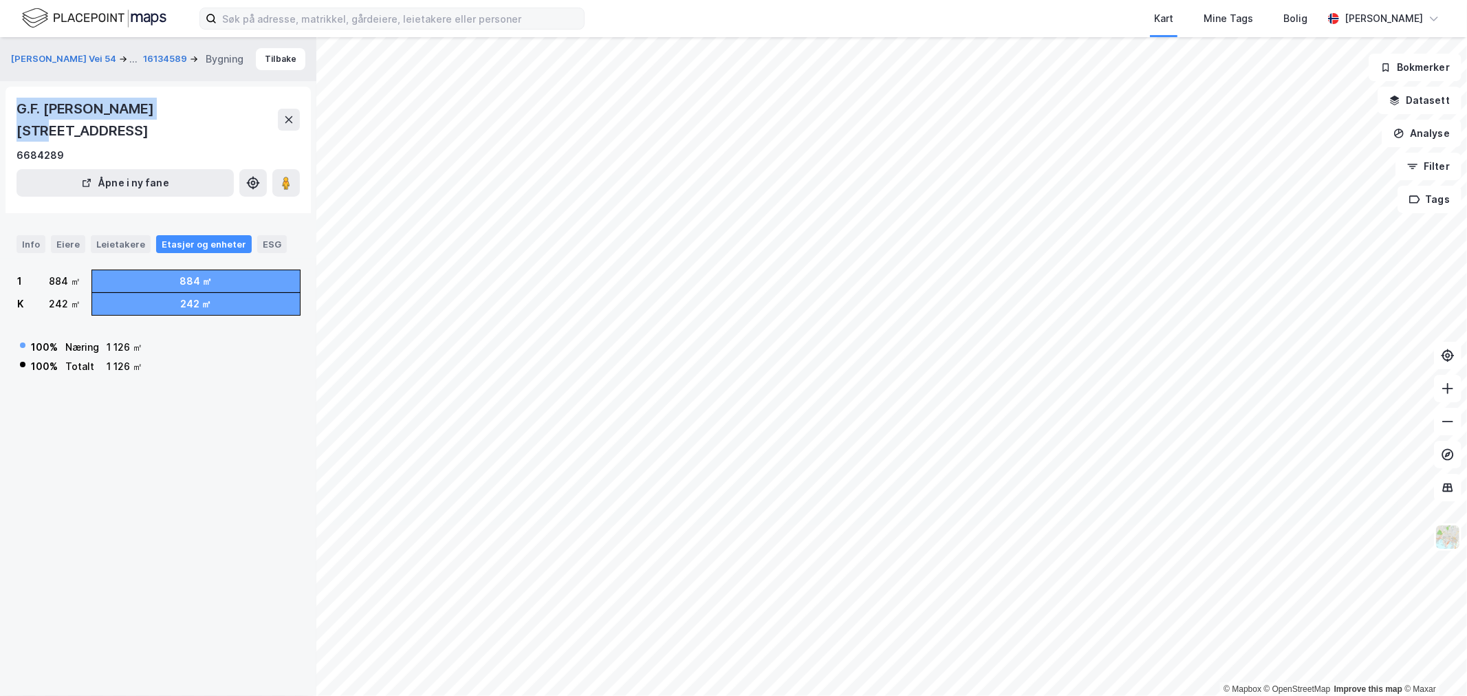
drag, startPoint x: 19, startPoint y: 104, endPoint x: 159, endPoint y: 109, distance: 139.7
click at [159, 109] on div "G.F. [PERSON_NAME][STREET_ADDRESS]" at bounding box center [147, 120] width 261 height 44
copy div "G.F. [STREET_ADDRESS]"
drag, startPoint x: 18, startPoint y: 107, endPoint x: 162, endPoint y: 111, distance: 143.8
click at [162, 111] on div "G.F. [PERSON_NAME][STREET_ADDRESS]" at bounding box center [147, 120] width 261 height 44
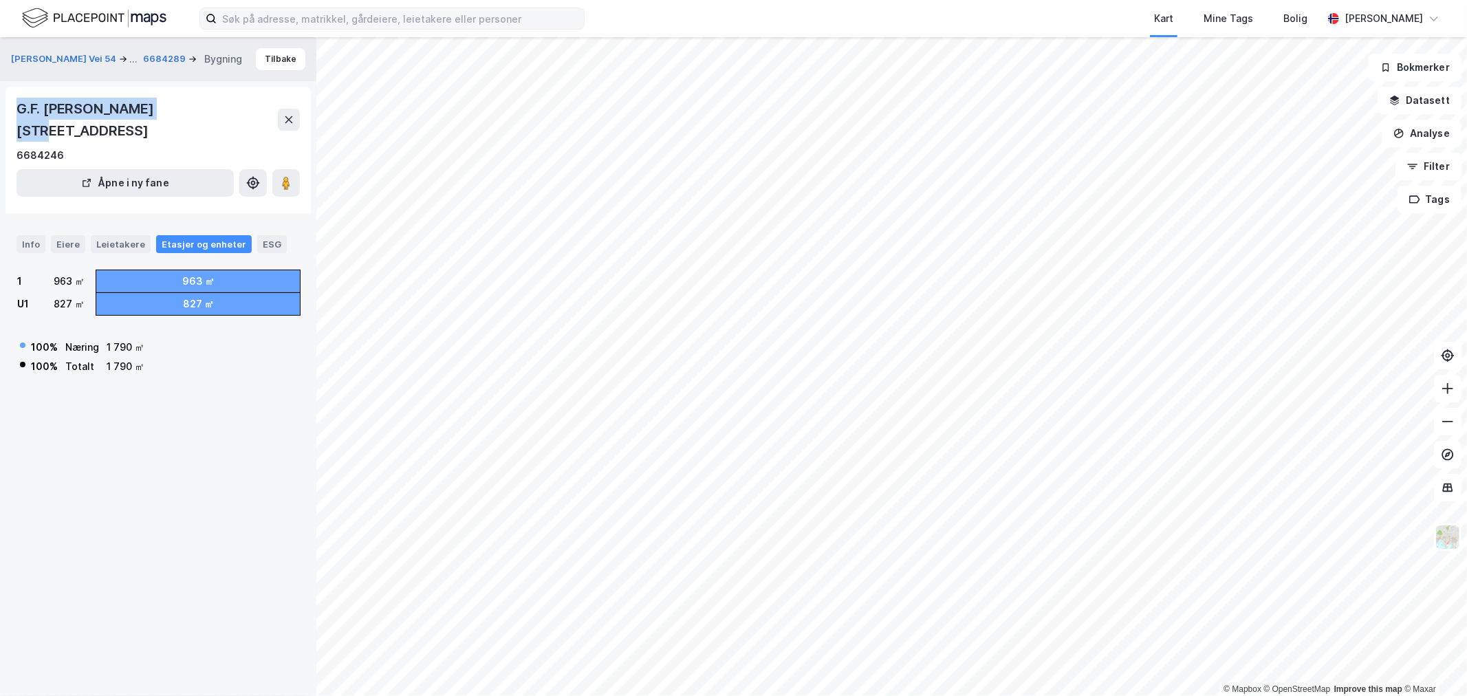
copy div "G.F. [STREET_ADDRESS]"
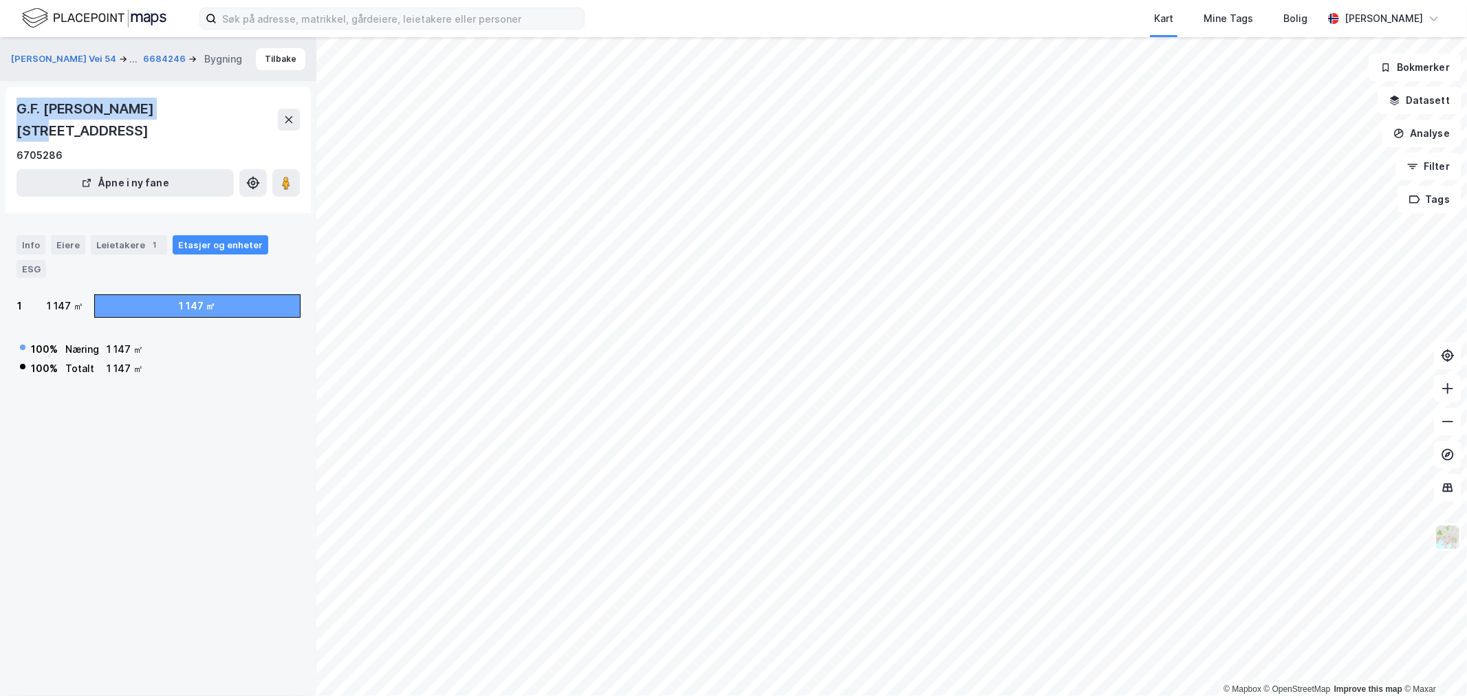
drag, startPoint x: 18, startPoint y: 109, endPoint x: 162, endPoint y: 107, distance: 143.7
click at [162, 107] on div "G.F. [PERSON_NAME][STREET_ADDRESS]" at bounding box center [147, 120] width 261 height 44
copy div "G.F. [STREET_ADDRESS]"
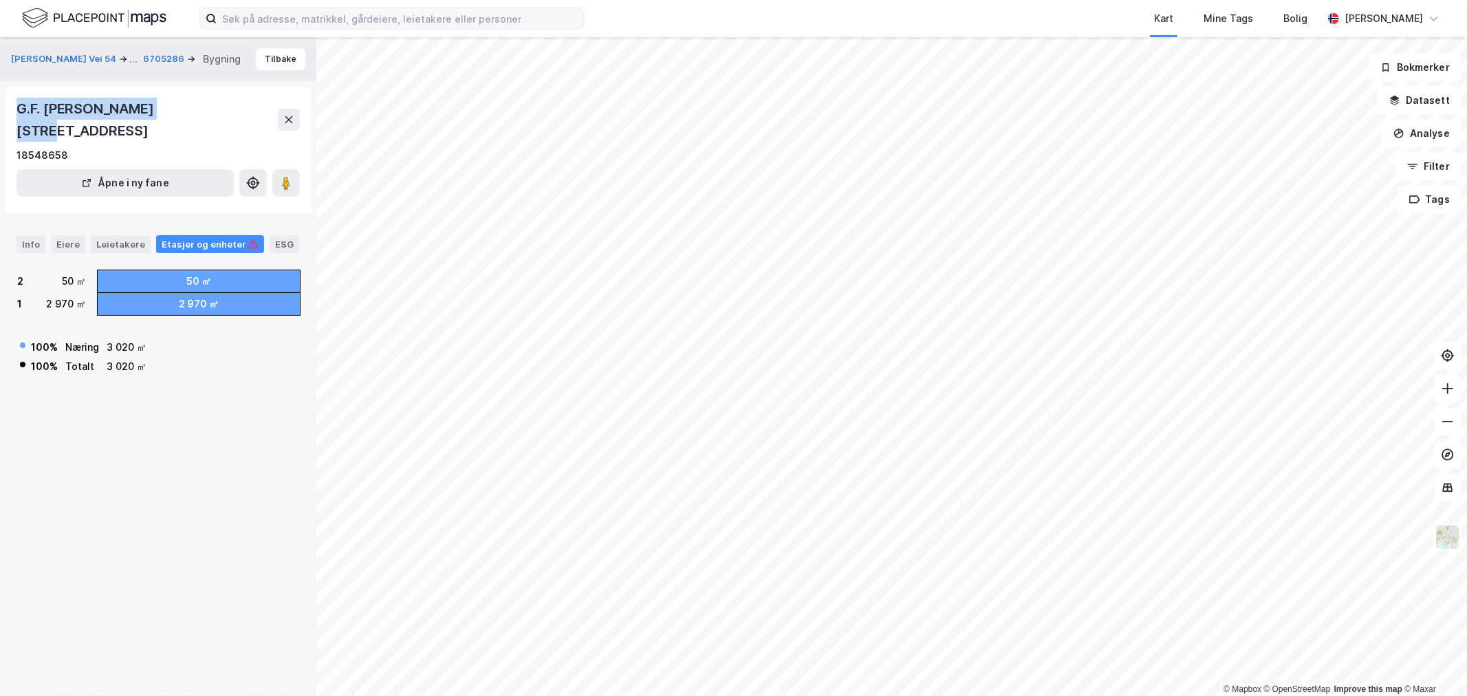
drag, startPoint x: 12, startPoint y: 107, endPoint x: 162, endPoint y: 113, distance: 150.7
click at [162, 113] on div "G.F. [PERSON_NAME][STREET_ADDRESS], [GEOGRAPHIC_DATA] 18548658 Åpne i ny fane" at bounding box center [158, 150] width 305 height 127
click at [159, 109] on div "G.F. [PERSON_NAME][STREET_ADDRESS]" at bounding box center [147, 120] width 261 height 44
drag, startPoint x: 159, startPoint y: 105, endPoint x: 21, endPoint y: 106, distance: 138.2
click at [21, 106] on div "G.F. [PERSON_NAME][STREET_ADDRESS]" at bounding box center [147, 120] width 261 height 44
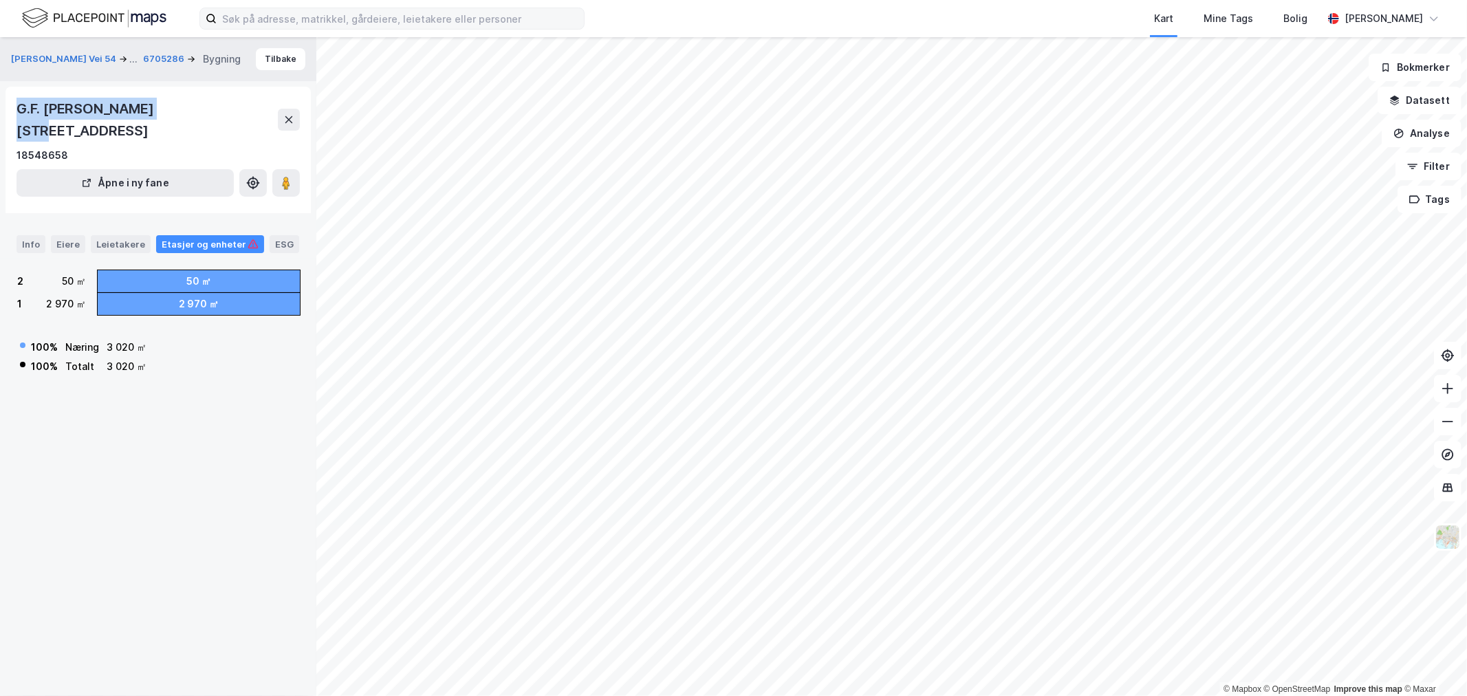
copy div "G.F. [STREET_ADDRESS]"
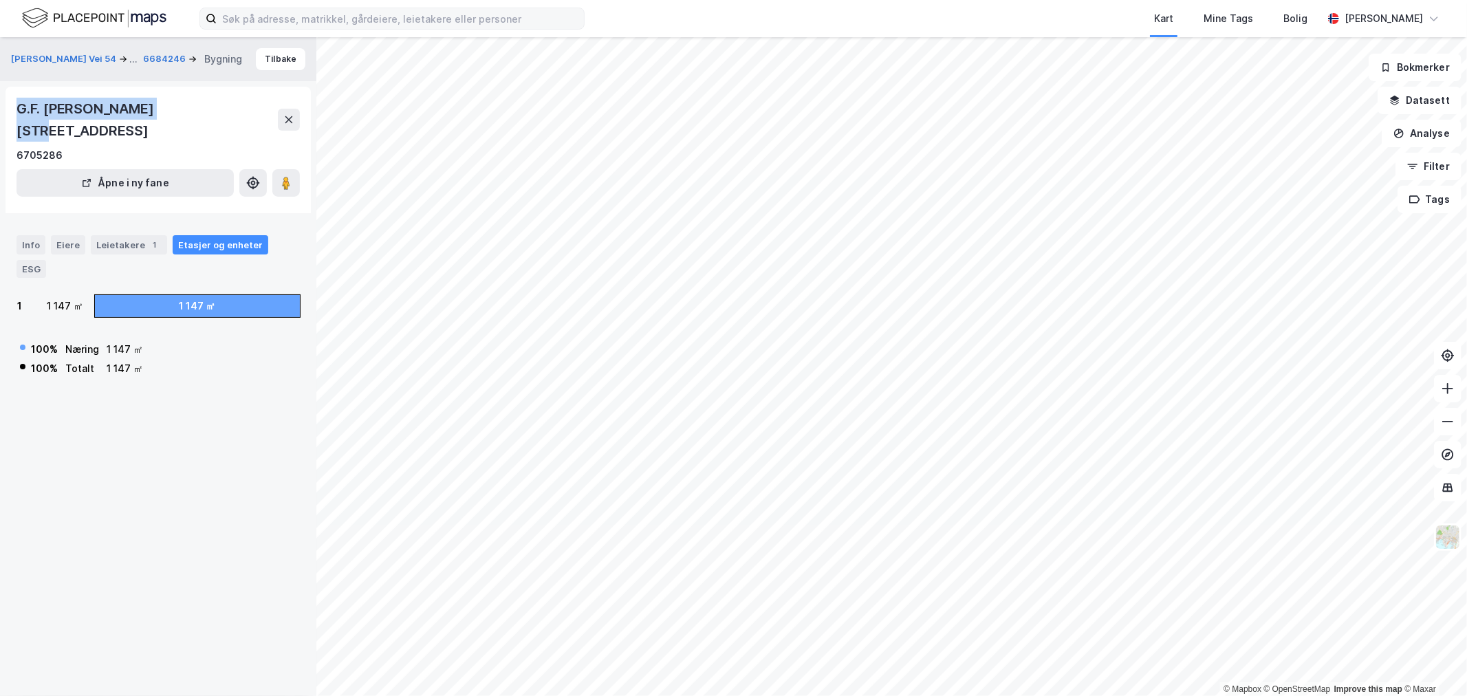
drag, startPoint x: 160, startPoint y: 108, endPoint x: 21, endPoint y: 110, distance: 138.9
click at [21, 110] on div "G.F. [PERSON_NAME][STREET_ADDRESS]" at bounding box center [147, 120] width 261 height 44
copy div "G.F. [STREET_ADDRESS]"
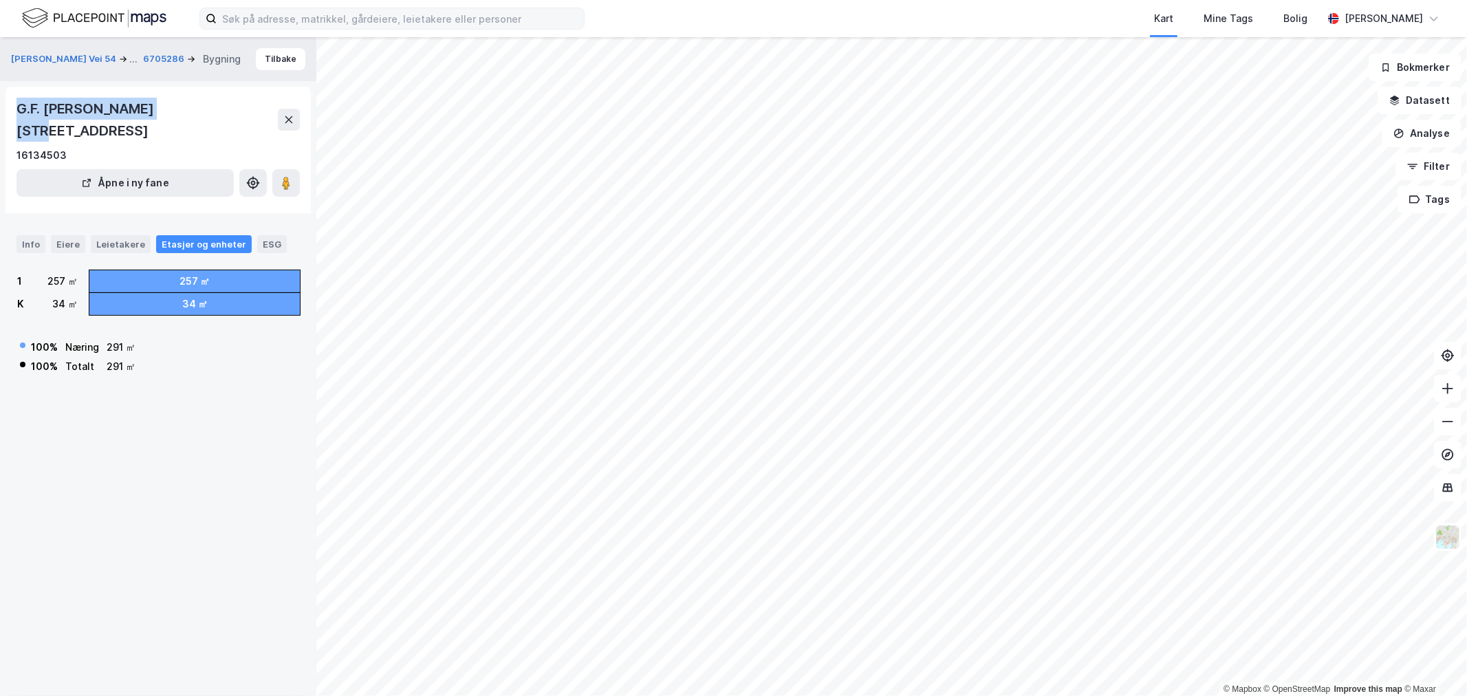
drag, startPoint x: 160, startPoint y: 108, endPoint x: 19, endPoint y: 105, distance: 141.7
click at [19, 105] on div "G.F. [PERSON_NAME][STREET_ADDRESS]" at bounding box center [147, 120] width 261 height 44
copy div "G.F. Henriksens vei 98"
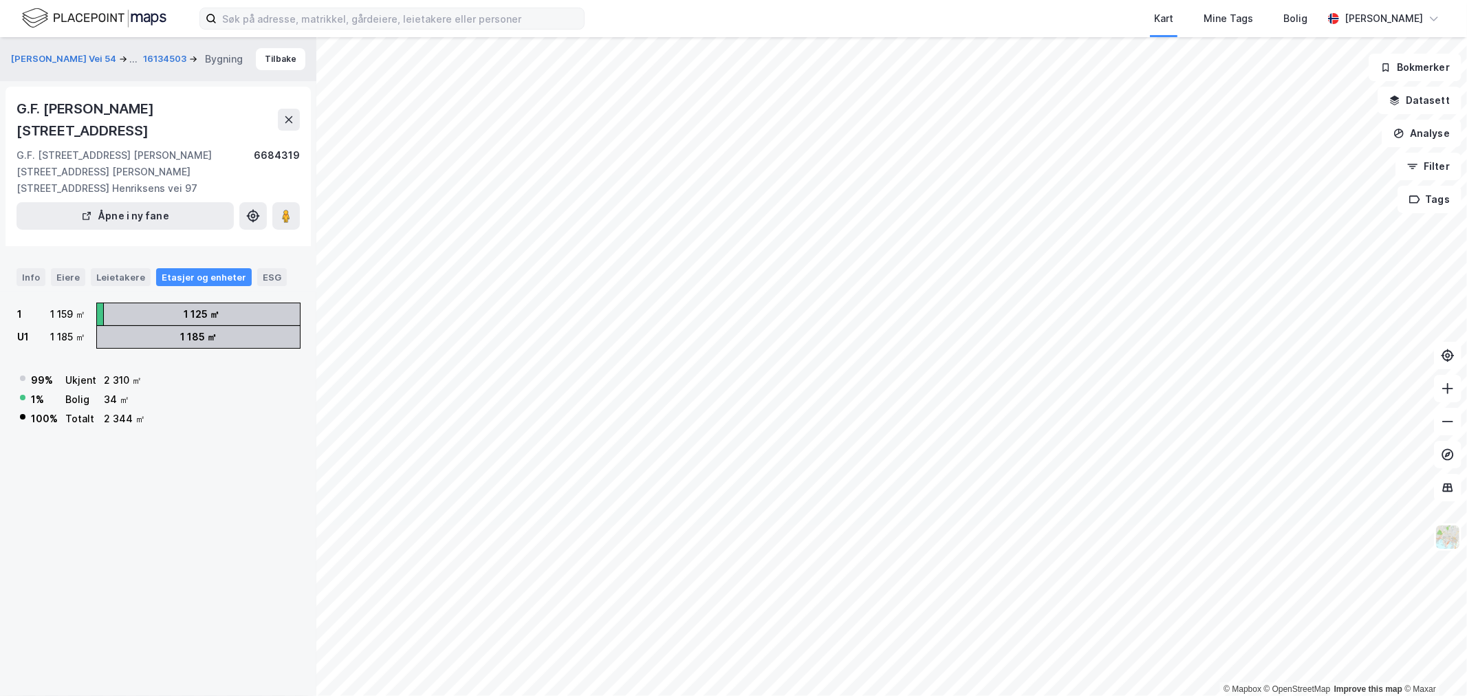
click at [156, 106] on div "G.F. [PERSON_NAME][STREET_ADDRESS]" at bounding box center [147, 120] width 261 height 44
drag, startPoint x: 156, startPoint y: 106, endPoint x: 21, endPoint y: 113, distance: 134.9
click at [21, 113] on div "G.F. [PERSON_NAME][STREET_ADDRESS]" at bounding box center [147, 120] width 261 height 44
copy div "G.F. [STREET_ADDRESS]"
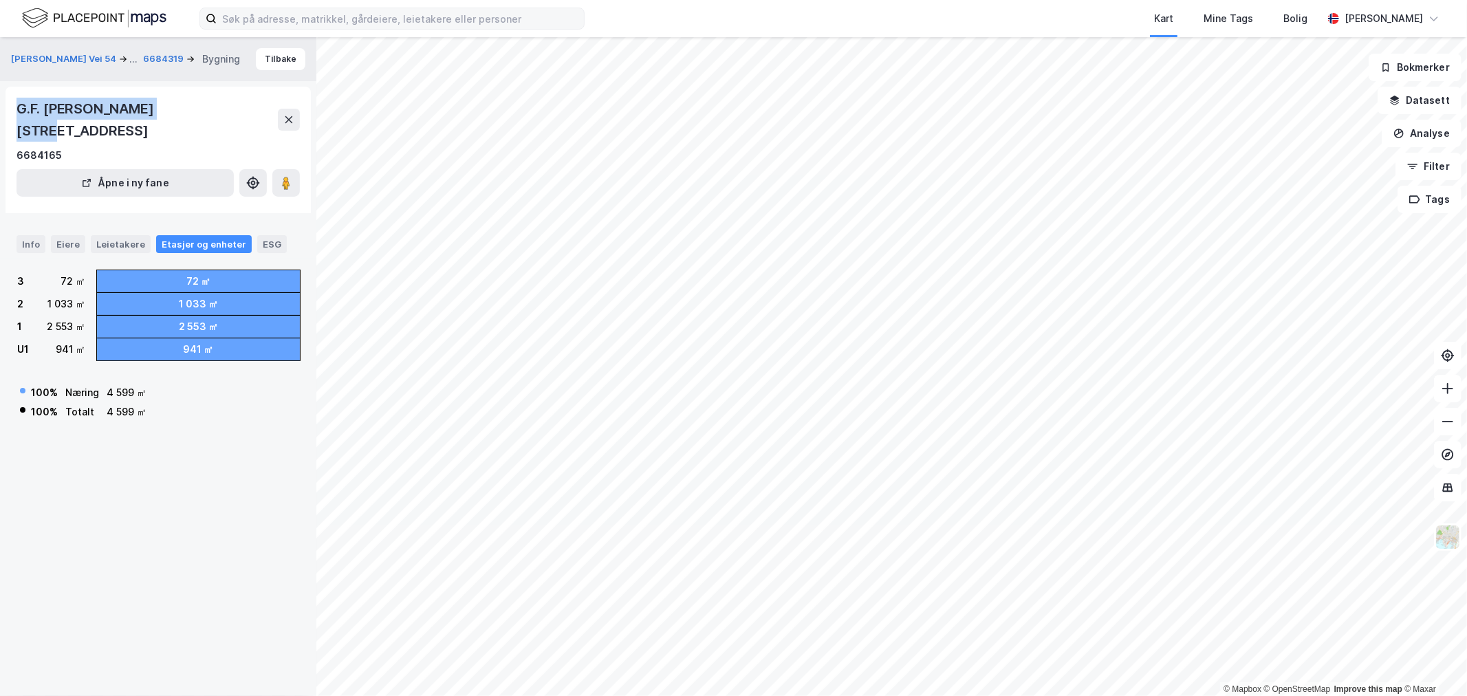
drag, startPoint x: 12, startPoint y: 109, endPoint x: 157, endPoint y: 111, distance: 144.4
click at [157, 111] on div "G.F. [PERSON_NAME][STREET_ADDRESS] i ny fane" at bounding box center [158, 150] width 305 height 127
click at [150, 113] on div "G.F. [PERSON_NAME][STREET_ADDRESS]" at bounding box center [147, 120] width 261 height 44
click at [158, 107] on div "G.F. [PERSON_NAME][STREET_ADDRESS]" at bounding box center [147, 120] width 261 height 44
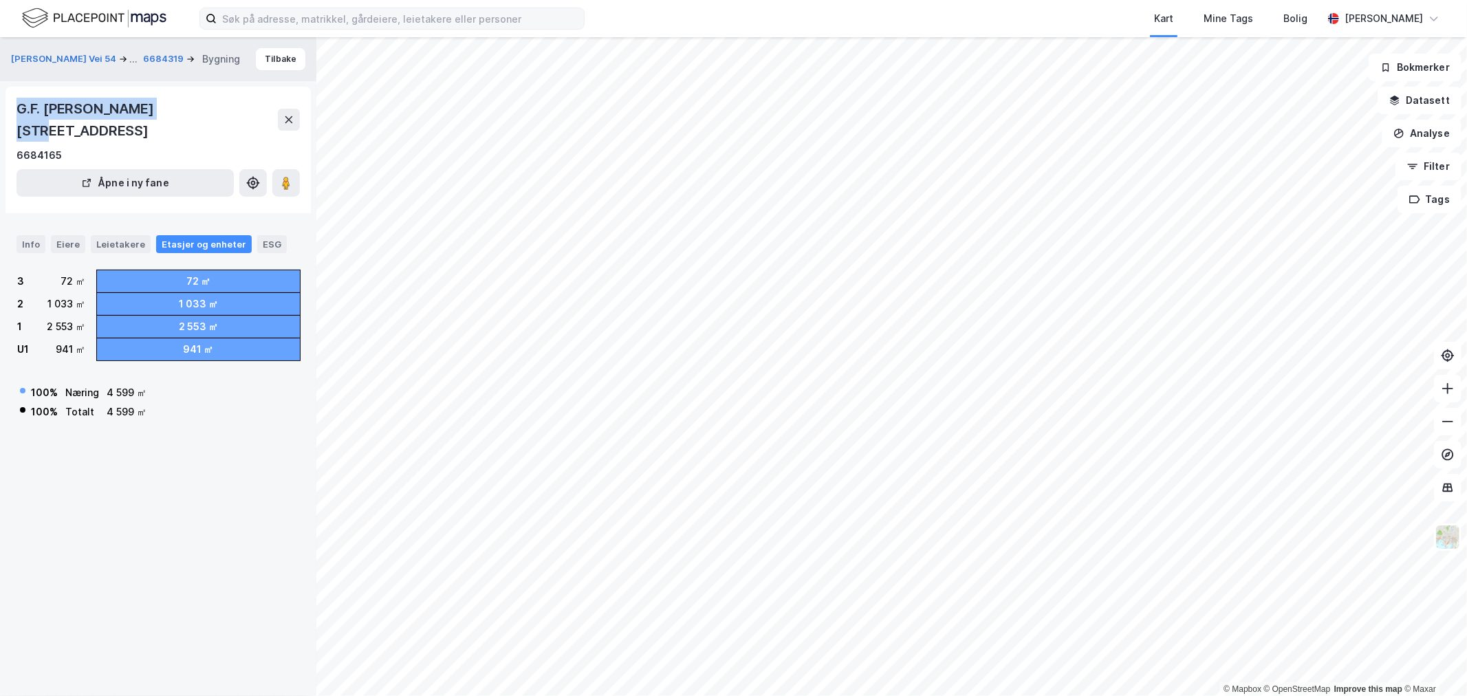
drag, startPoint x: 161, startPoint y: 106, endPoint x: 14, endPoint y: 113, distance: 147.3
click at [14, 113] on div "G.F. [PERSON_NAME][STREET_ADDRESS] i ny fane" at bounding box center [158, 150] width 305 height 127
copy div "G.F. [PERSON_NAME][STREET_ADDRESS]"
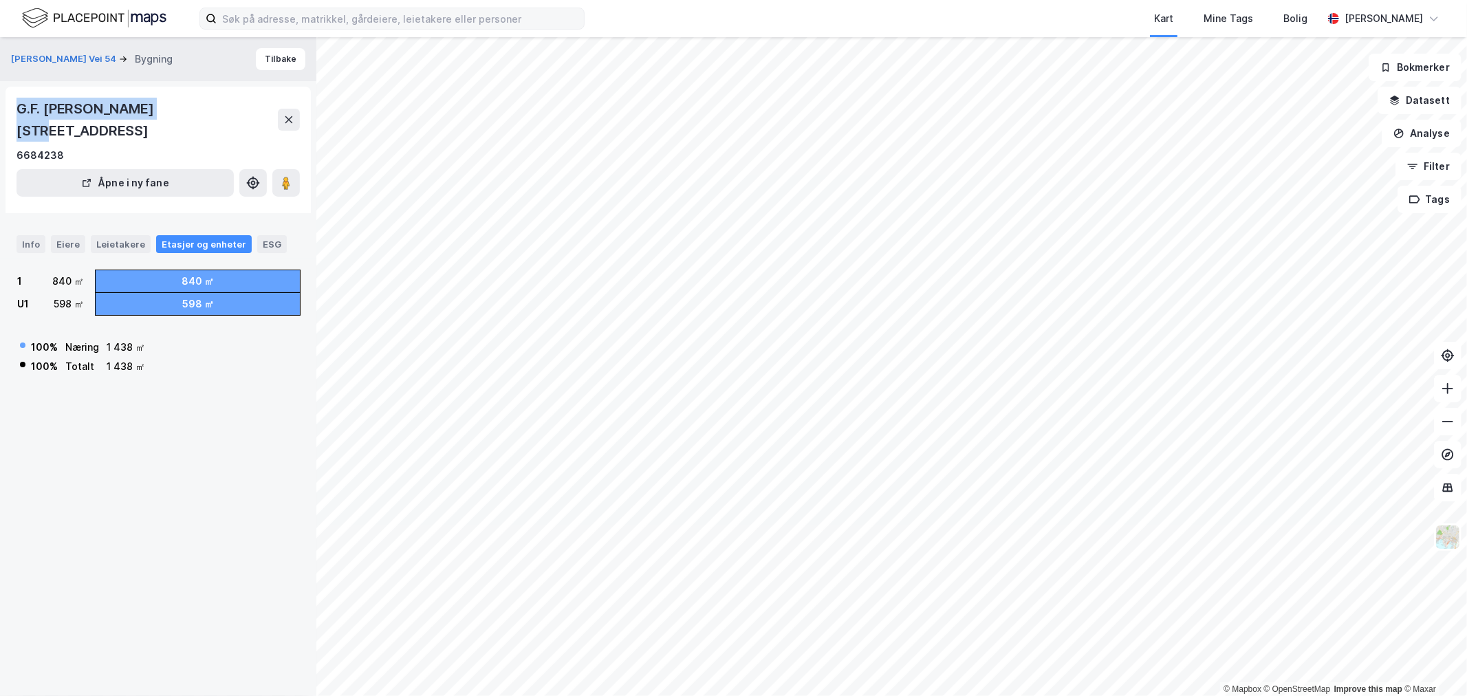
drag, startPoint x: 16, startPoint y: 111, endPoint x: 160, endPoint y: 113, distance: 143.7
click at [160, 113] on div "G.F. [PERSON_NAME][STREET_ADDRESS]" at bounding box center [147, 120] width 261 height 44
copy div "G.F. [STREET_ADDRESS]"
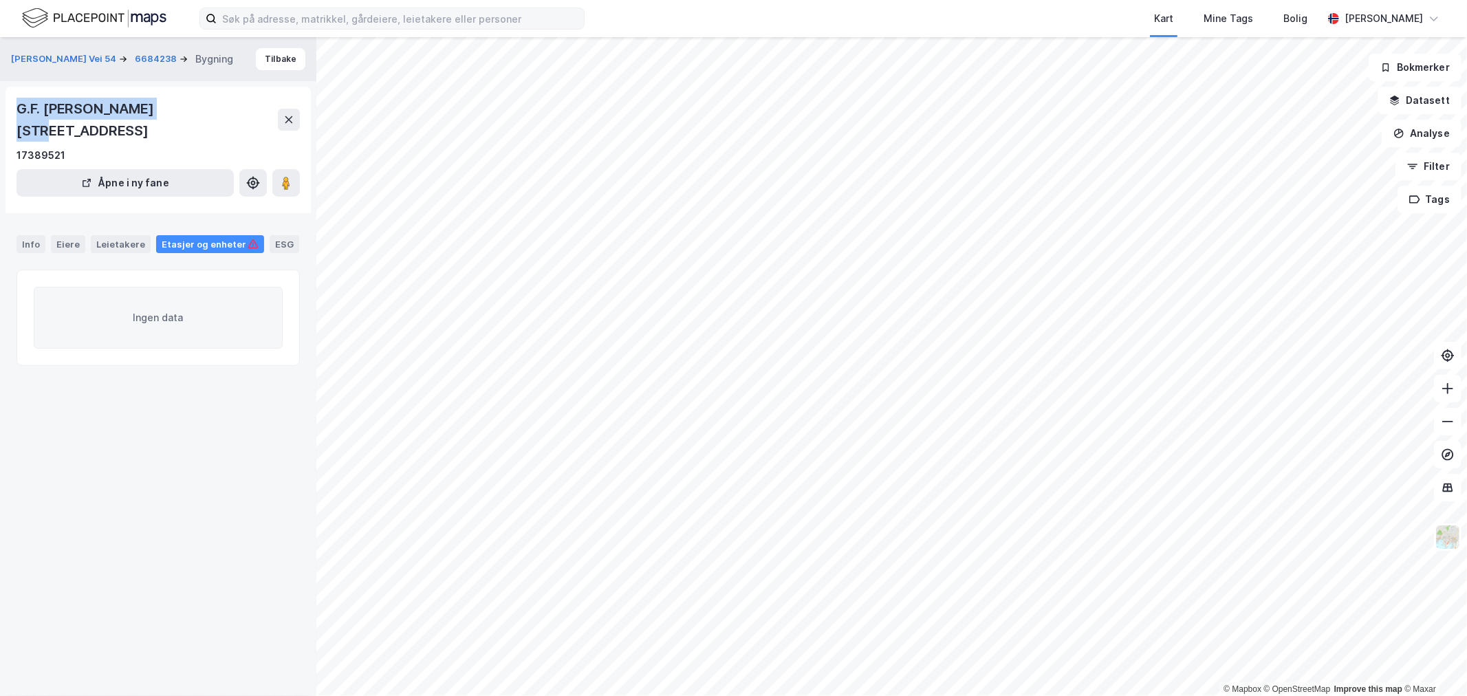
drag, startPoint x: 18, startPoint y: 109, endPoint x: 159, endPoint y: 108, distance: 141.0
click at [159, 108] on div "G.F. [PERSON_NAME][STREET_ADDRESS]" at bounding box center [147, 120] width 261 height 44
copy div "G.F. [STREET_ADDRESS]"
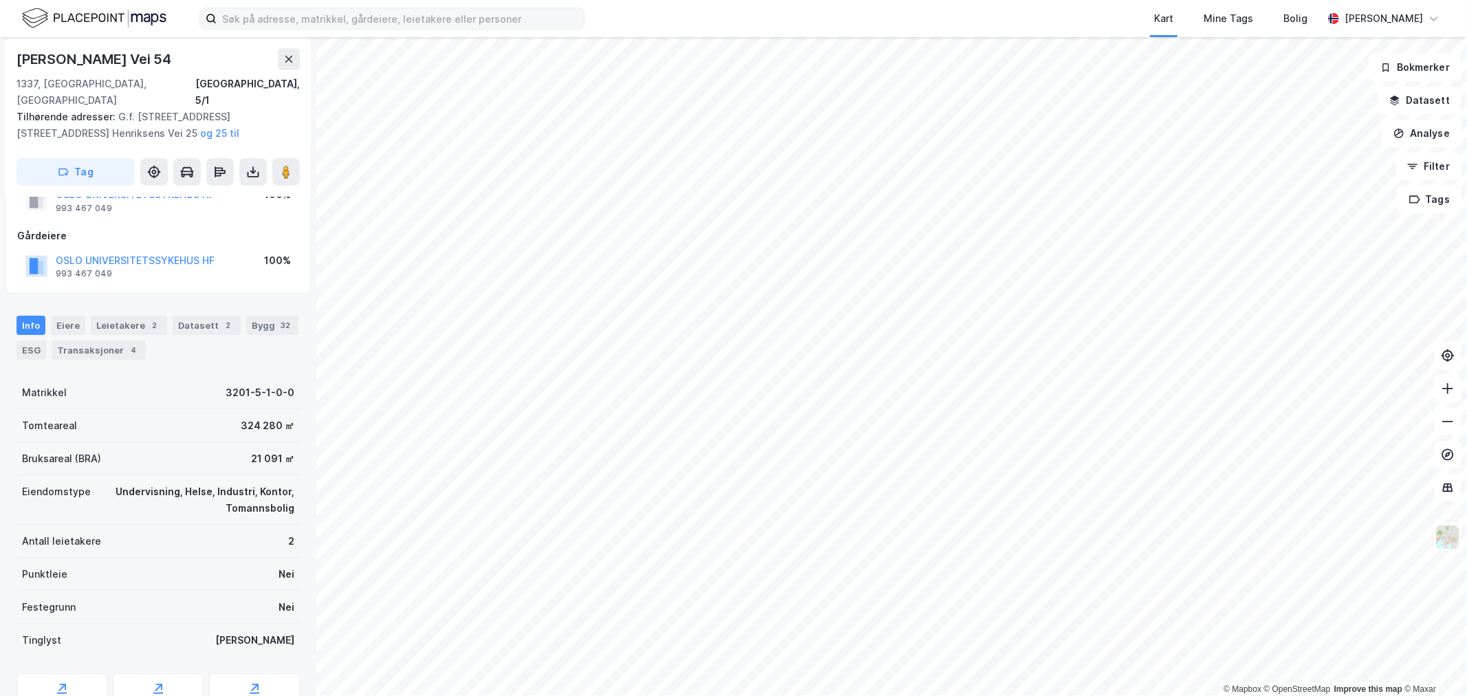
scroll to position [76, 0]
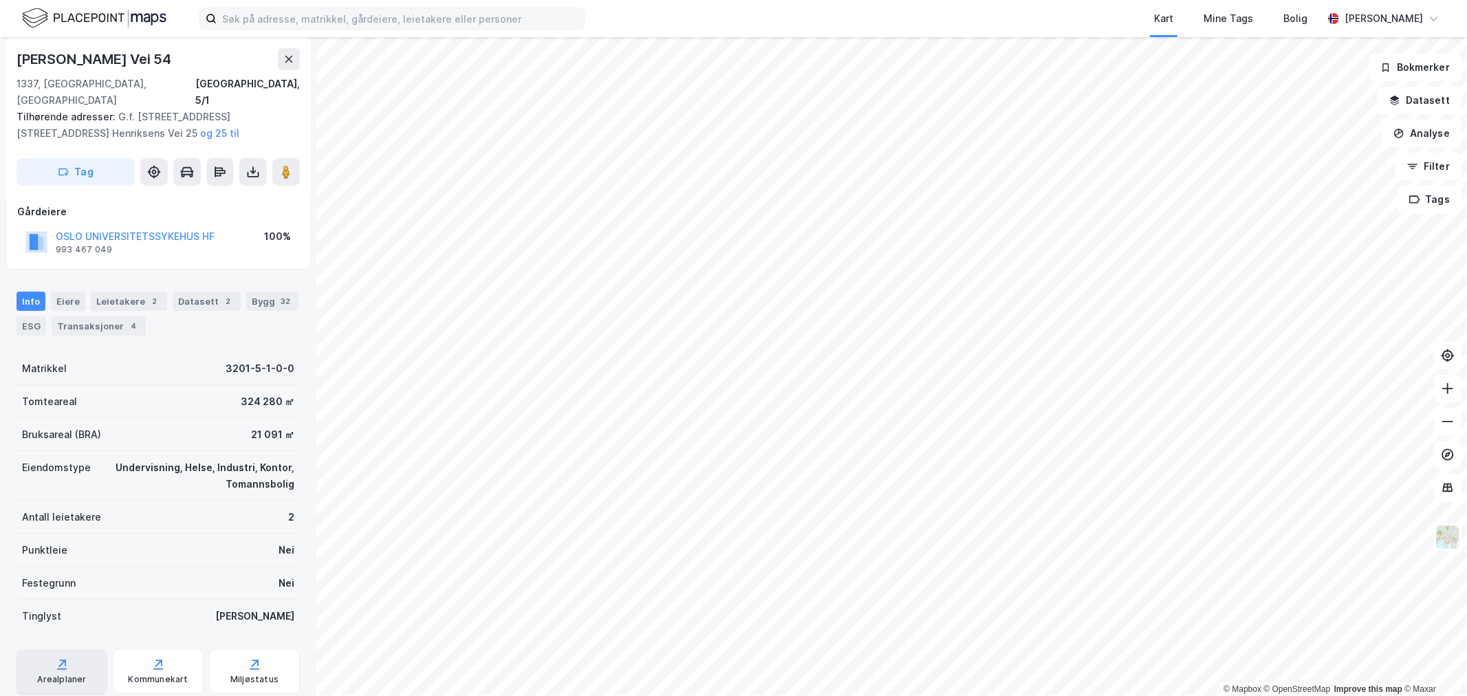
click at [67, 649] on div "Arealplaner" at bounding box center [62, 671] width 91 height 44
